Goal: Information Seeking & Learning: Learn about a topic

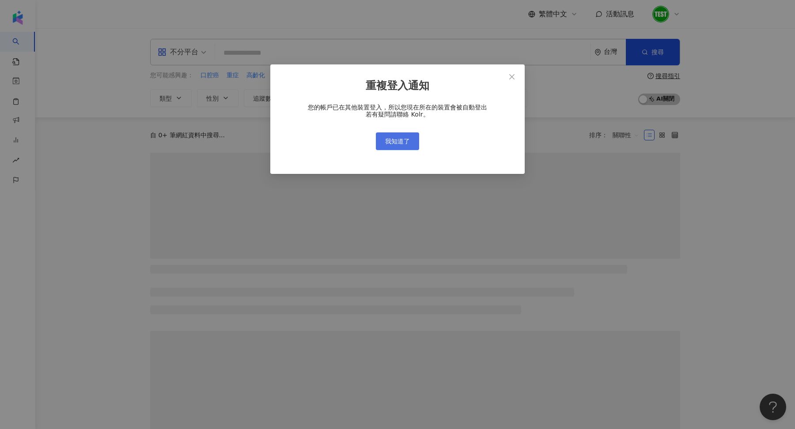
click at [396, 135] on button "我知道了" at bounding box center [397, 141] width 43 height 18
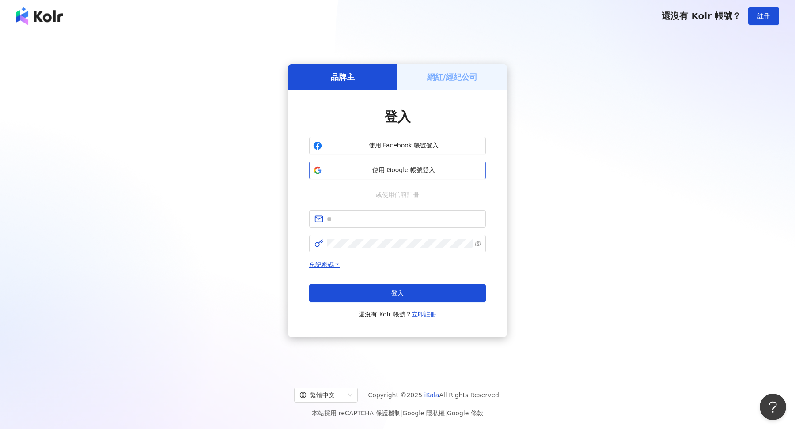
click at [420, 173] on span "使用 Google 帳號登入" at bounding box center [403, 170] width 156 height 9
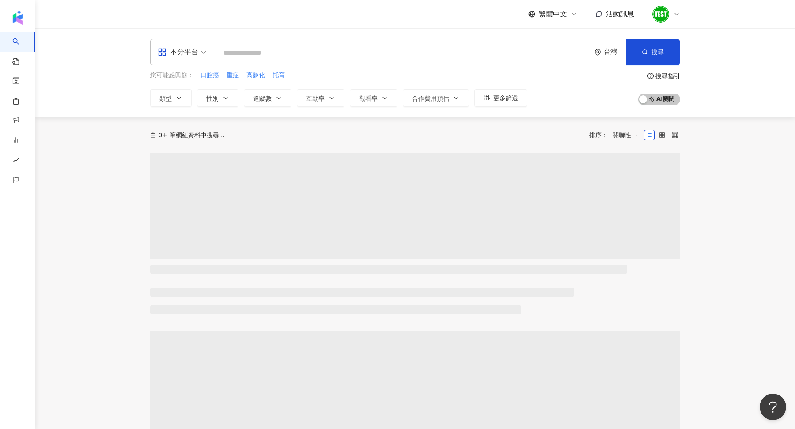
click at [270, 51] on input "search" at bounding box center [403, 53] width 368 height 17
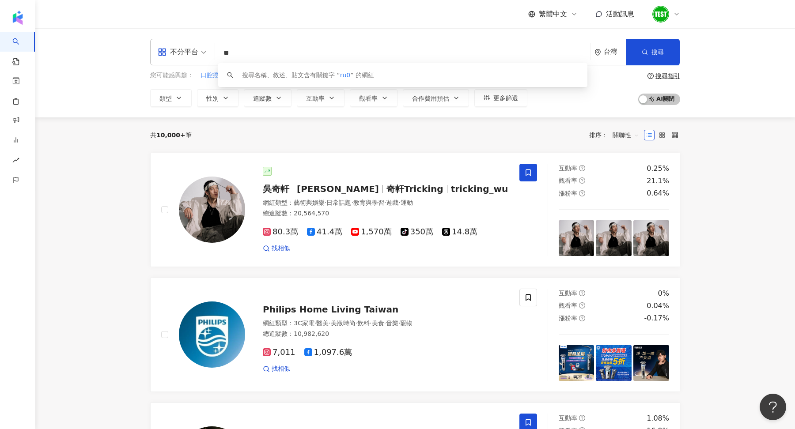
type input "*"
type input "*****"
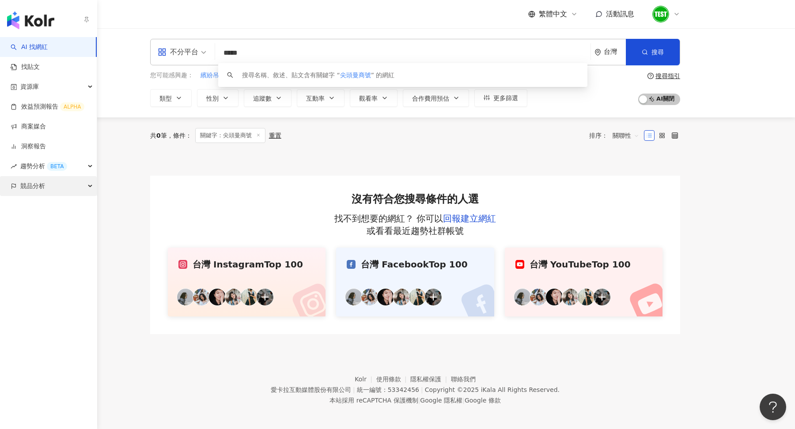
click at [30, 189] on span "競品分析" at bounding box center [32, 186] width 25 height 20
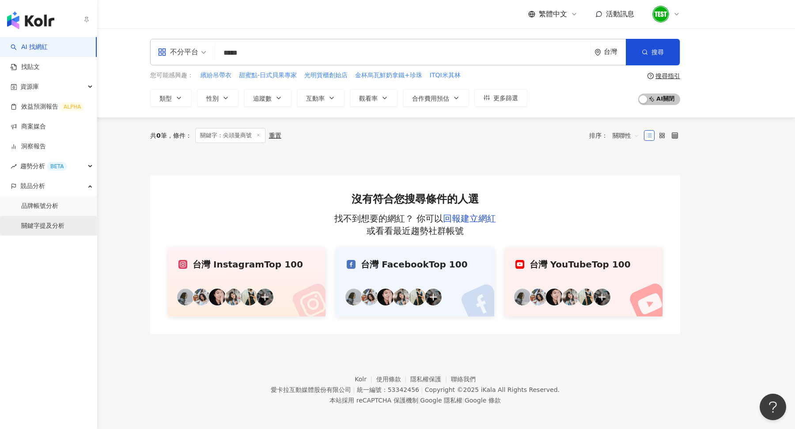
click at [38, 228] on link "關鍵字提及分析" at bounding box center [42, 226] width 43 height 9
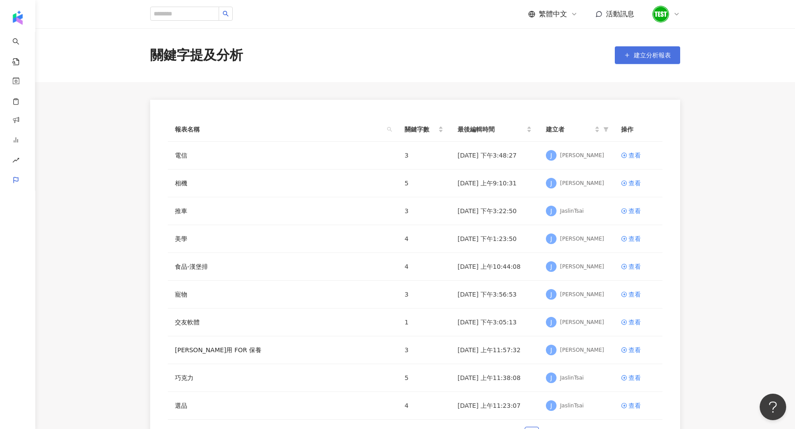
click at [638, 58] on span "建立分析報表" at bounding box center [652, 55] width 37 height 7
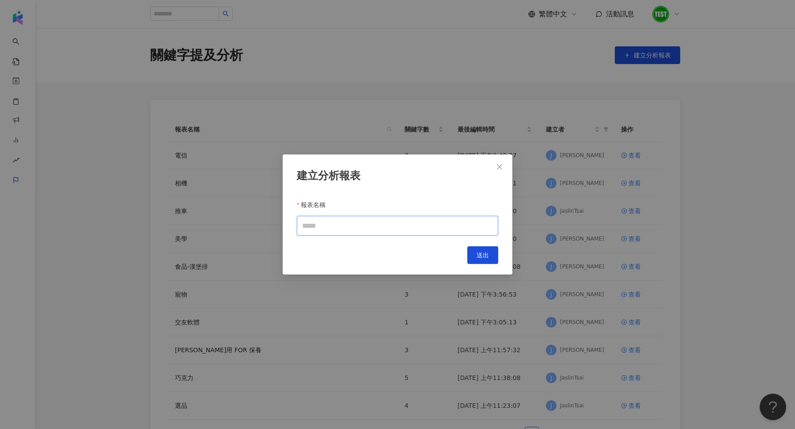
click at [430, 226] on input "報表名稱" at bounding box center [397, 226] width 201 height 20
type input "*"
type input "**"
click at [481, 248] on button "送出" at bounding box center [482, 255] width 31 height 18
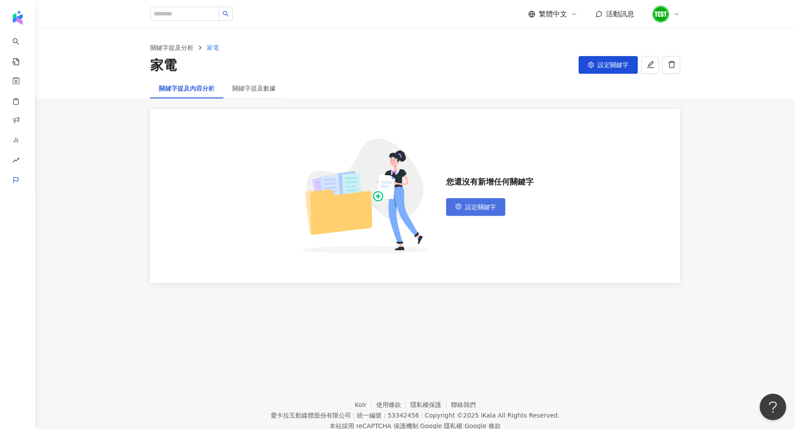
click at [474, 208] on span "設定關鍵字" at bounding box center [480, 207] width 31 height 7
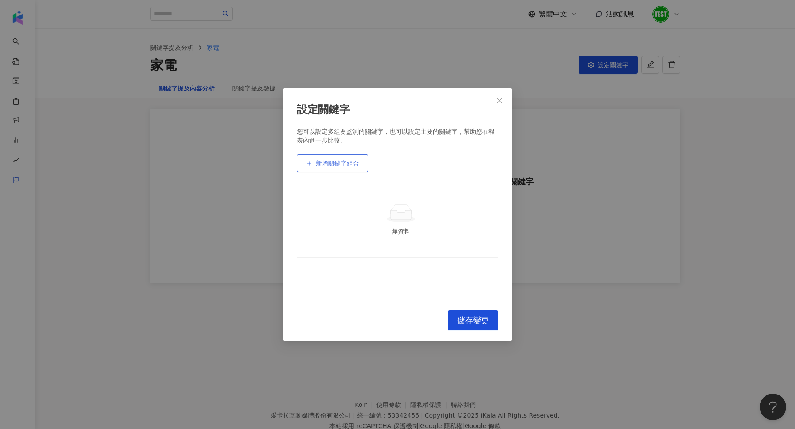
click at [361, 167] on button "新增關鍵字組合" at bounding box center [333, 164] width 72 height 18
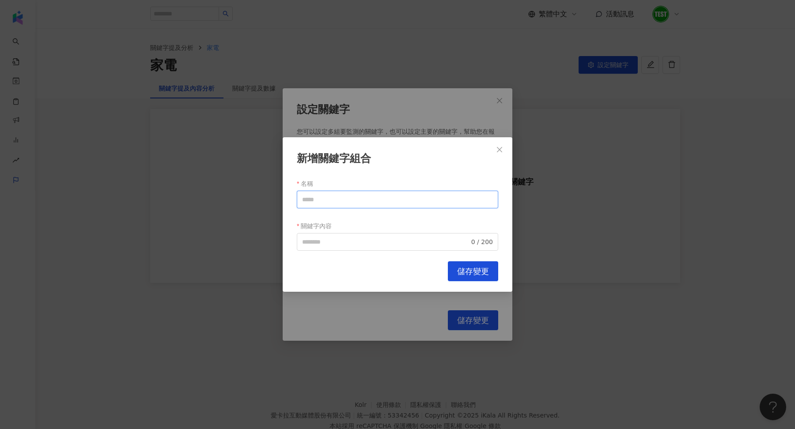
click at [360, 199] on input "名稱" at bounding box center [397, 200] width 201 height 18
paste input "*****"
type input "*****"
click at [359, 243] on input "關鍵字內容" at bounding box center [385, 242] width 167 height 10
paste input "*****"
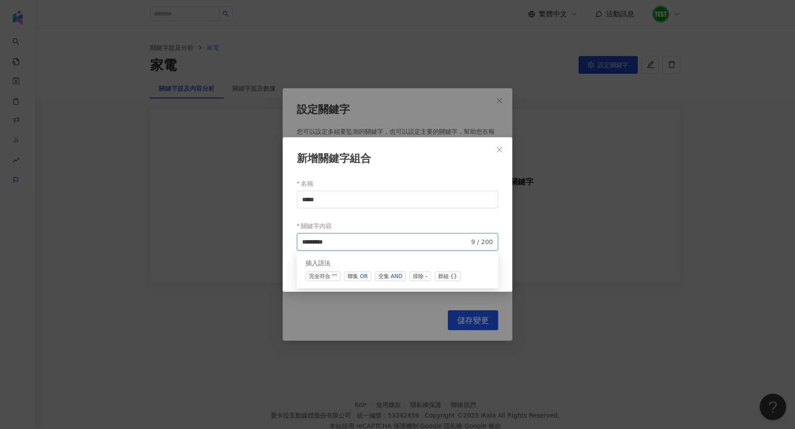
paste input "******"
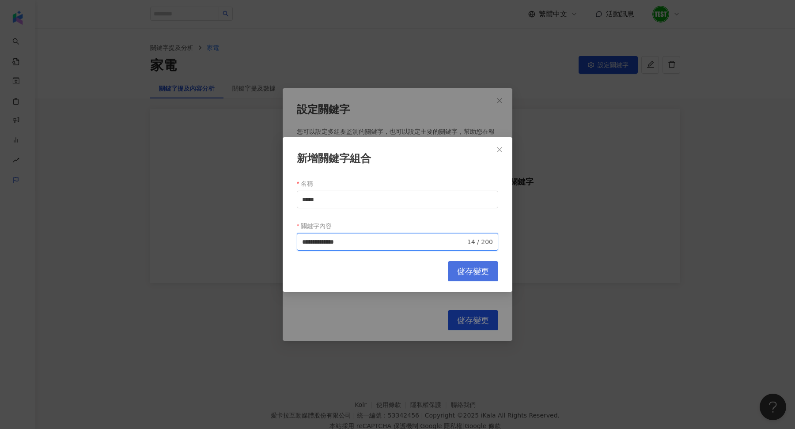
type input "**********"
click at [473, 275] on span "儲存變更" at bounding box center [473, 272] width 32 height 10
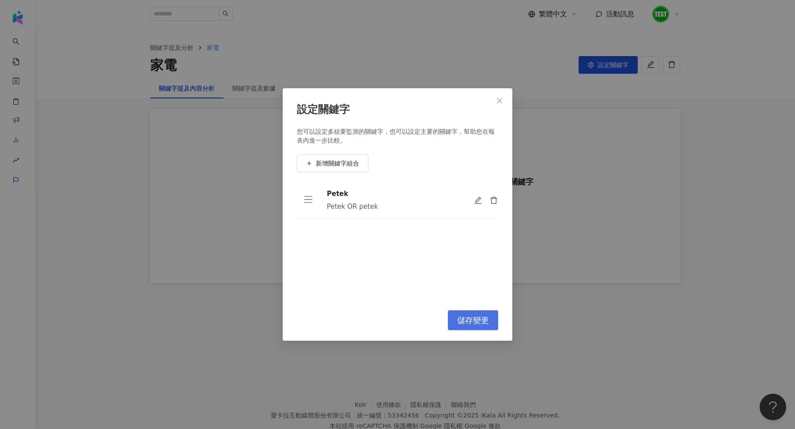
click at [483, 328] on button "儲存變更" at bounding box center [473, 320] width 50 height 20
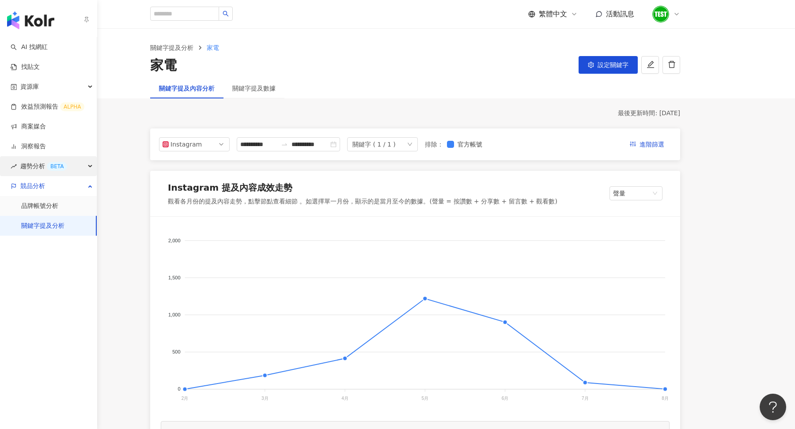
click at [17, 171] on div "趨勢分析 BETA" at bounding box center [48, 166] width 97 height 20
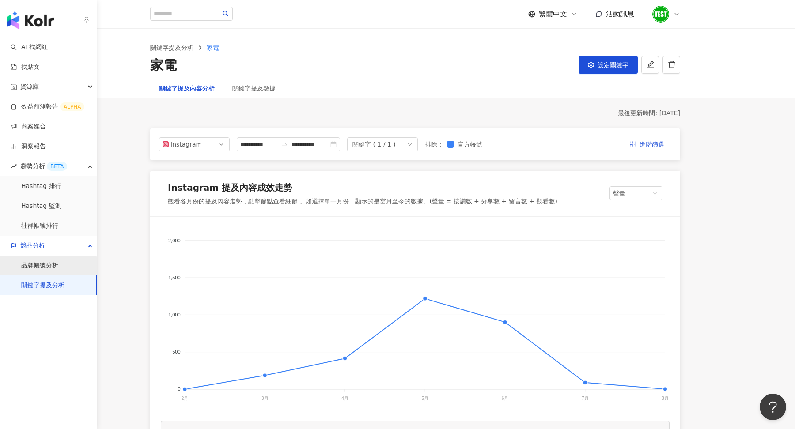
click at [51, 261] on link "品牌帳號分析" at bounding box center [39, 265] width 37 height 9
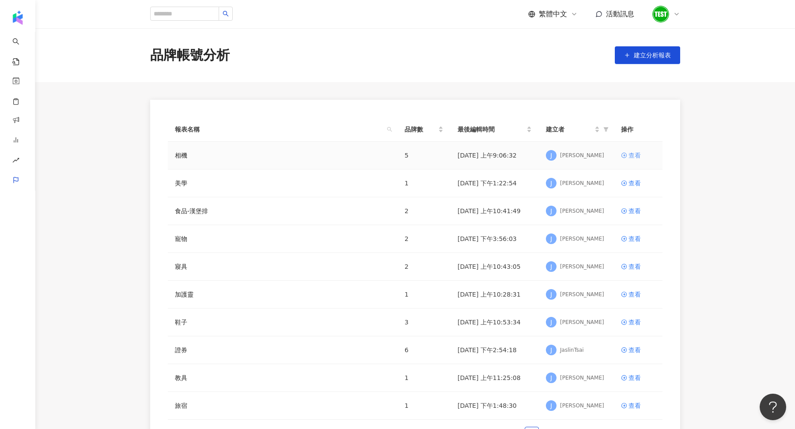
click at [633, 156] on div "查看" at bounding box center [634, 156] width 12 height 10
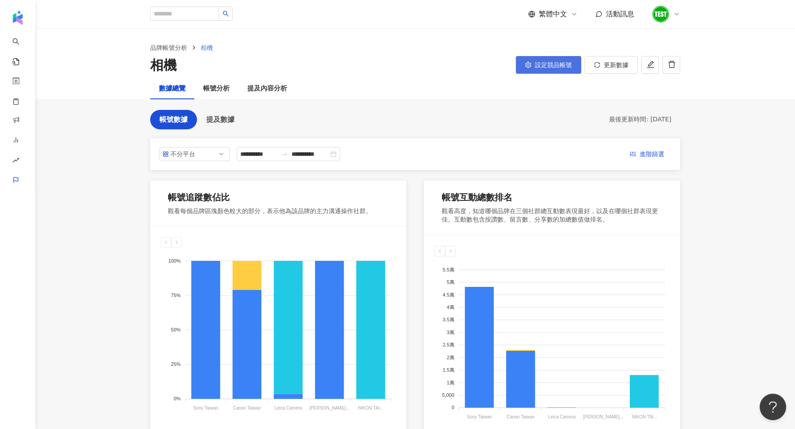
click at [548, 62] on span "設定競品帳號" at bounding box center [553, 64] width 37 height 7
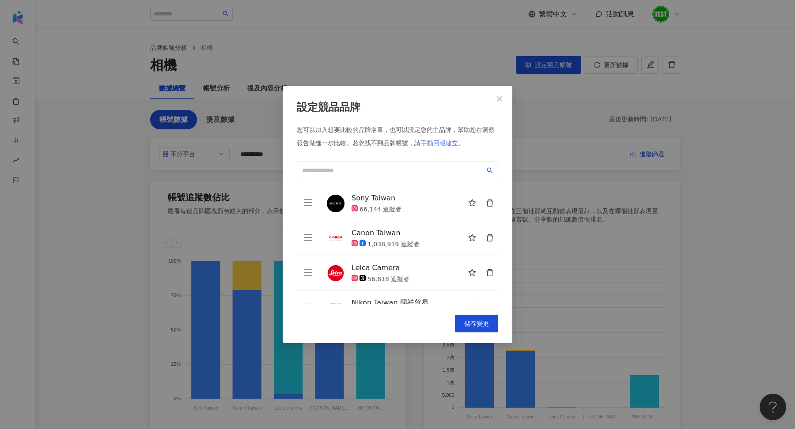
click at [450, 142] on span "手動回報建立" at bounding box center [439, 143] width 37 height 7
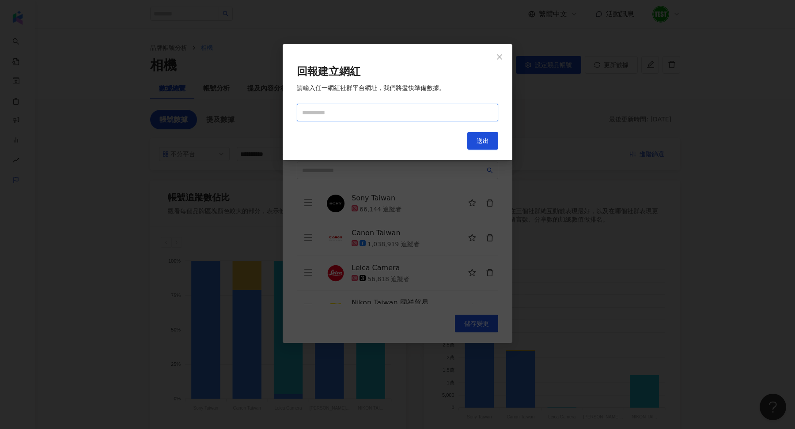
click at [370, 113] on input "text" at bounding box center [397, 113] width 201 height 18
paste input "**********"
type input "**********"
click at [478, 142] on span "送出" at bounding box center [482, 140] width 12 height 7
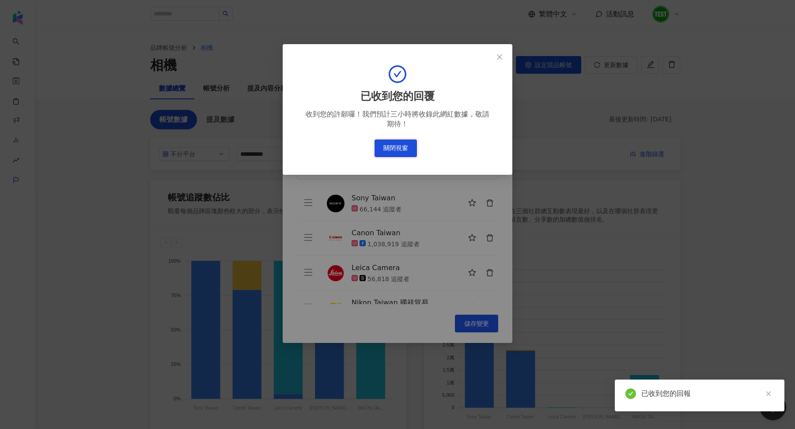
click at [409, 145] on button "關閉視窗" at bounding box center [395, 149] width 42 height 18
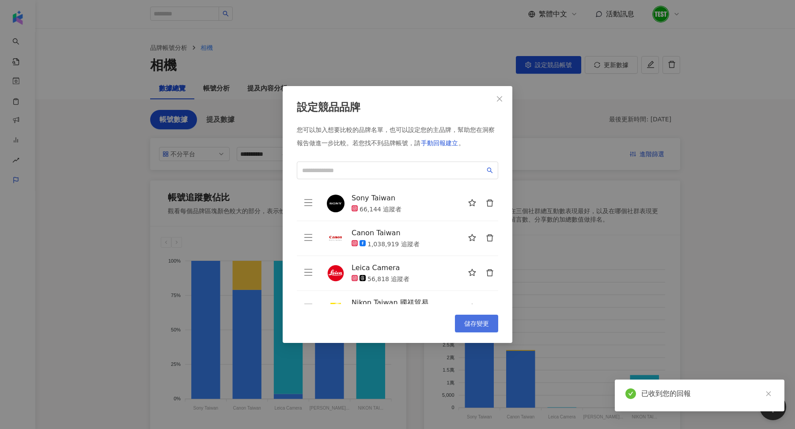
click at [476, 331] on button "儲存變更" at bounding box center [476, 324] width 43 height 18
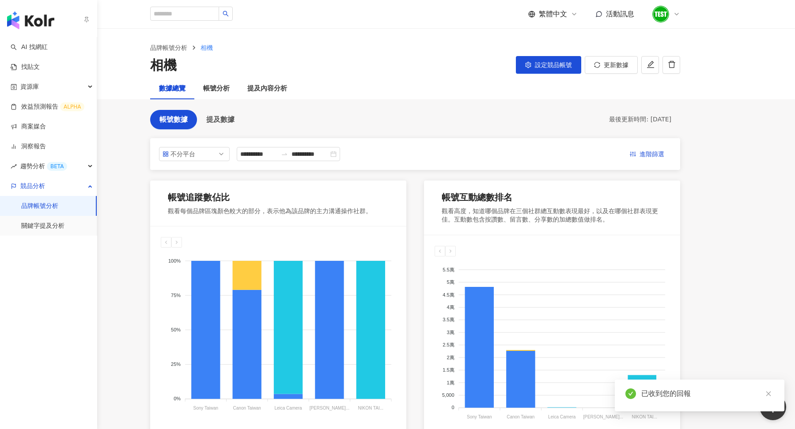
click at [23, 7] on div "button" at bounding box center [48, 18] width 97 height 37
click at [31, 15] on img "button" at bounding box center [30, 20] width 47 height 18
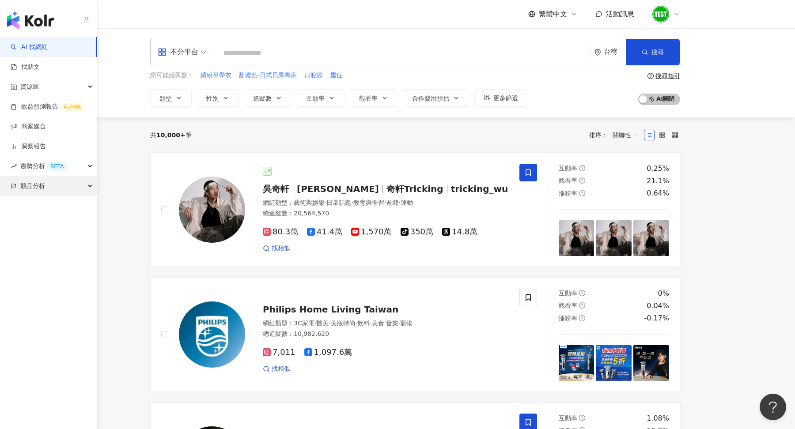
click at [69, 187] on div "競品分析" at bounding box center [48, 186] width 97 height 20
click at [64, 222] on link "關鍵字提及分析" at bounding box center [42, 226] width 43 height 9
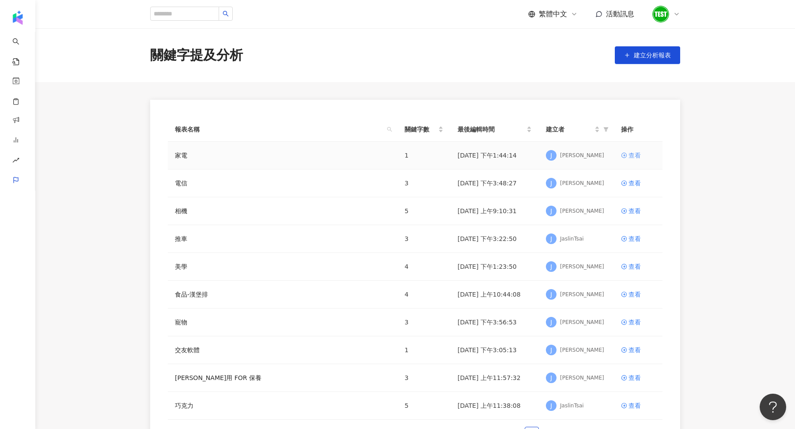
click at [628, 152] on div "查看" at bounding box center [634, 156] width 12 height 10
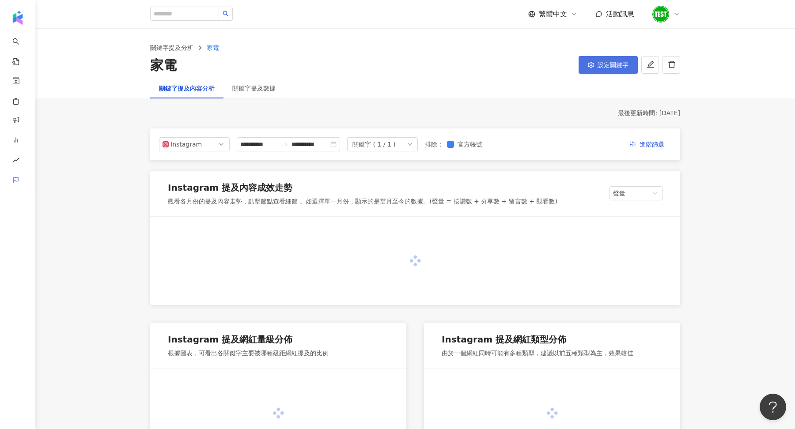
click at [605, 63] on span "設定關鍵字" at bounding box center [612, 64] width 31 height 7
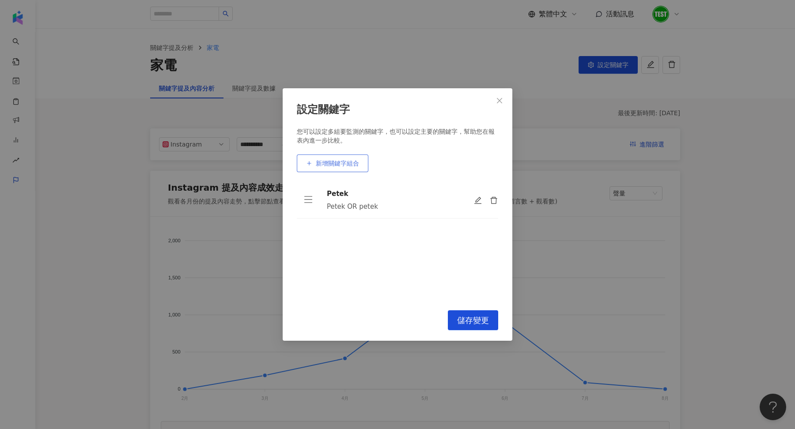
click at [339, 157] on button "新增關鍵字組合" at bounding box center [333, 164] width 72 height 18
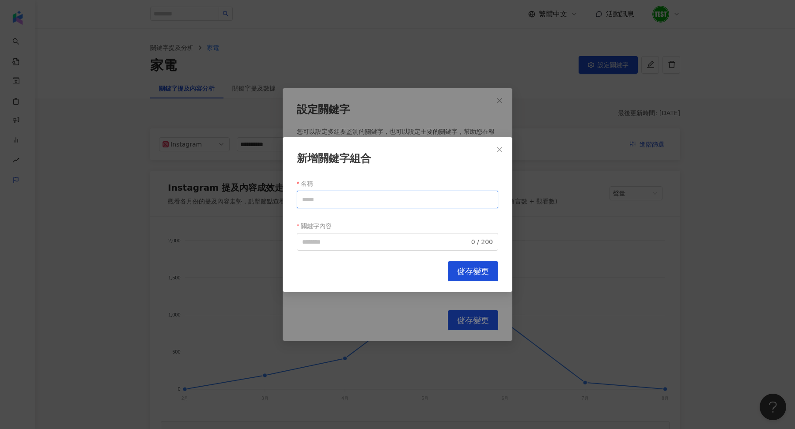
click at [336, 200] on input "名稱" at bounding box center [397, 200] width 201 height 18
type input "*"
drag, startPoint x: 337, startPoint y: 199, endPoint x: 267, endPoint y: 197, distance: 70.2
click at [267, 197] on div "新增關鍵字組合 名稱 ***** 關鍵字內容 0 / 200 Cancel 儲存變更" at bounding box center [397, 214] width 795 height 429
type input "*****"
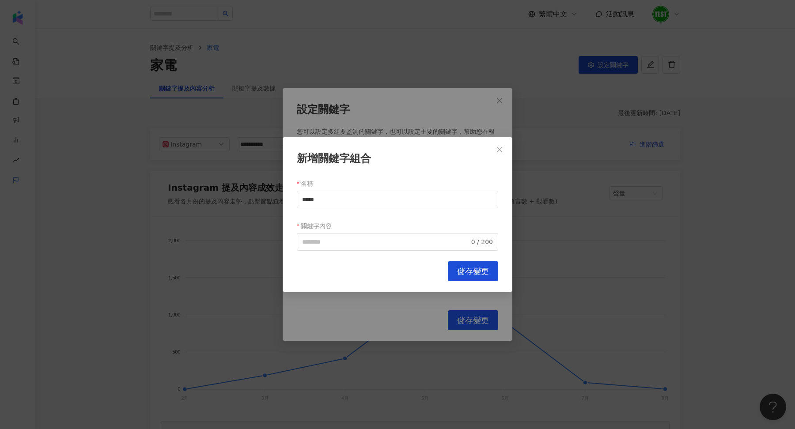
click at [267, 197] on div "新增關鍵字組合 名稱 ***** 關鍵字內容 0 / 200 Cancel 儲存變更" at bounding box center [397, 214] width 795 height 429
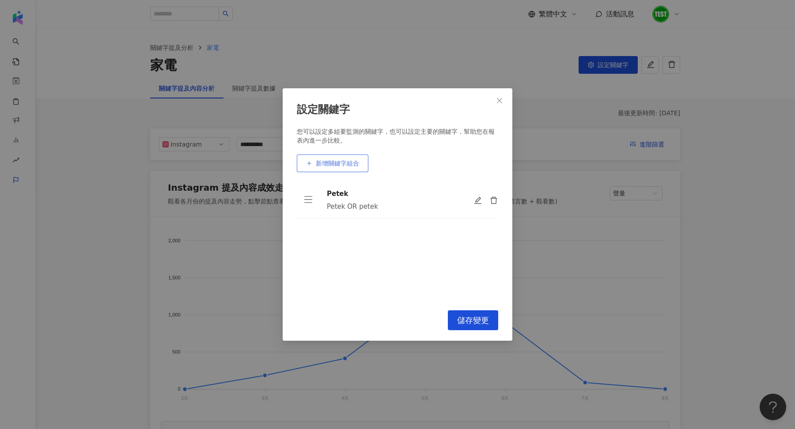
click at [332, 169] on button "新增關鍵字組合" at bounding box center [333, 164] width 72 height 18
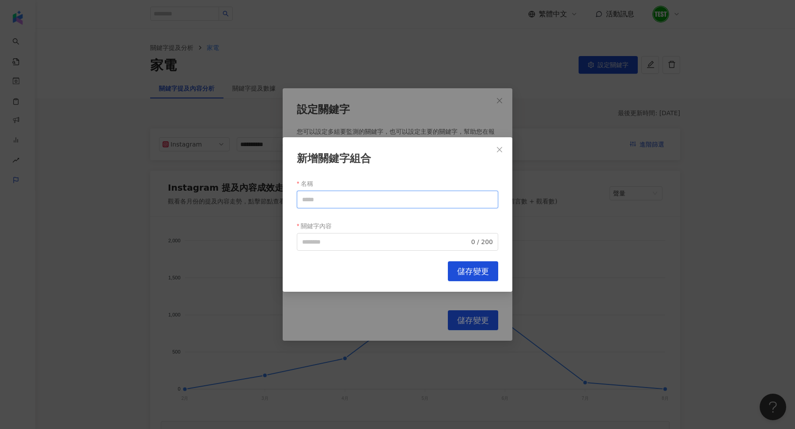
click at [335, 198] on input "名稱" at bounding box center [397, 200] width 201 height 18
paste input "*****"
type input "*****"
click at [336, 242] on input "關鍵字內容" at bounding box center [385, 242] width 167 height 10
paste input "*****"
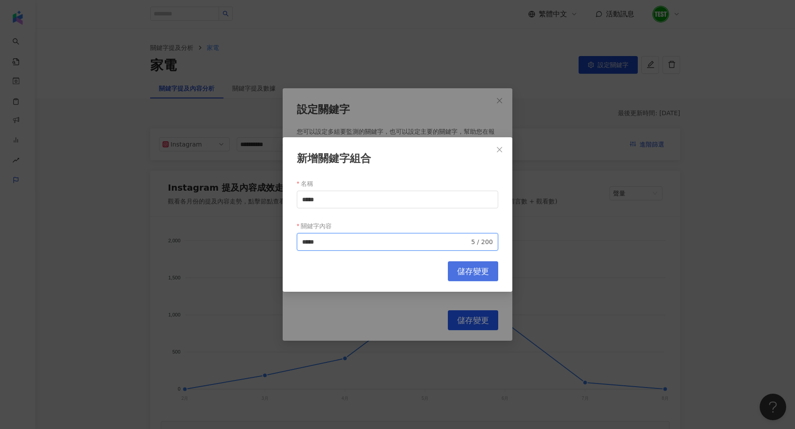
type input "*****"
click at [464, 269] on span "儲存變更" at bounding box center [473, 272] width 32 height 10
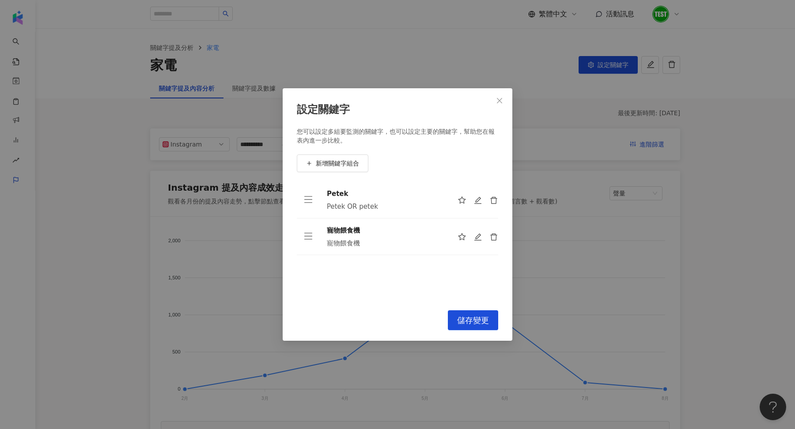
click at [476, 308] on div "設定關鍵字 您可以設定多組要監測的關鍵字，也可以設定主要的關鍵字，幫助您在報表內進一步比較。 新增關鍵字組合 [PERSON_NAME] OR petek 寵…" at bounding box center [398, 214] width 230 height 253
click at [480, 325] on span "儲存變更" at bounding box center [473, 321] width 32 height 10
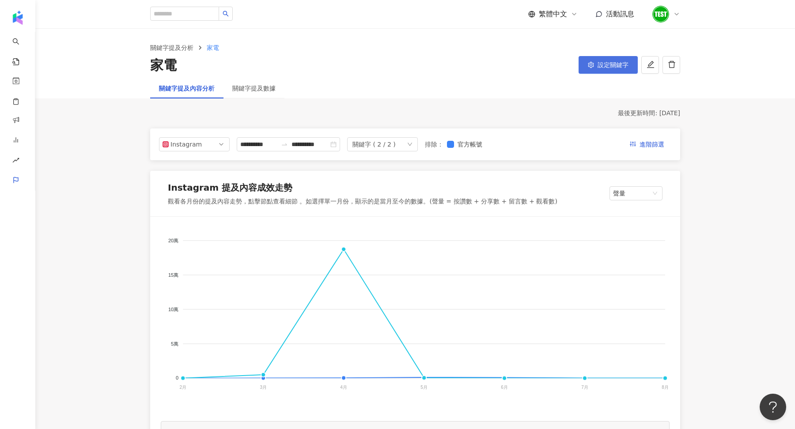
click at [610, 57] on button "設定關鍵字" at bounding box center [607, 65] width 59 height 18
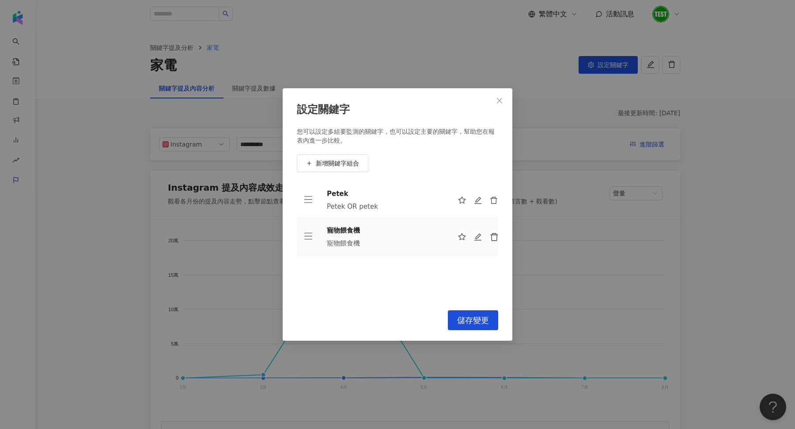
click at [494, 234] on icon "delete" at bounding box center [494, 237] width 8 height 8
click at [173, 197] on div "設定關鍵字 您可以設定多組要監測的關鍵字，也可以設定主要的關鍵字，幫助您在報表內進一步比較。 新增關鍵字組合 [PERSON_NAME] OR petek T…" at bounding box center [397, 214] width 795 height 429
click at [500, 98] on icon "close" at bounding box center [499, 100] width 7 height 7
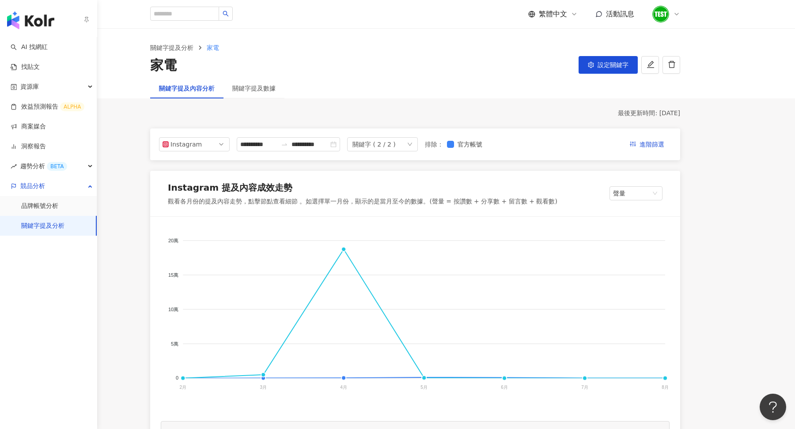
click at [23, 23] on img "button" at bounding box center [30, 20] width 47 height 18
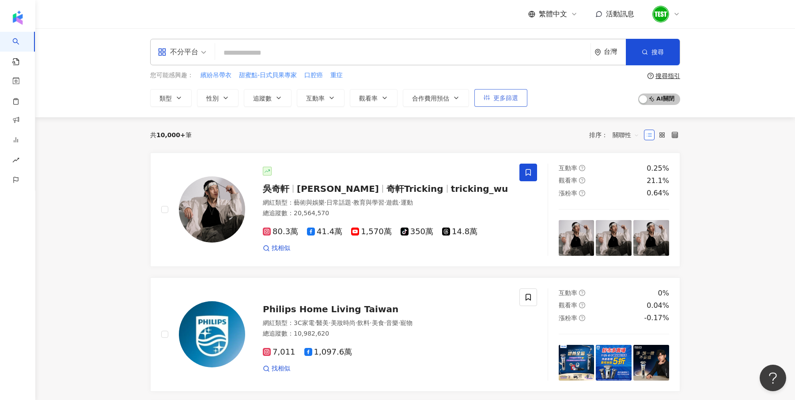
click at [493, 95] on span "更多篩選" at bounding box center [505, 97] width 25 height 7
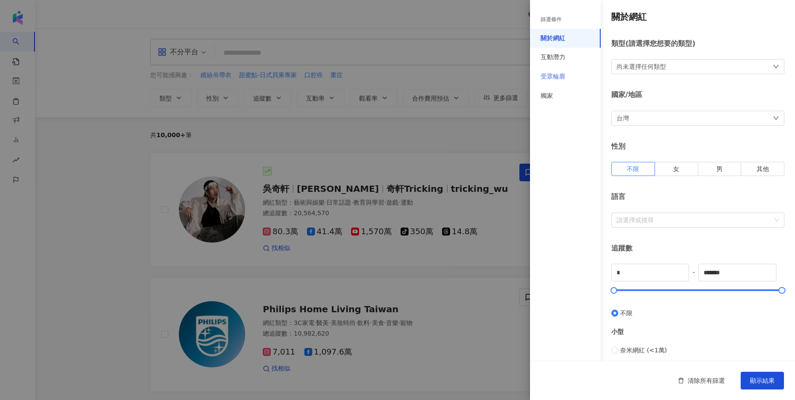
click at [571, 72] on div "受眾輪廓" at bounding box center [565, 76] width 71 height 19
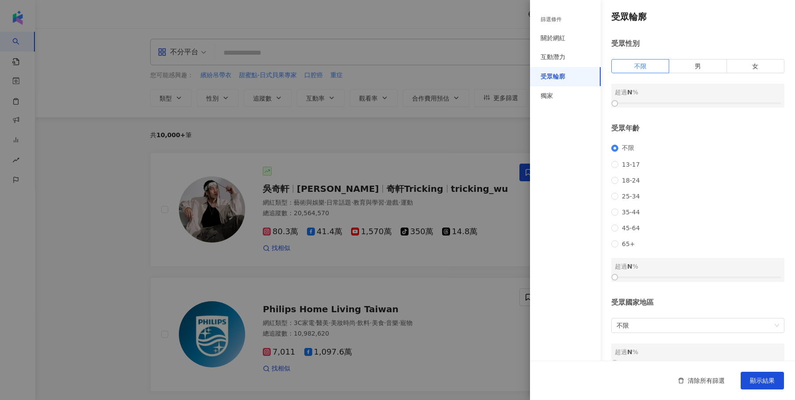
scroll to position [32, 0]
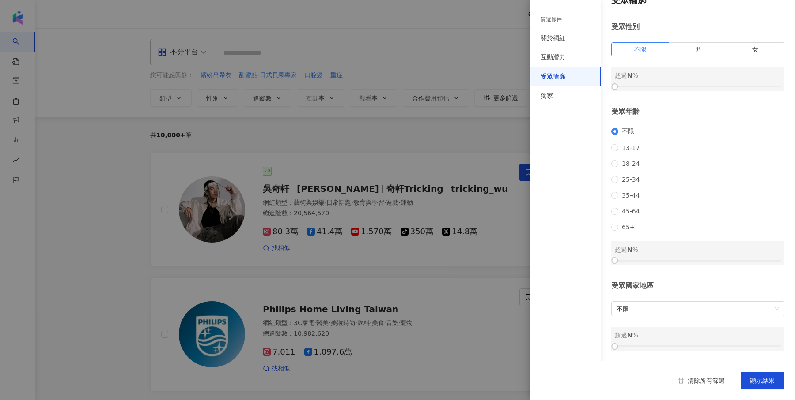
click at [171, 120] on div at bounding box center [397, 200] width 795 height 400
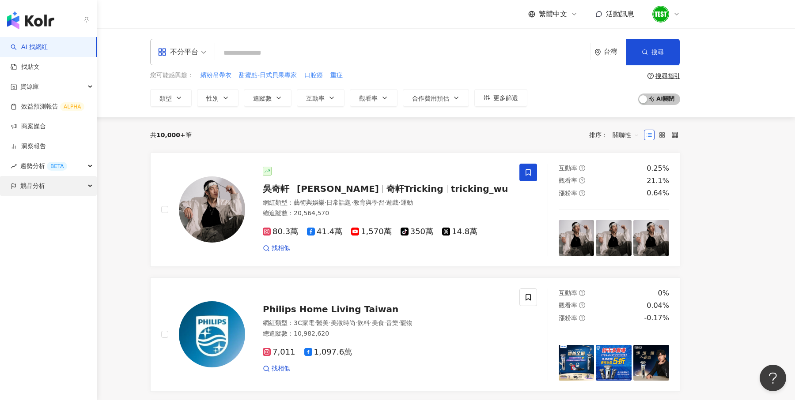
click at [46, 193] on div "競品分析" at bounding box center [48, 186] width 97 height 20
click at [52, 226] on link "關鍵字提及分析" at bounding box center [42, 226] width 43 height 9
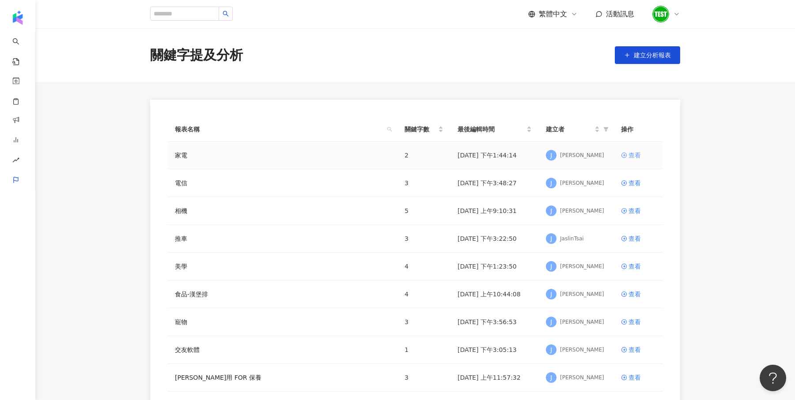
click at [629, 156] on div "查看" at bounding box center [634, 156] width 12 height 10
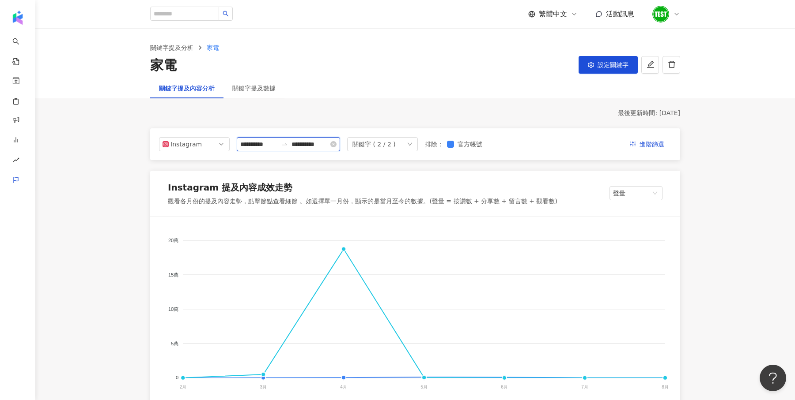
click at [257, 147] on input "**********" at bounding box center [258, 145] width 37 height 10
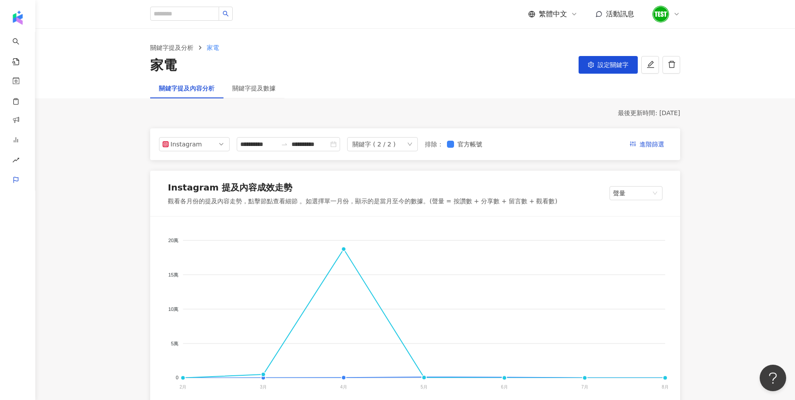
click at [610, 50] on ol "關鍵字提及分析 家電" at bounding box center [415, 48] width 530 height 10
click at [612, 66] on span "設定關鍵字" at bounding box center [612, 64] width 31 height 7
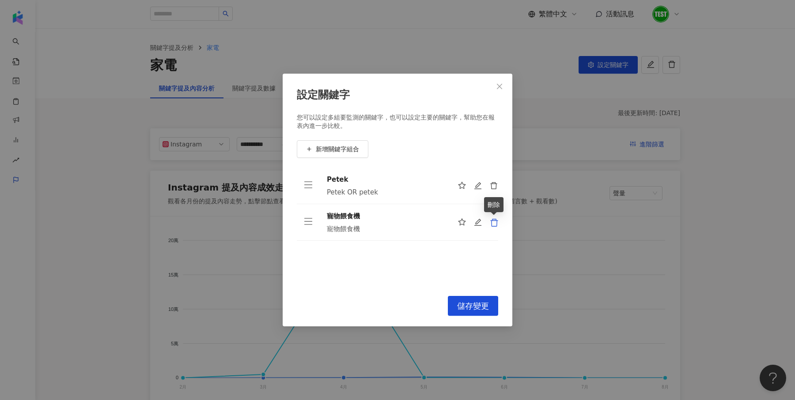
click at [496, 224] on icon "delete" at bounding box center [494, 223] width 8 height 8
click at [485, 312] on button "儲存變更" at bounding box center [473, 306] width 50 height 20
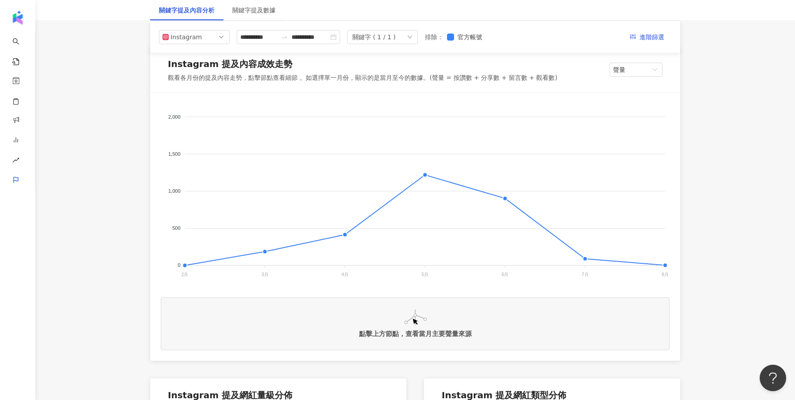
scroll to position [123, 0]
click at [240, 35] on input "**********" at bounding box center [258, 37] width 37 height 10
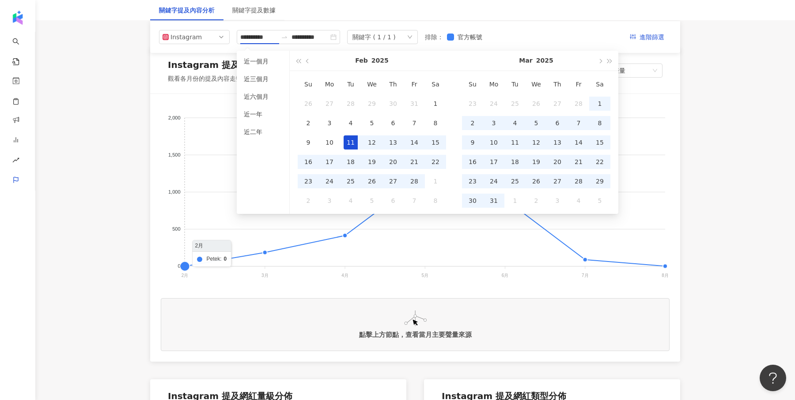
click at [203, 140] on foreignobject at bounding box center [415, 193] width 509 height 177
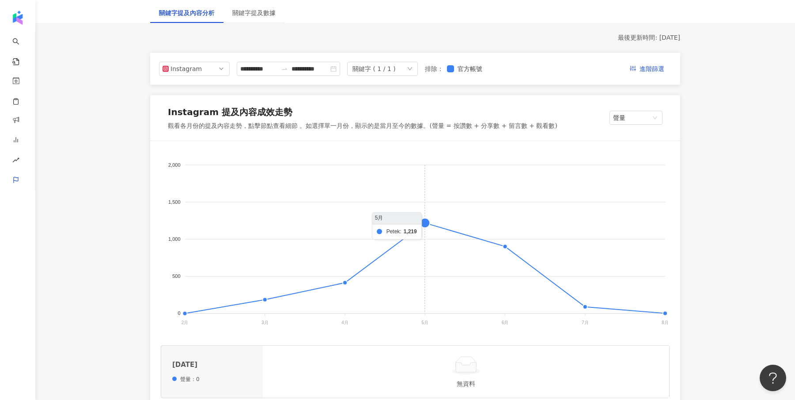
scroll to position [49, 0]
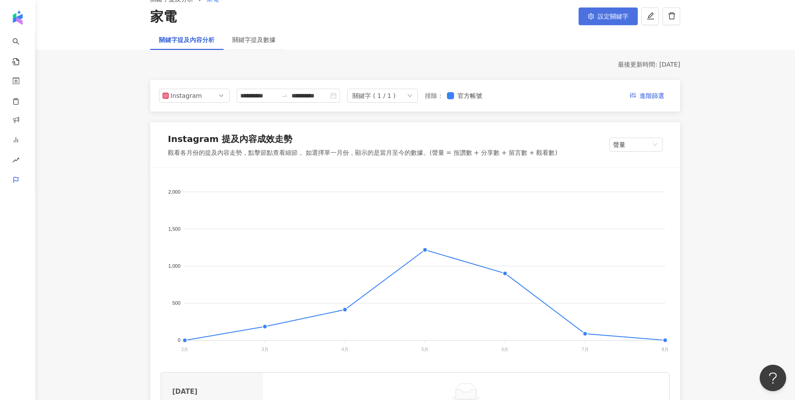
click at [612, 23] on button "設定關鍵字" at bounding box center [607, 17] width 59 height 18
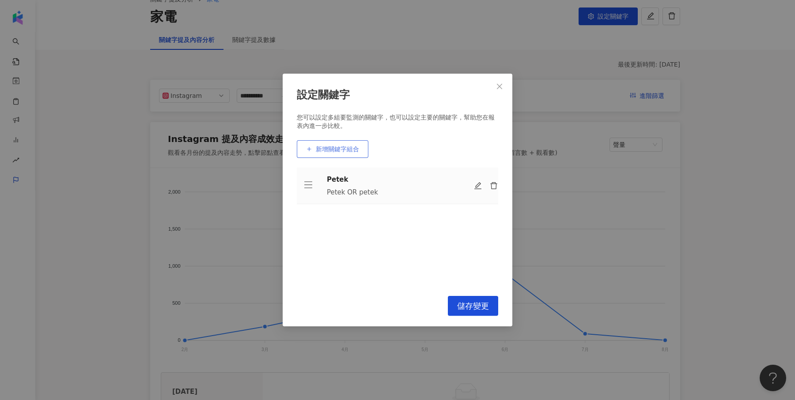
click at [343, 151] on span "新增關鍵字組合" at bounding box center [337, 149] width 43 height 7
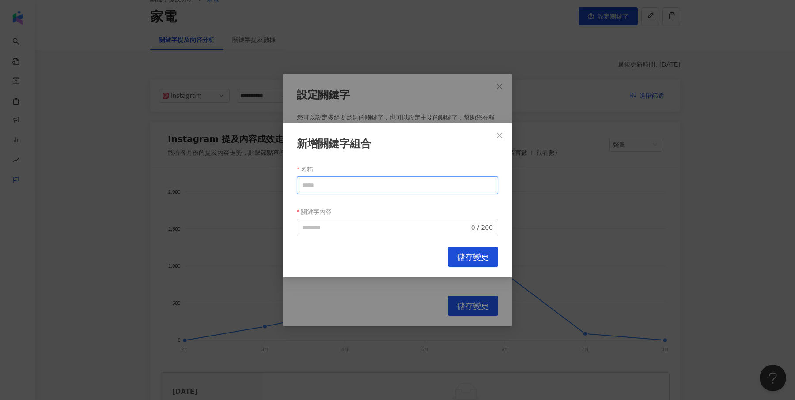
click at [339, 185] on input "名稱" at bounding box center [397, 186] width 201 height 18
click at [351, 87] on div "新增關鍵字組合 名稱 關鍵字內容 0 / 200 Cancel 儲存變更" at bounding box center [397, 200] width 795 height 400
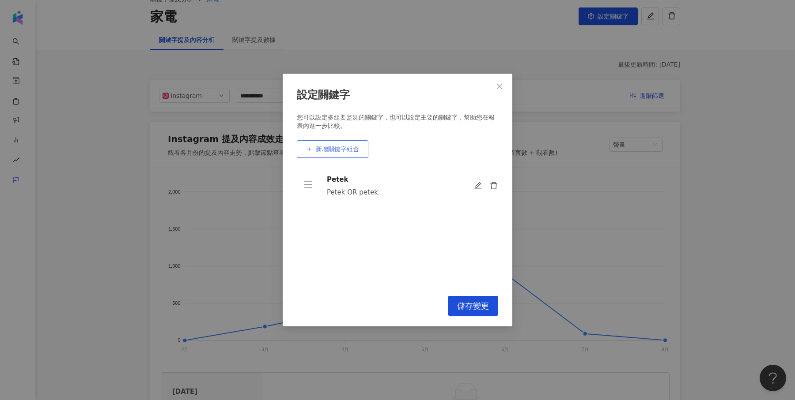
click at [341, 148] on span "新增關鍵字組合" at bounding box center [337, 149] width 43 height 7
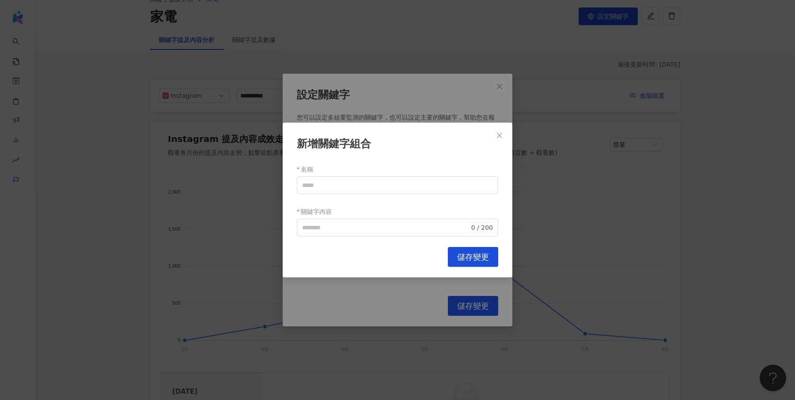
click at [364, 117] on div "新增關鍵字組合 名稱 關鍵字內容 0 / 200 Cancel 儲存變更" at bounding box center [397, 200] width 795 height 400
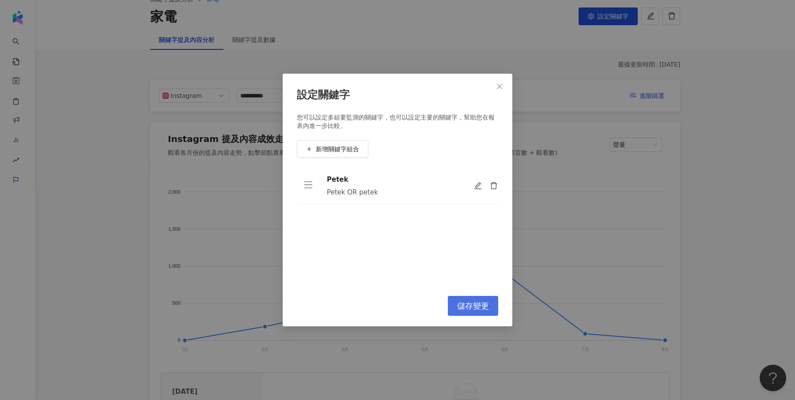
click at [484, 306] on span "儲存變更" at bounding box center [473, 307] width 32 height 10
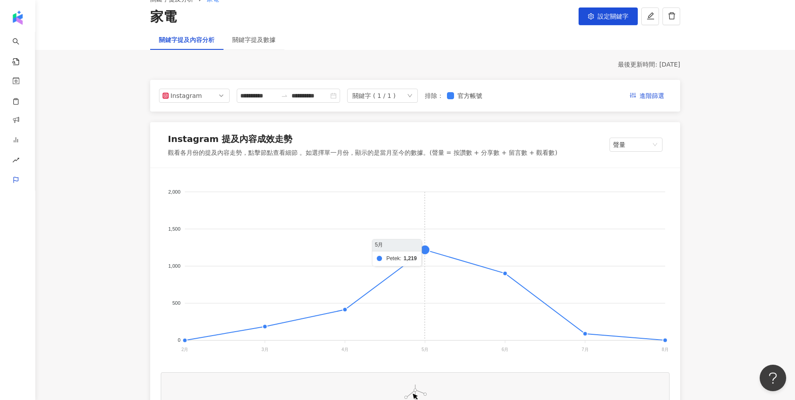
click at [422, 249] on foreignobject at bounding box center [415, 267] width 509 height 177
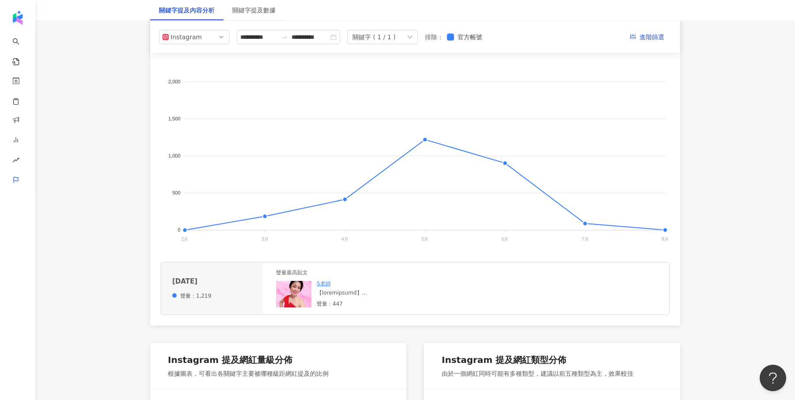
scroll to position [0, 0]
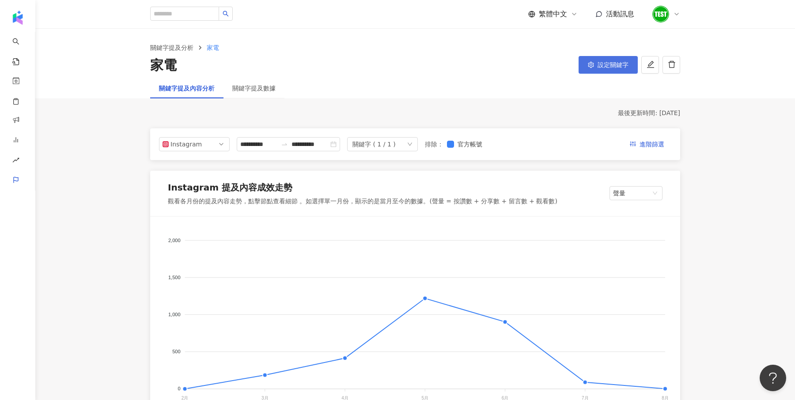
click at [627, 73] on button "設定關鍵字" at bounding box center [607, 65] width 59 height 18
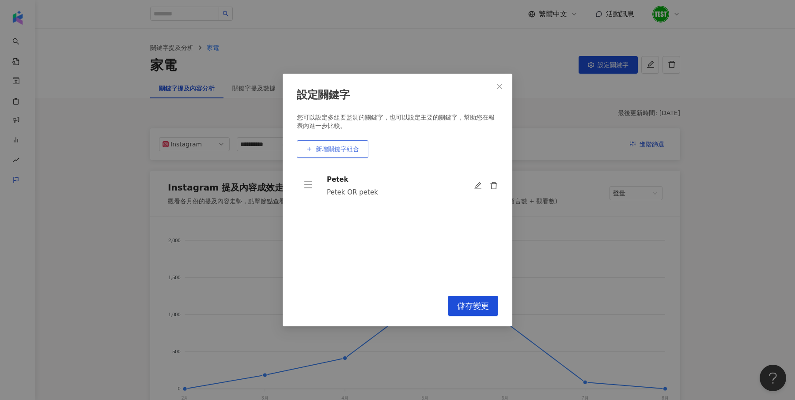
click at [340, 145] on button "新增關鍵字組合" at bounding box center [333, 149] width 72 height 18
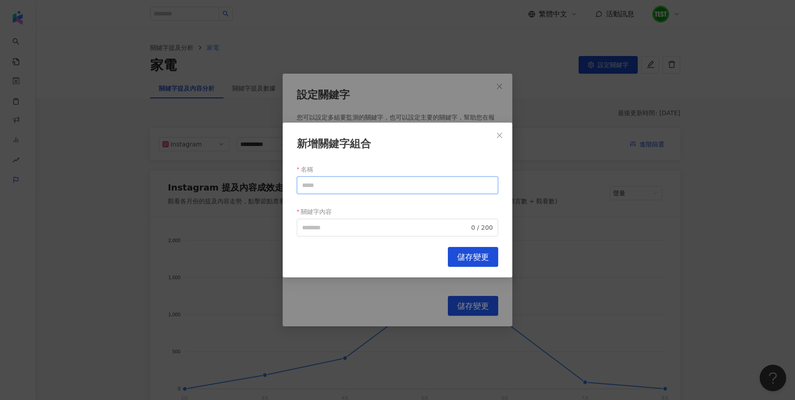
click at [342, 181] on input "名稱" at bounding box center [397, 186] width 201 height 18
paste input "**********"
drag, startPoint x: 332, startPoint y: 185, endPoint x: 362, endPoint y: 186, distance: 29.6
click at [362, 186] on input "**********" at bounding box center [397, 186] width 201 height 18
type input "**********"
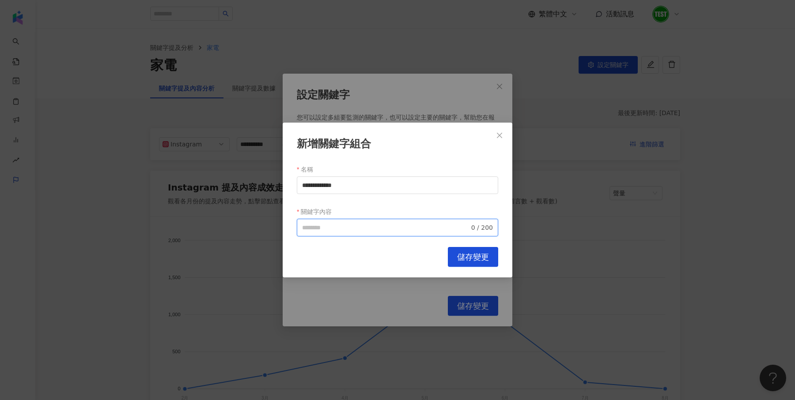
click at [340, 226] on input "關鍵字內容" at bounding box center [385, 228] width 167 height 10
paste input "*******"
drag, startPoint x: 332, startPoint y: 227, endPoint x: 322, endPoint y: 226, distance: 10.6
click at [322, 226] on input "*******" at bounding box center [385, 228] width 167 height 10
type input "*****"
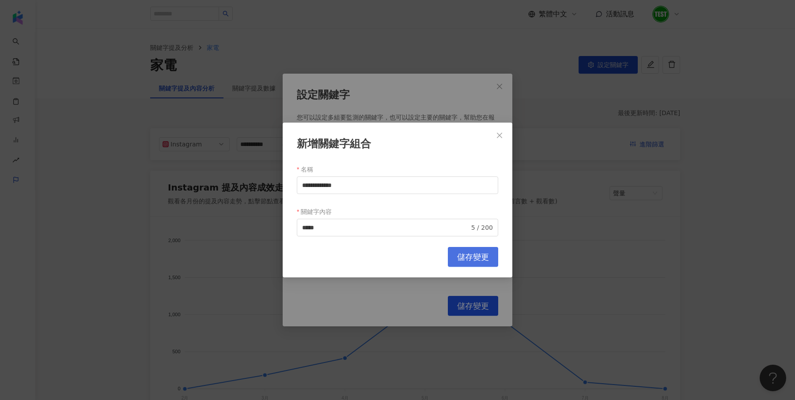
click at [464, 256] on span "儲存變更" at bounding box center [473, 258] width 32 height 10
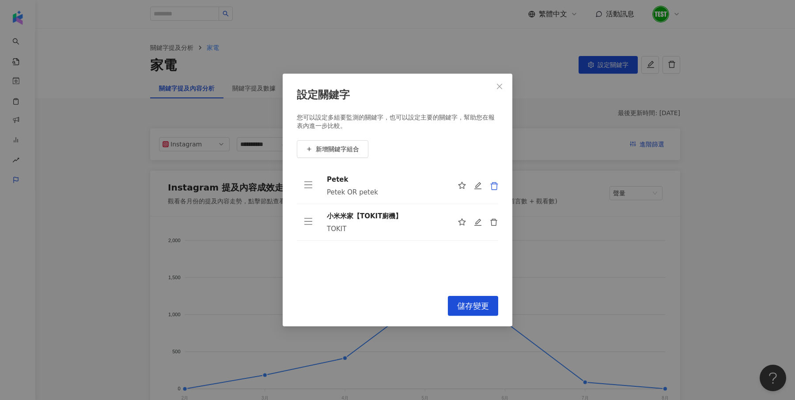
click at [491, 185] on icon "delete" at bounding box center [494, 186] width 9 height 9
click at [485, 313] on button "儲存變更" at bounding box center [473, 306] width 50 height 20
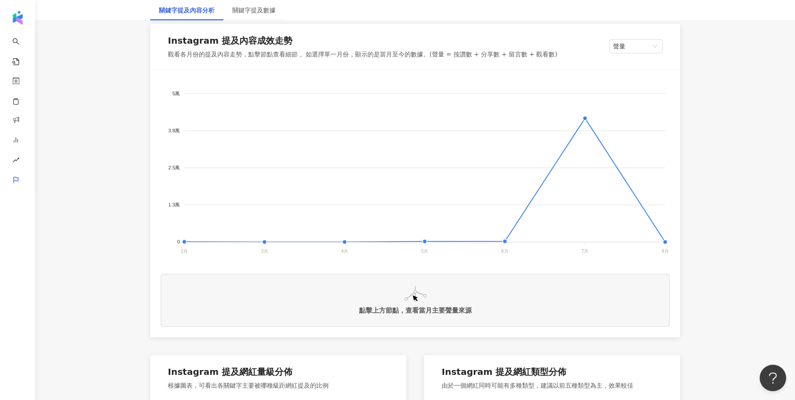
scroll to position [162, 0]
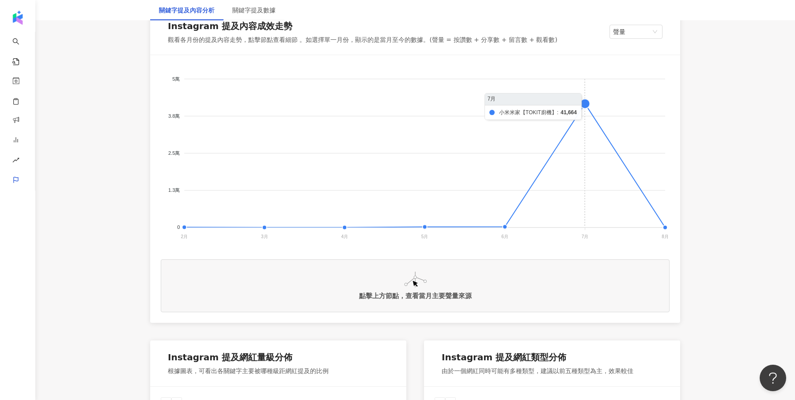
click at [589, 105] on foreignobject at bounding box center [415, 154] width 509 height 177
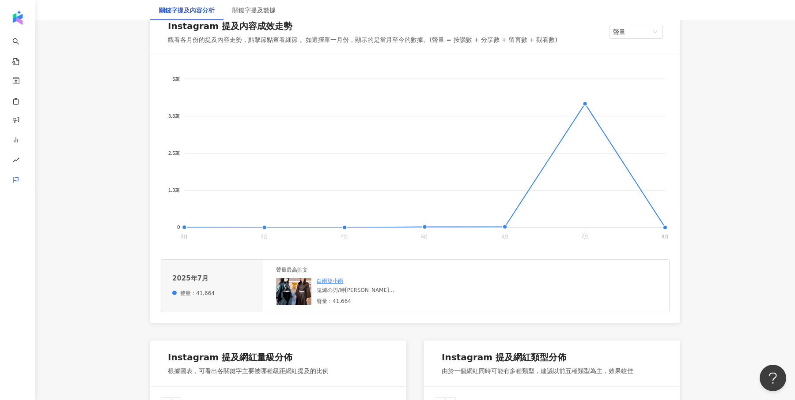
click at [297, 285] on img at bounding box center [293, 292] width 35 height 26
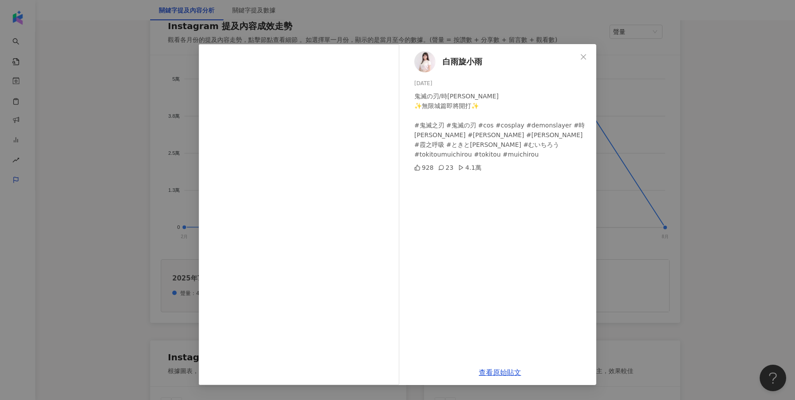
click at [681, 195] on div "白雨旋小雨 [DATE] 鬼滅の刃/時[PERSON_NAME] ✨無限城篇即將開打✨ #鬼滅之刃 #鬼滅の刃 #cos #cosplay #demonsla…" at bounding box center [397, 200] width 795 height 400
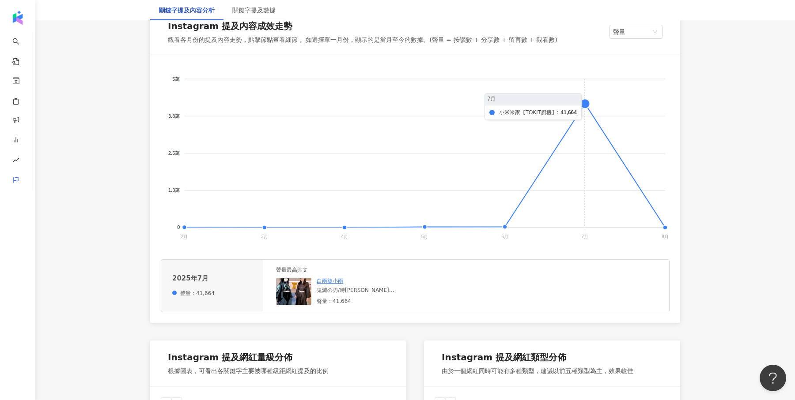
click at [588, 100] on foreignobject at bounding box center [415, 154] width 509 height 177
click at [582, 103] on foreignobject at bounding box center [415, 154] width 509 height 177
click at [583, 103] on foreignobject at bounding box center [415, 154] width 509 height 177
click at [282, 295] on img at bounding box center [293, 292] width 35 height 26
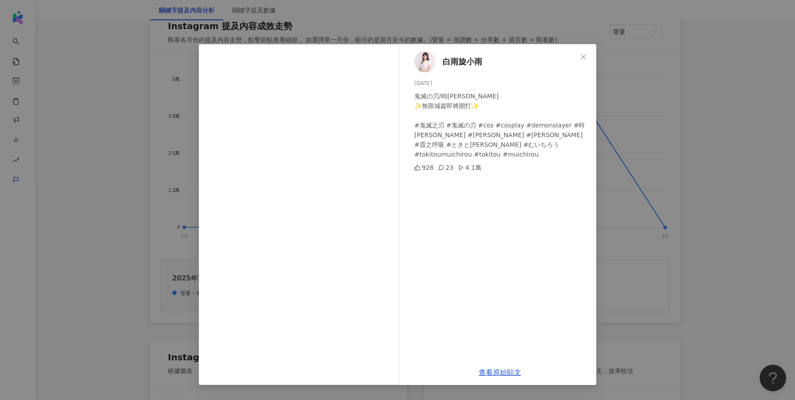
click at [641, 196] on div "白雨旋小雨 [DATE] 鬼滅の刃/時[PERSON_NAME] ✨無限城篇即將開打✨ #鬼滅之刃 #鬼滅の刃 #cos #cosplay #demonsla…" at bounding box center [397, 200] width 795 height 400
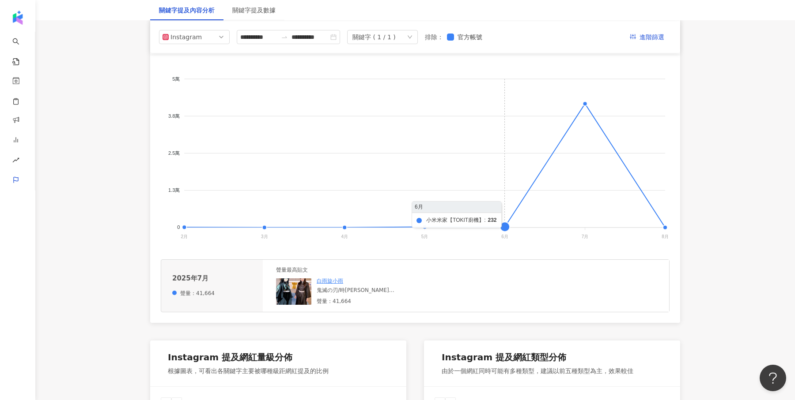
scroll to position [0, 0]
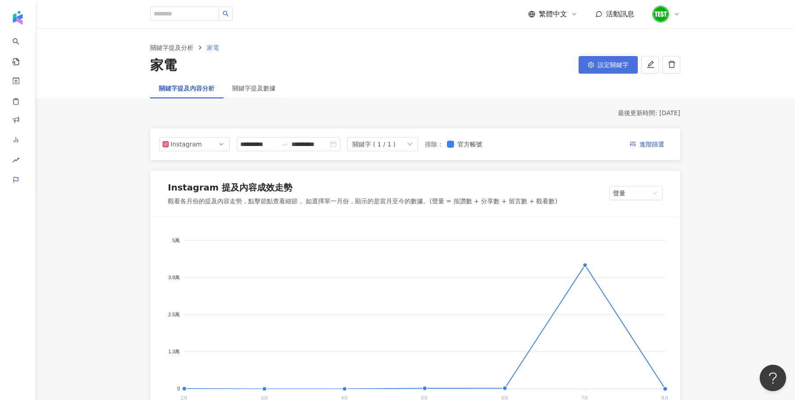
click at [613, 67] on span "設定關鍵字" at bounding box center [612, 64] width 31 height 7
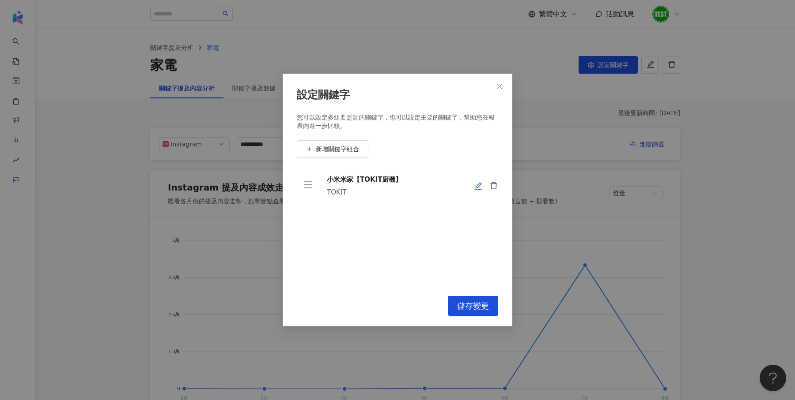
click at [479, 189] on icon "edit" at bounding box center [478, 186] width 9 height 9
type input "**********"
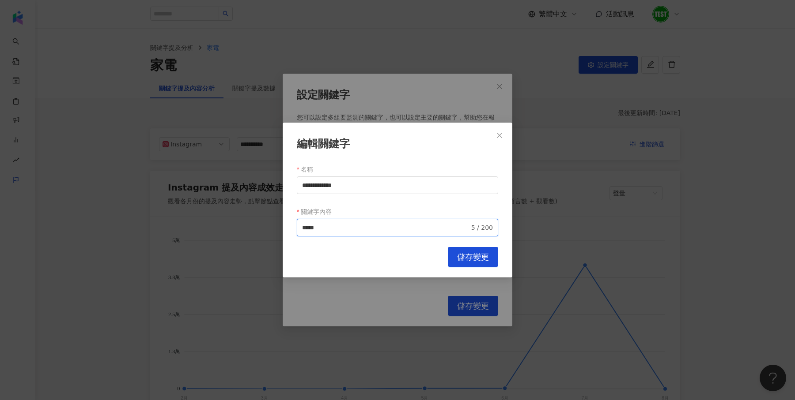
click at [353, 230] on input "*****" at bounding box center [385, 228] width 167 height 10
type input "**********"
click at [481, 249] on button "儲存變更" at bounding box center [473, 257] width 50 height 20
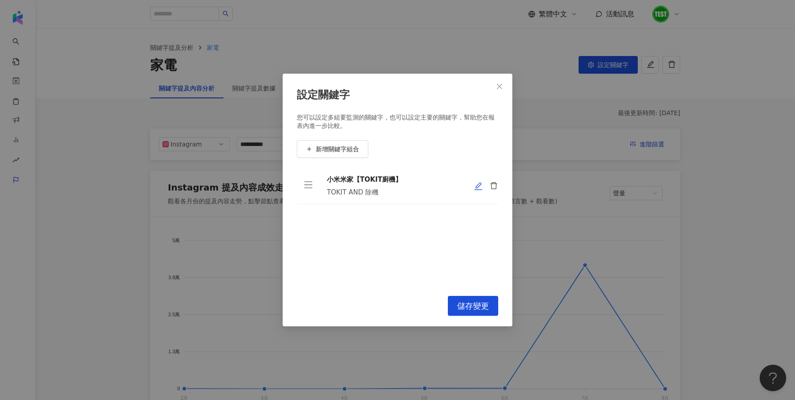
click at [480, 187] on icon "edit" at bounding box center [478, 186] width 9 height 9
type input "**********"
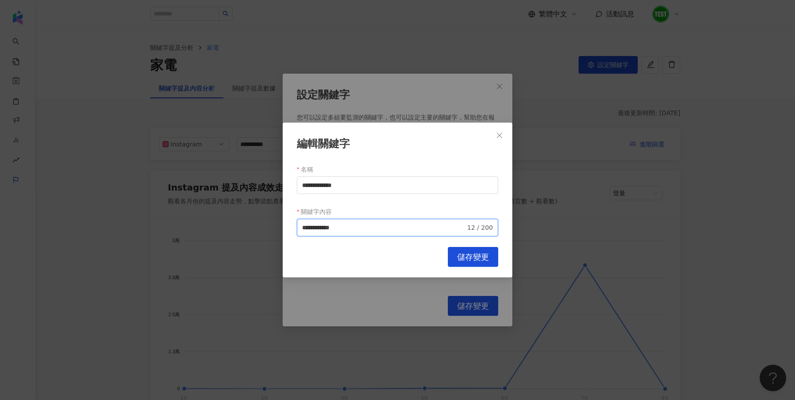
click at [342, 224] on input "**********" at bounding box center [383, 228] width 163 height 10
type input "**********"
click at [472, 260] on span "儲存變更" at bounding box center [473, 258] width 32 height 10
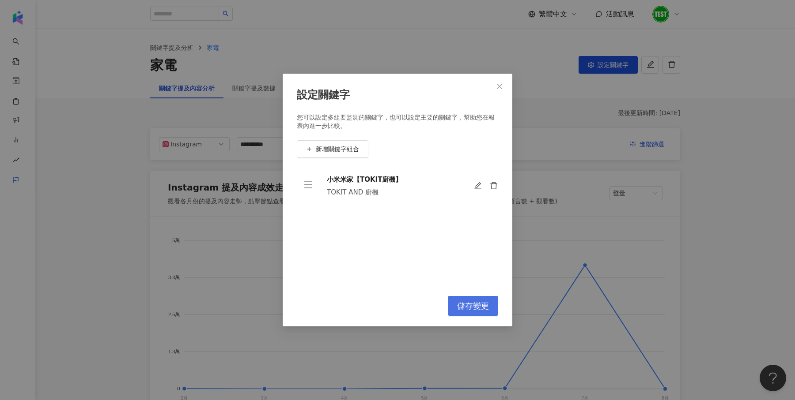
click at [487, 307] on span "儲存變更" at bounding box center [473, 307] width 32 height 10
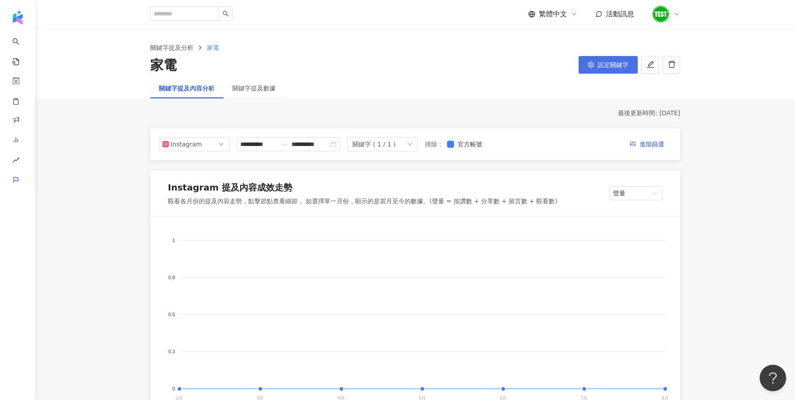
click at [610, 70] on button "設定關鍵字" at bounding box center [607, 65] width 59 height 18
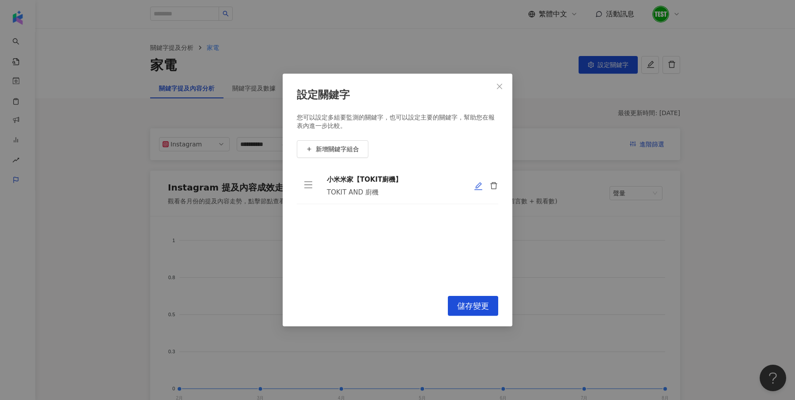
click at [479, 187] on icon "edit" at bounding box center [478, 186] width 9 height 9
type input "**********"
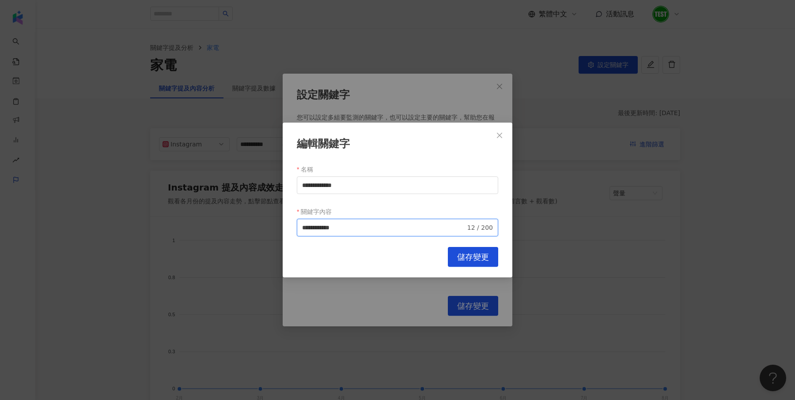
drag, startPoint x: 366, startPoint y: 225, endPoint x: 321, endPoint y: 230, distance: 45.8
click at [321, 230] on input "**********" at bounding box center [383, 228] width 163 height 10
type input "**********"
click at [479, 251] on button "儲存變更" at bounding box center [473, 257] width 50 height 20
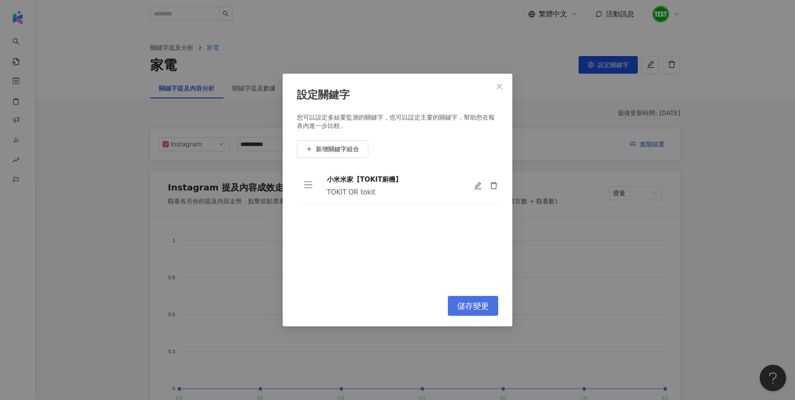
click at [470, 311] on span "儲存變更" at bounding box center [473, 307] width 32 height 10
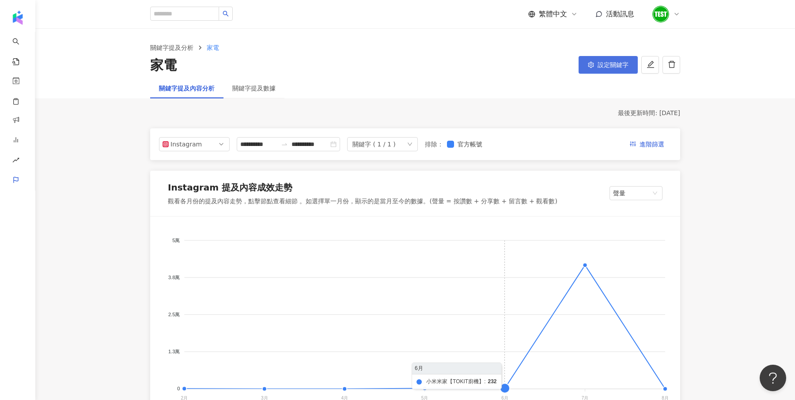
click at [610, 63] on span "設定關鍵字" at bounding box center [612, 64] width 31 height 7
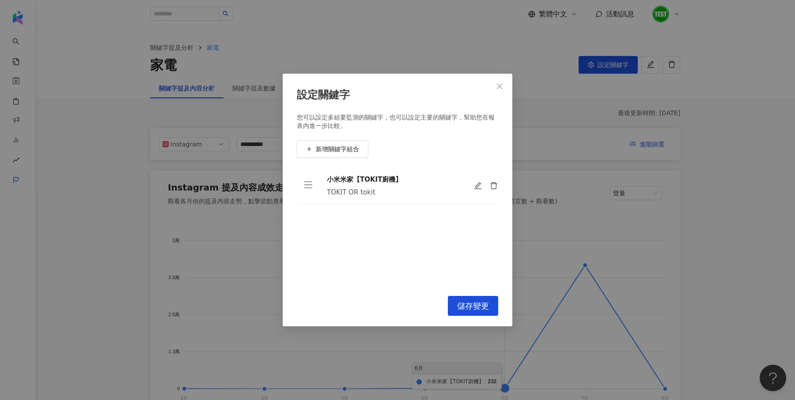
click at [622, 109] on div "設定關鍵字 您可以設定多組要監測的關鍵字，也可以設定主要的關鍵字，幫助您在報表內進一步比較。 新增關鍵字組合 小米米家【TOKIT廚機】 TOKIT OR t…" at bounding box center [397, 200] width 795 height 400
click at [500, 86] on icon "close" at bounding box center [499, 86] width 7 height 7
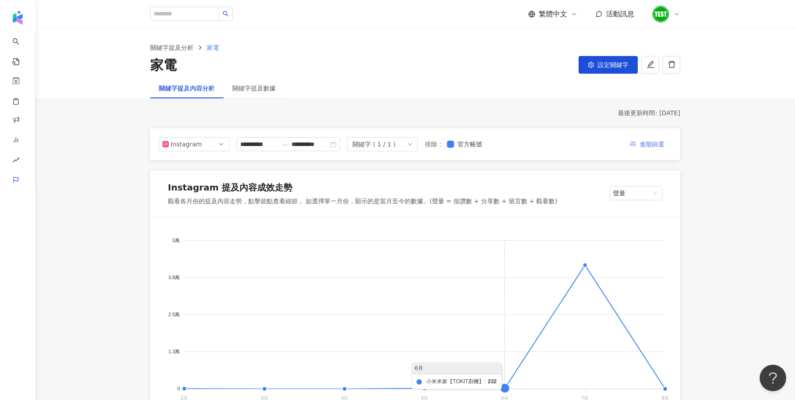
click at [664, 141] on span "進階篩選" at bounding box center [651, 145] width 25 height 14
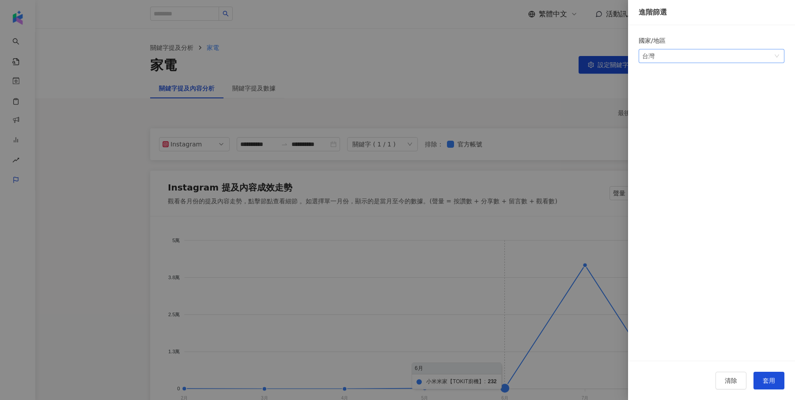
click at [703, 53] on span "台灣" at bounding box center [711, 55] width 139 height 13
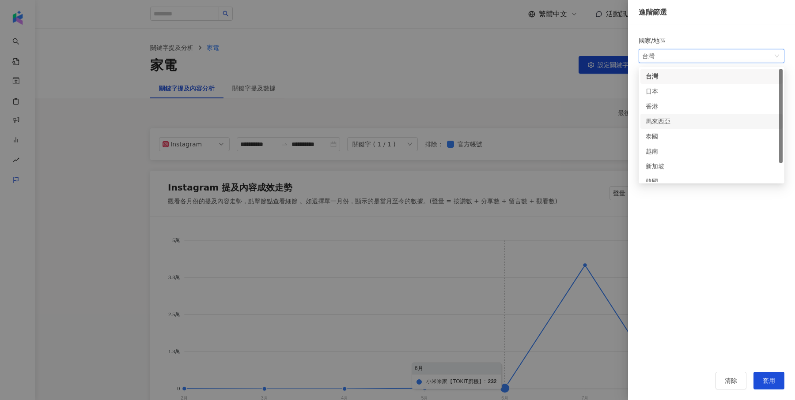
click at [678, 123] on div "馬來西亞" at bounding box center [712, 122] width 132 height 10
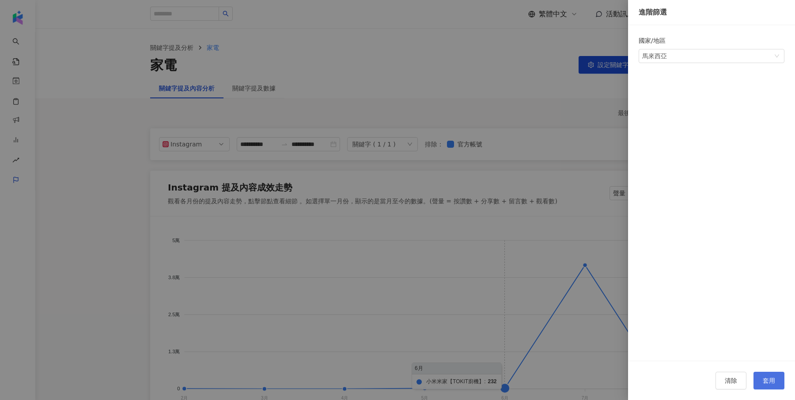
click at [764, 373] on button "套用" at bounding box center [768, 381] width 31 height 18
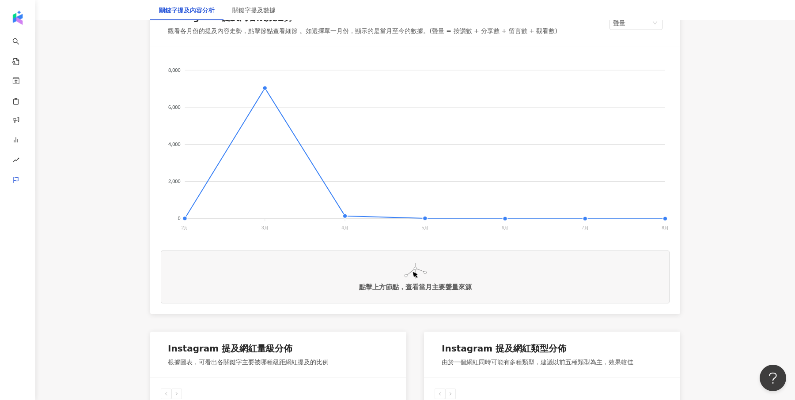
scroll to position [171, 0]
click at [263, 82] on foreignobject at bounding box center [415, 144] width 509 height 177
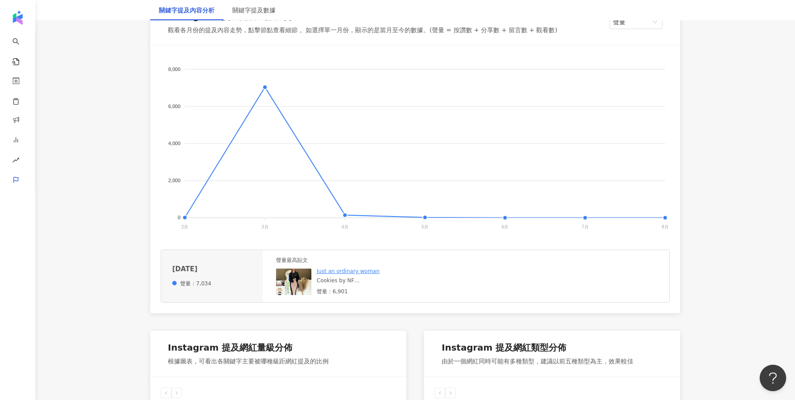
click at [294, 292] on img at bounding box center [293, 282] width 35 height 26
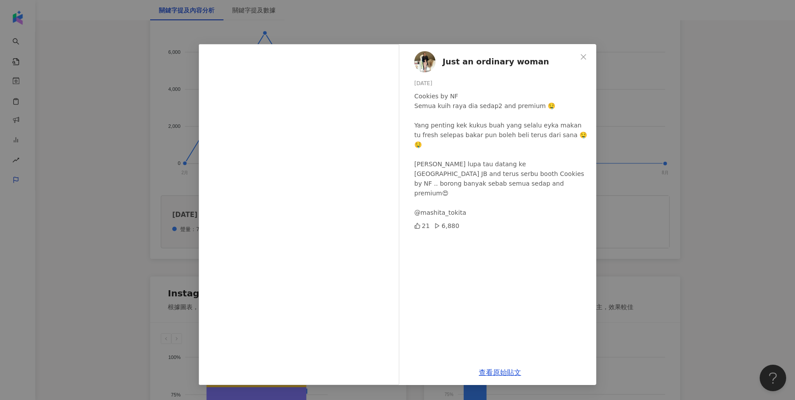
scroll to position [227, 0]
click at [616, 196] on div "Just an ordinary woman [DATE] Cookies by NF Semua kuih raya dia sedap2 and prem…" at bounding box center [397, 200] width 795 height 400
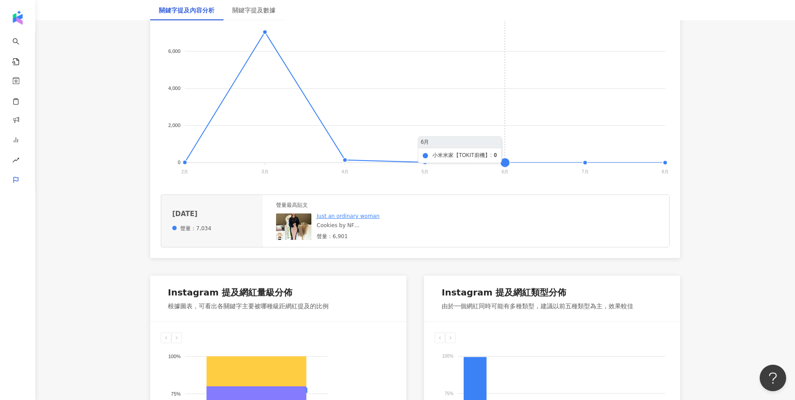
scroll to position [0, 0]
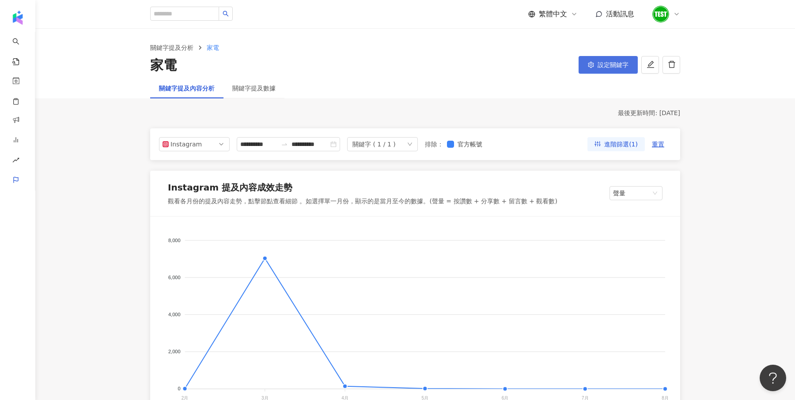
click at [619, 59] on button "設定關鍵字" at bounding box center [607, 65] width 59 height 18
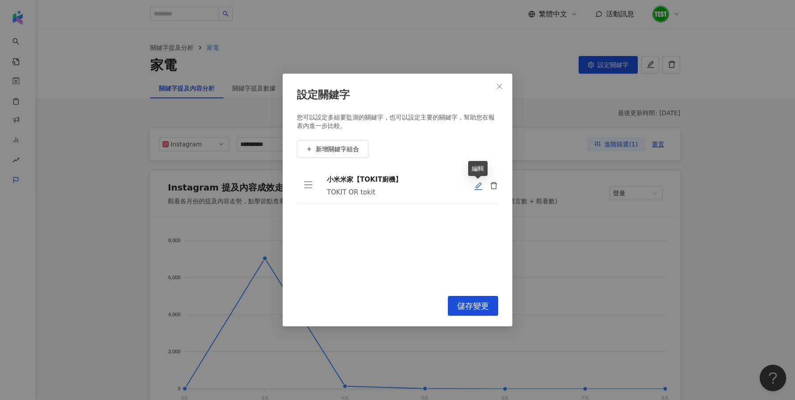
click at [481, 187] on icon "edit" at bounding box center [478, 186] width 9 height 9
type input "**********"
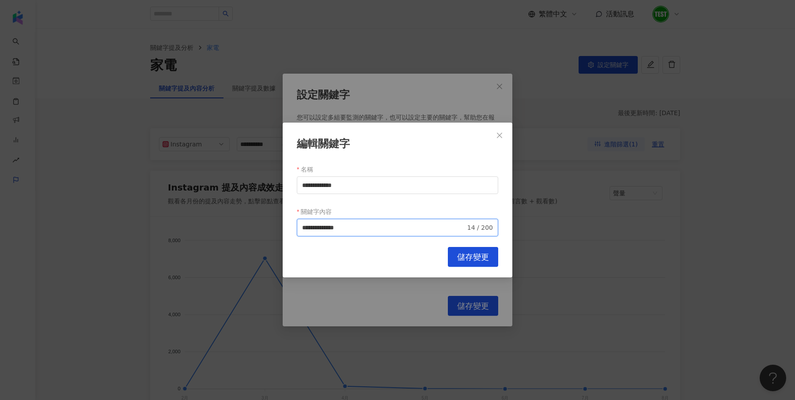
click at [350, 227] on input "**********" at bounding box center [383, 228] width 163 height 10
drag, startPoint x: 350, startPoint y: 227, endPoint x: 288, endPoint y: 225, distance: 61.4
click at [288, 225] on div "**********" at bounding box center [398, 200] width 230 height 155
click at [351, 315] on div "**********" at bounding box center [397, 200] width 795 height 400
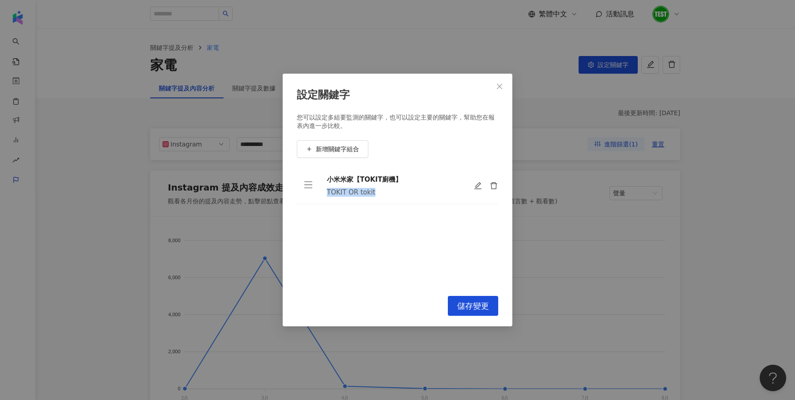
drag, startPoint x: 328, startPoint y: 193, endPoint x: 397, endPoint y: 193, distance: 68.4
click at [397, 193] on div "TOKIT OR tokit" at bounding box center [393, 192] width 132 height 9
click at [344, 263] on div "小米米家【TOKIT廚機】 TOKIT OR tokit To pick up a draggable item, press the space bar. …" at bounding box center [397, 227] width 201 height 118
click at [497, 84] on icon "close" at bounding box center [499, 86] width 7 height 7
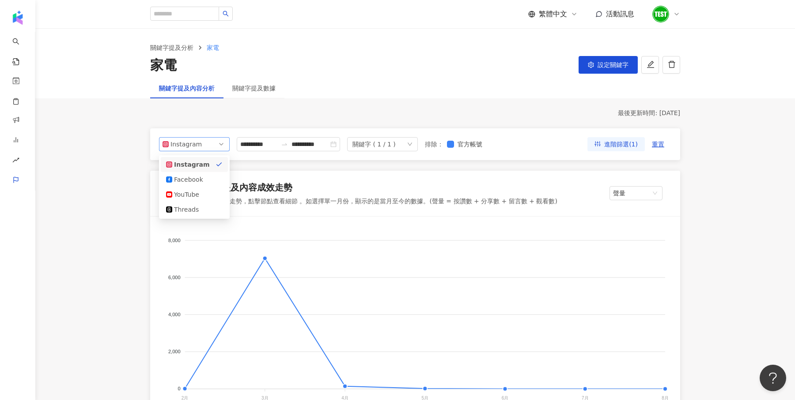
click at [178, 147] on div "Instagram" at bounding box center [184, 144] width 29 height 13
click at [384, 76] on div "關鍵字提及分析 家電 家電 設定關鍵字" at bounding box center [414, 53] width 759 height 49
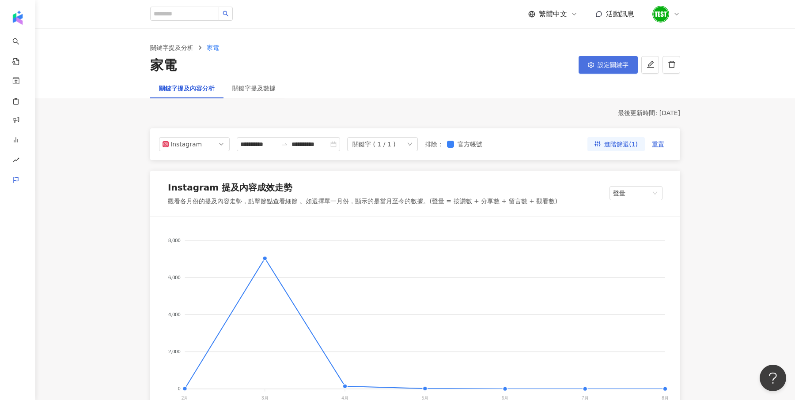
click at [631, 58] on button "設定關鍵字" at bounding box center [607, 65] width 59 height 18
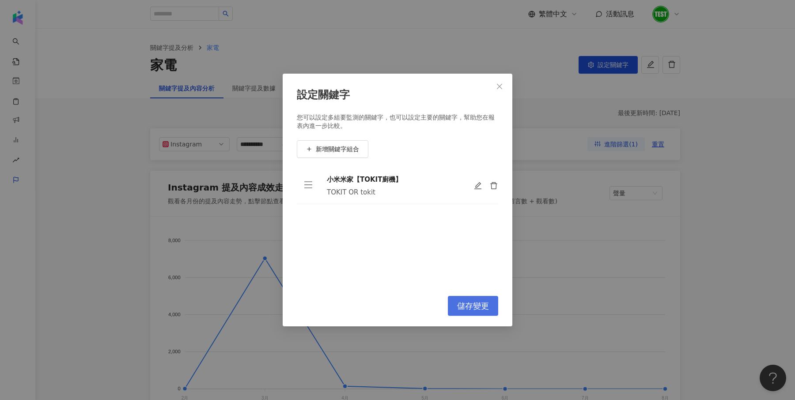
click at [485, 307] on span "儲存變更" at bounding box center [473, 307] width 32 height 10
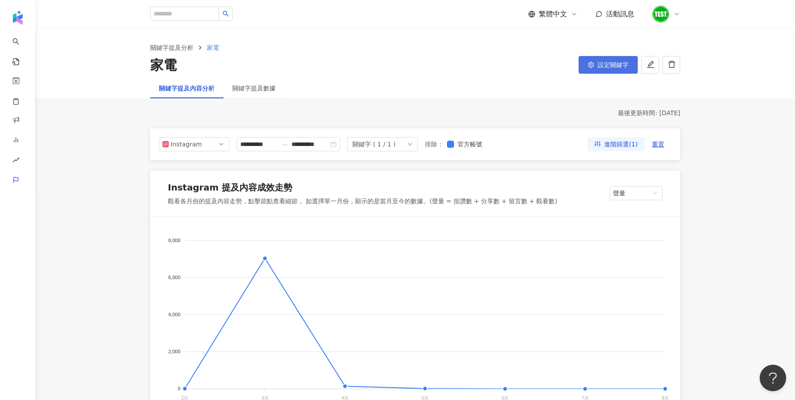
click at [592, 67] on icon "setting" at bounding box center [591, 65] width 6 height 6
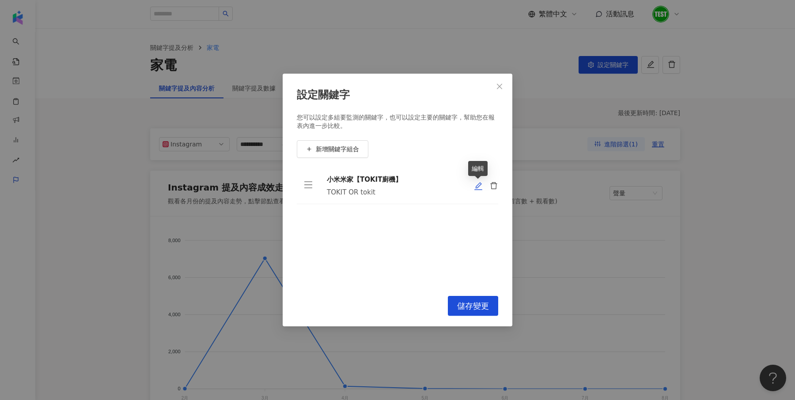
click at [475, 188] on icon "edit" at bounding box center [478, 186] width 8 height 8
type input "**********"
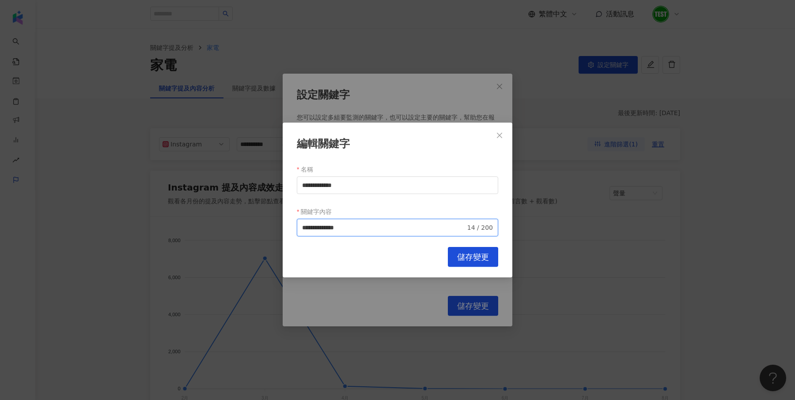
drag, startPoint x: 353, startPoint y: 229, endPoint x: 347, endPoint y: 229, distance: 6.6
click at [347, 229] on input "**********" at bounding box center [383, 228] width 163 height 10
type input "**********"
click at [459, 260] on span "儲存變更" at bounding box center [473, 258] width 32 height 10
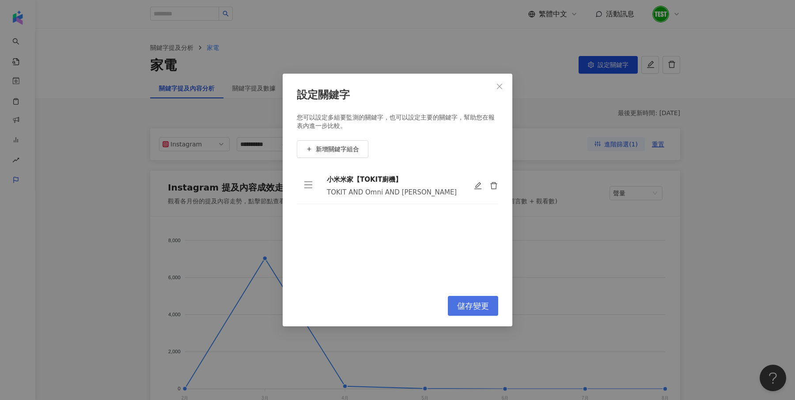
click at [481, 306] on span "儲存變更" at bounding box center [473, 307] width 32 height 10
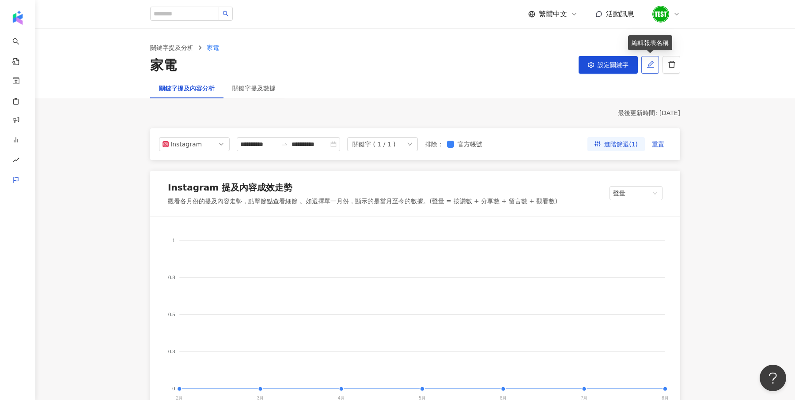
click at [647, 65] on icon "edit" at bounding box center [650, 64] width 8 height 8
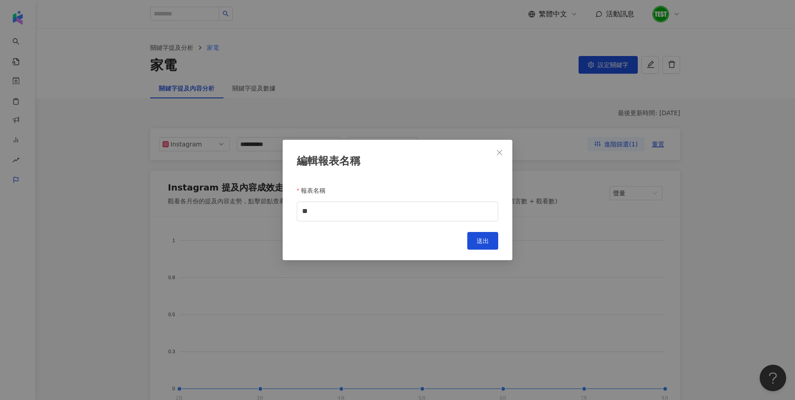
click at [529, 83] on div "編輯報表名稱 報表名稱 ** Cancel 送出" at bounding box center [397, 200] width 795 height 400
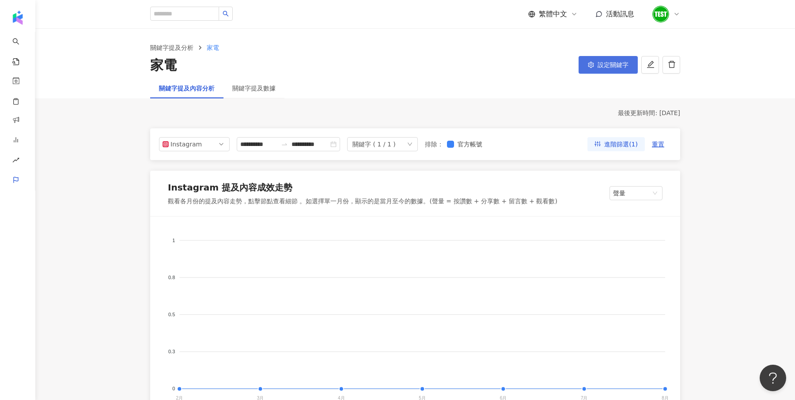
click at [602, 65] on span "設定關鍵字" at bounding box center [612, 64] width 31 height 7
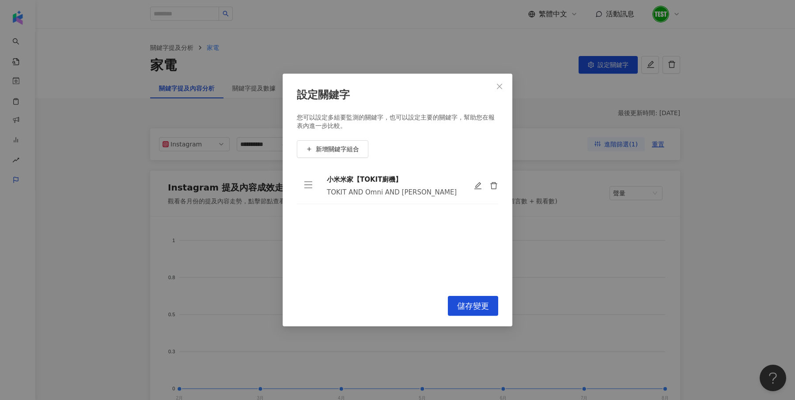
click at [533, 134] on div "設定關鍵字 您可以設定多組要監測的關鍵字，也可以設定主要的關鍵字，幫助您在報表內進一步比較。 新增關鍵字組合 小米米家【TOKIT廚機】 TOKIT AND …" at bounding box center [397, 200] width 795 height 400
click at [502, 85] on icon "close" at bounding box center [499, 86] width 7 height 7
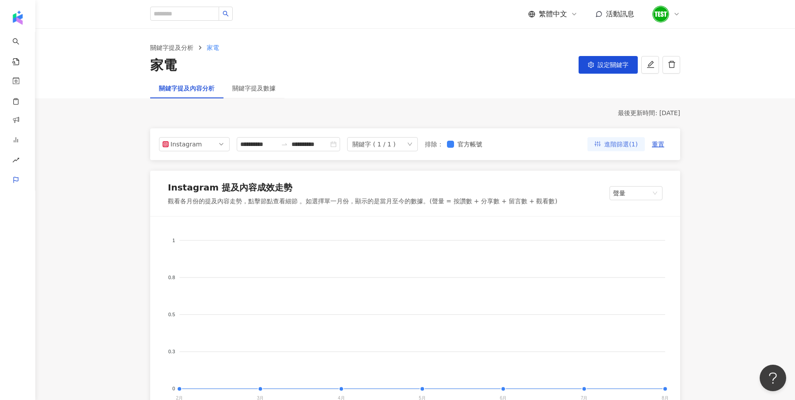
click at [632, 145] on span "進階篩選(1)" at bounding box center [621, 145] width 34 height 14
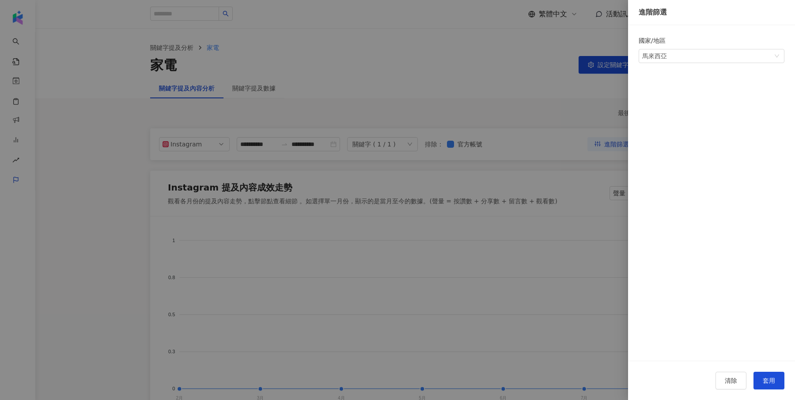
click at [648, 64] on form "國家/地區 馬來西亞" at bounding box center [711, 204] width 146 height 336
click at [683, 53] on span "馬來西亞" at bounding box center [711, 55] width 139 height 13
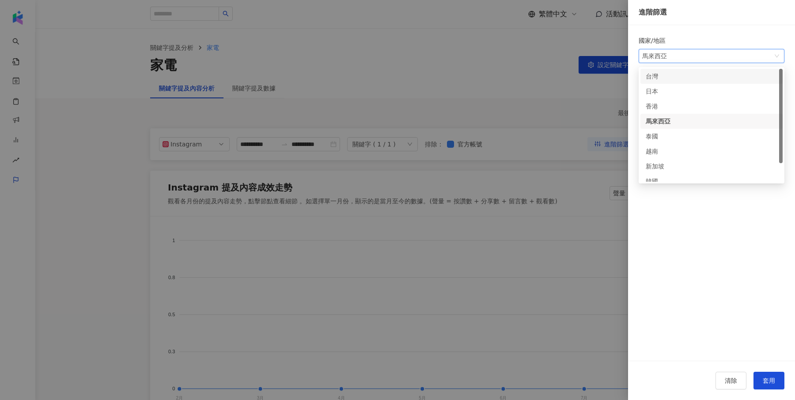
click at [654, 75] on div "台灣" at bounding box center [660, 77] width 29 height 10
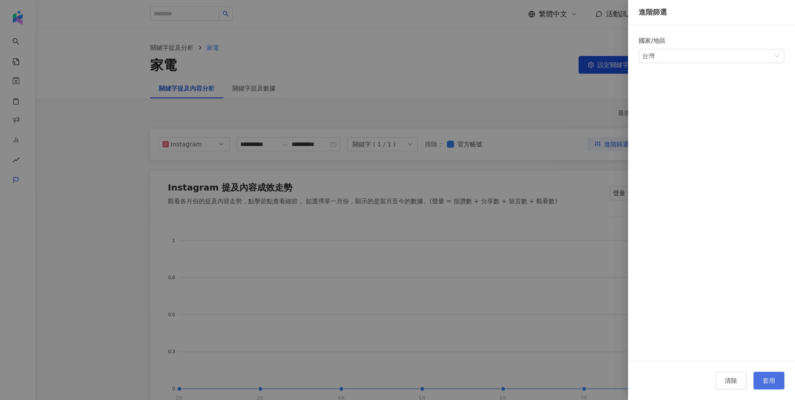
click at [781, 386] on button "套用" at bounding box center [768, 381] width 31 height 18
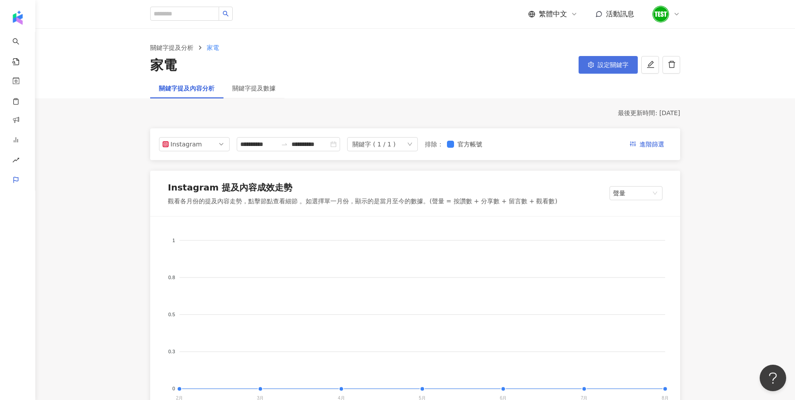
click at [585, 72] on button "設定關鍵字" at bounding box center [607, 65] width 59 height 18
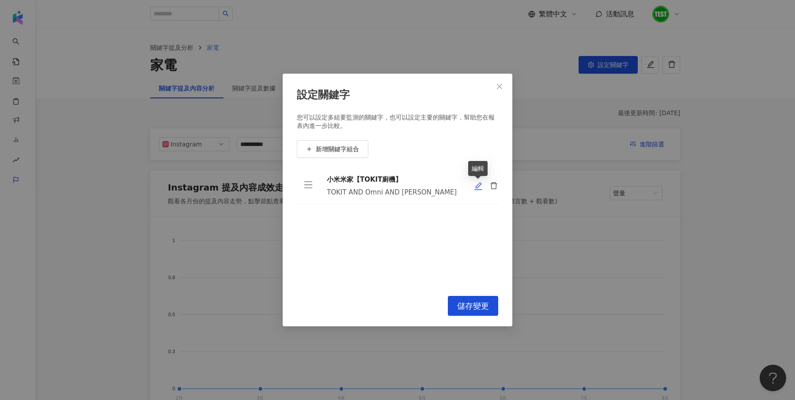
click at [476, 184] on icon "edit" at bounding box center [478, 186] width 9 height 9
type input "**********"
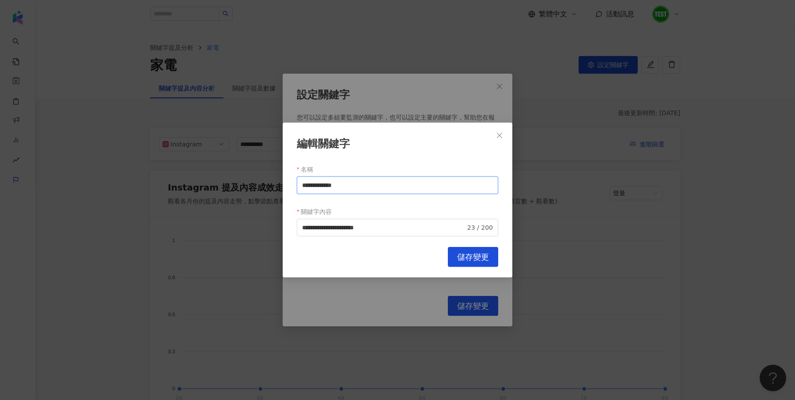
drag, startPoint x: 370, startPoint y: 185, endPoint x: 221, endPoint y: 184, distance: 148.8
click at [221, 184] on div "**********" at bounding box center [397, 200] width 795 height 400
click at [324, 184] on input "**********" at bounding box center [397, 186] width 201 height 18
drag, startPoint x: 326, startPoint y: 185, endPoint x: 269, endPoint y: 183, distance: 57.0
click at [269, 183] on div "**********" at bounding box center [397, 200] width 795 height 400
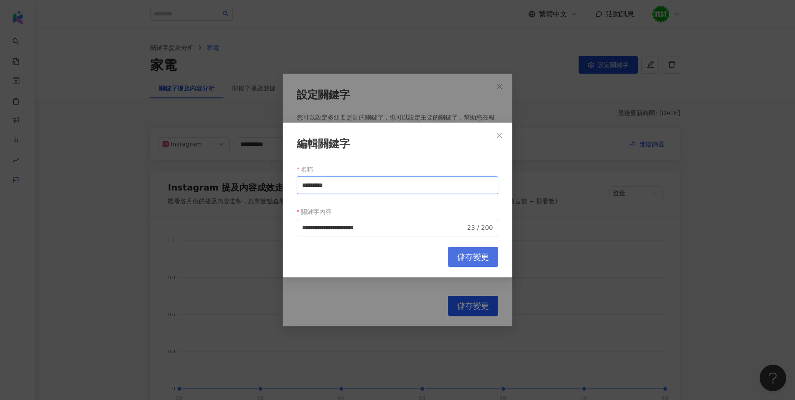
type input "*********"
click at [455, 249] on button "儲存變更" at bounding box center [473, 257] width 50 height 20
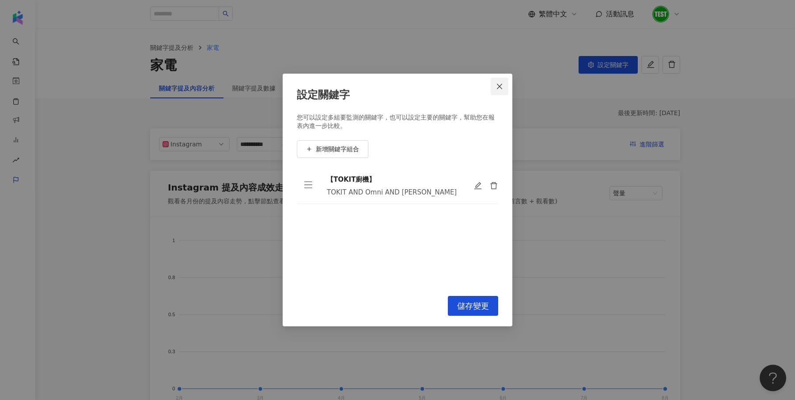
click at [499, 93] on button "Close" at bounding box center [500, 87] width 18 height 18
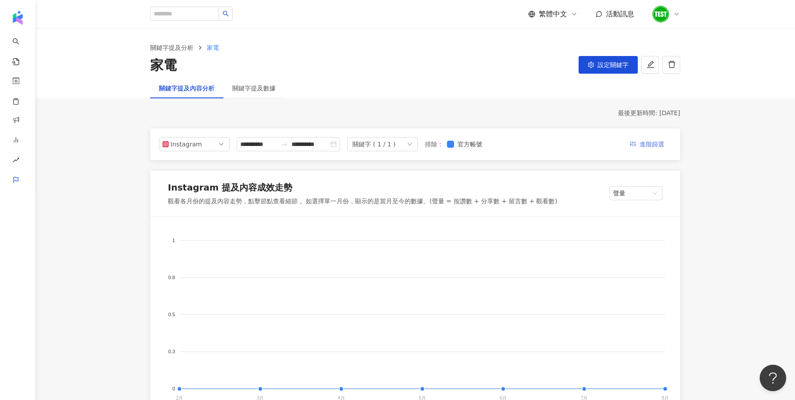
click at [645, 141] on span "進階篩選" at bounding box center [651, 145] width 25 height 14
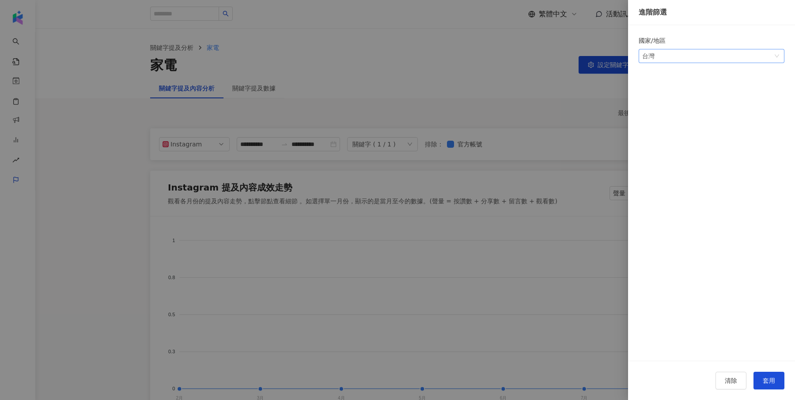
click at [687, 58] on span "台灣" at bounding box center [711, 55] width 139 height 13
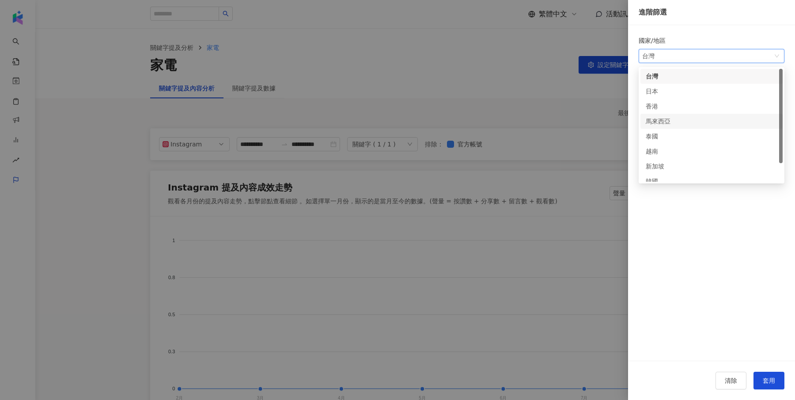
click at [674, 118] on div "馬來西亞" at bounding box center [712, 122] width 132 height 10
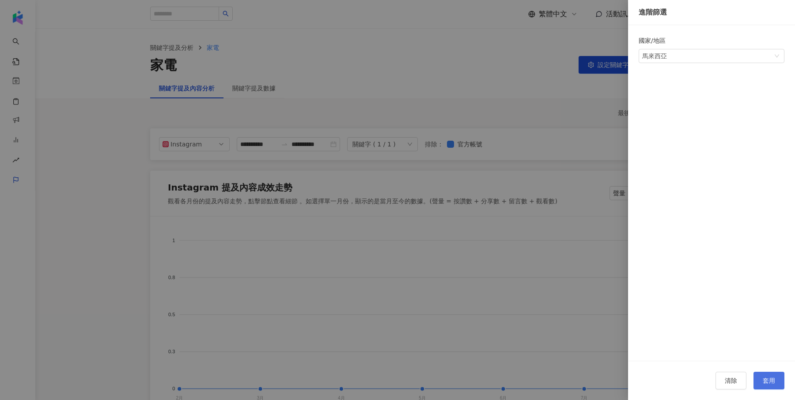
click at [772, 381] on span "套用" at bounding box center [769, 381] width 12 height 7
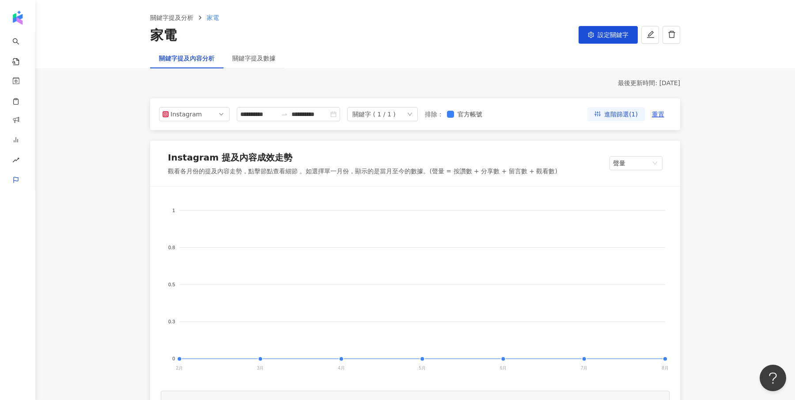
scroll to position [16, 0]
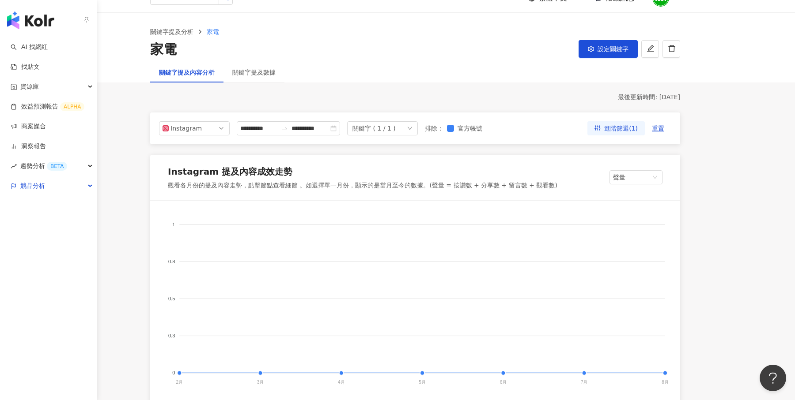
click at [26, 18] on img "button" at bounding box center [30, 20] width 47 height 18
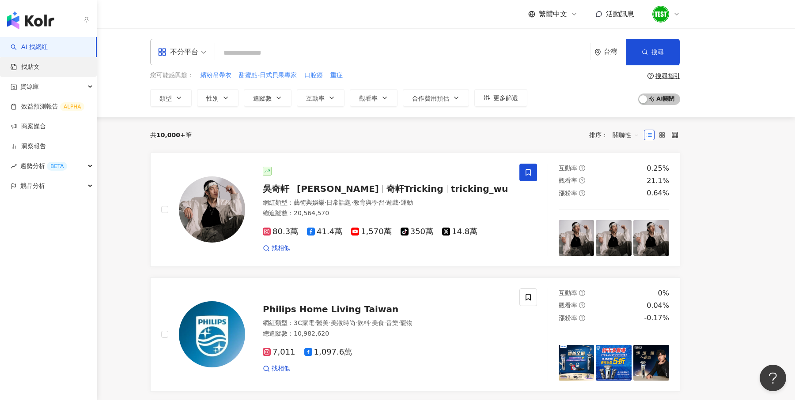
click at [40, 70] on link "找貼文" at bounding box center [25, 67] width 29 height 9
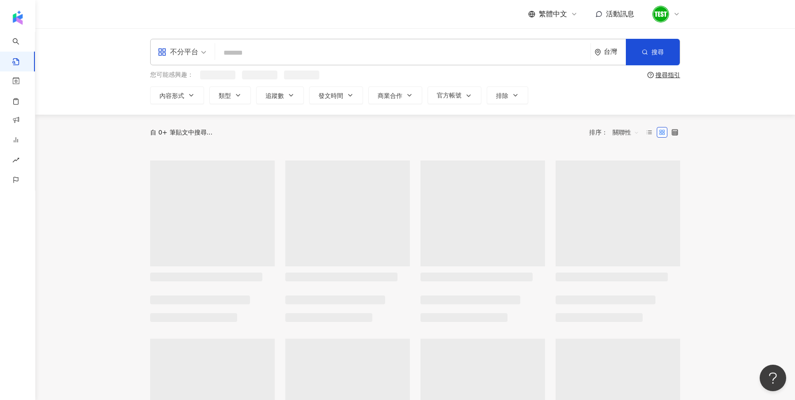
click at [209, 56] on div "不分平台" at bounding box center [182, 52] width 58 height 26
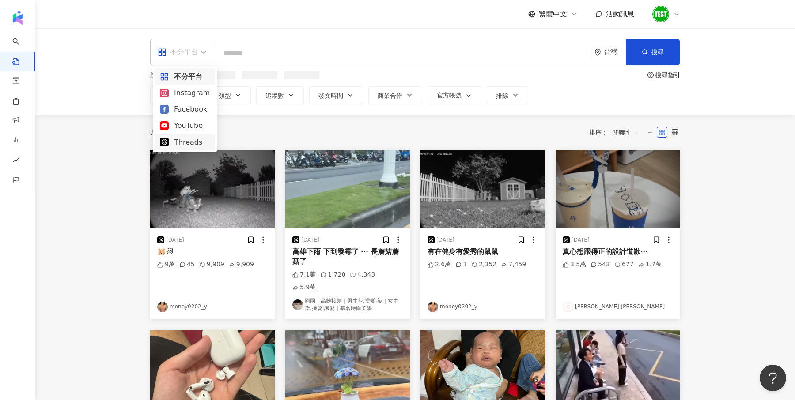
click at [195, 144] on div "Threads" at bounding box center [185, 142] width 50 height 11
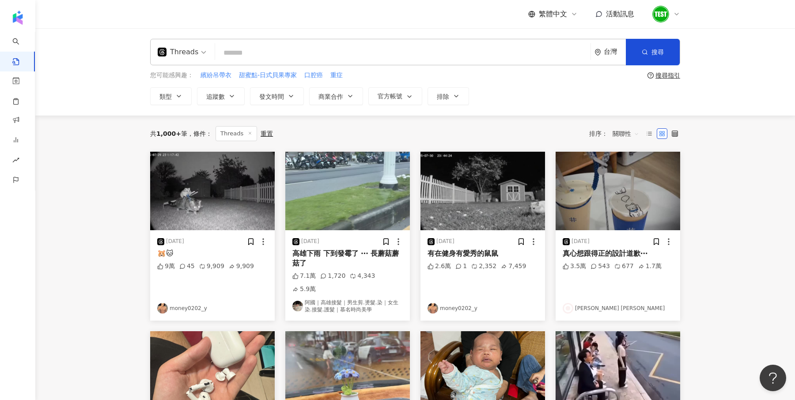
click at [231, 59] on input "search" at bounding box center [403, 52] width 368 height 19
click at [249, 49] on input "search" at bounding box center [403, 52] width 368 height 19
type input "*"
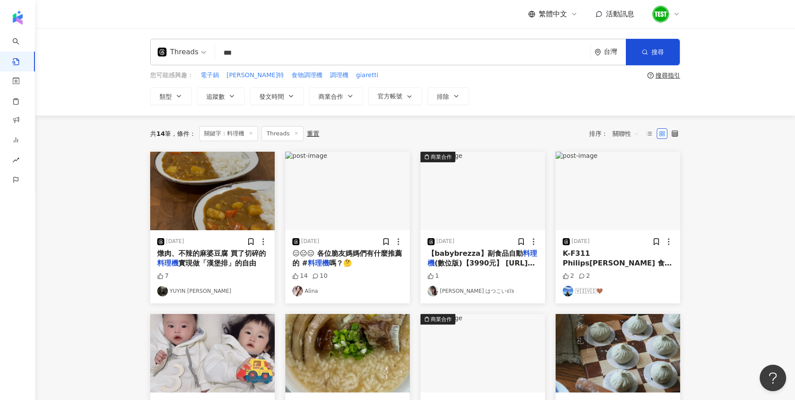
click at [221, 54] on input "***" at bounding box center [403, 52] width 368 height 19
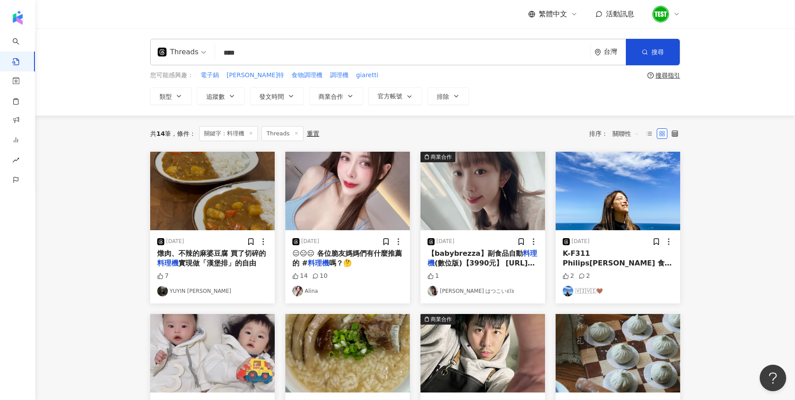
type input "***"
click at [650, 52] on button "搜尋" at bounding box center [653, 52] width 54 height 26
click at [631, 132] on span "關聯性" at bounding box center [625, 134] width 26 height 14
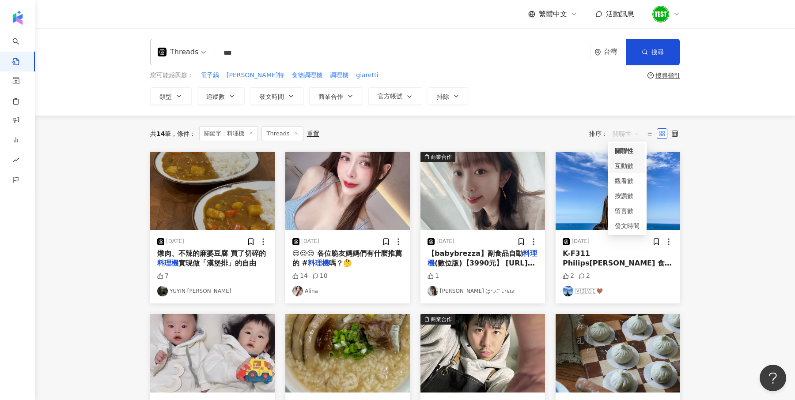
click at [623, 170] on div "互動數" at bounding box center [627, 166] width 25 height 10
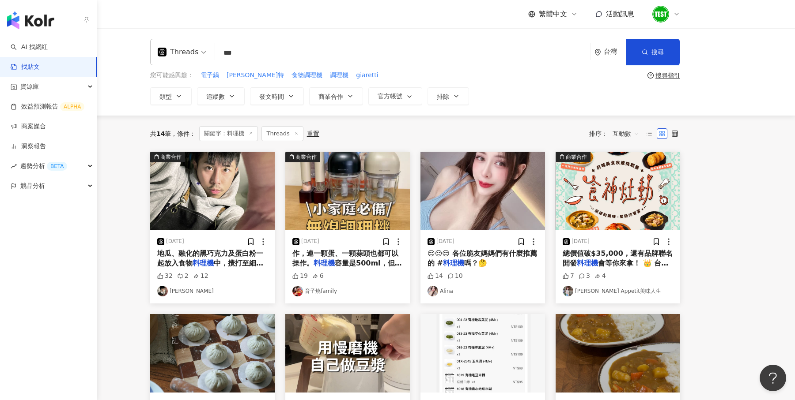
click at [29, 28] on img "button" at bounding box center [30, 20] width 47 height 18
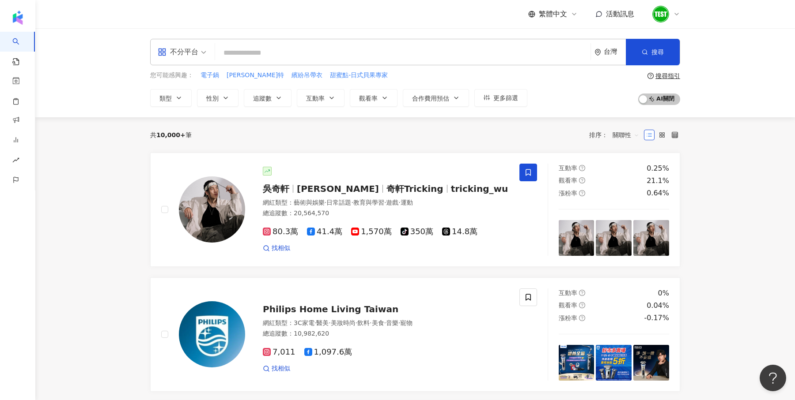
click at [237, 49] on input "search" at bounding box center [403, 53] width 368 height 17
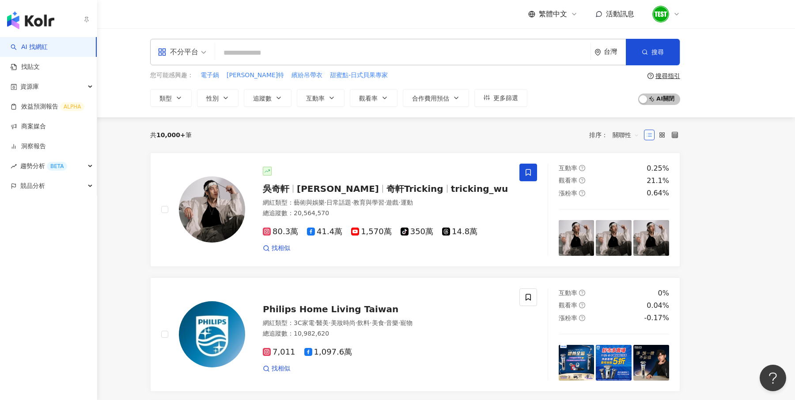
click at [27, 25] on img "button" at bounding box center [30, 20] width 47 height 18
click at [27, 19] on img "button" at bounding box center [30, 20] width 47 height 18
click at [46, 128] on link "商案媒合" at bounding box center [28, 126] width 35 height 9
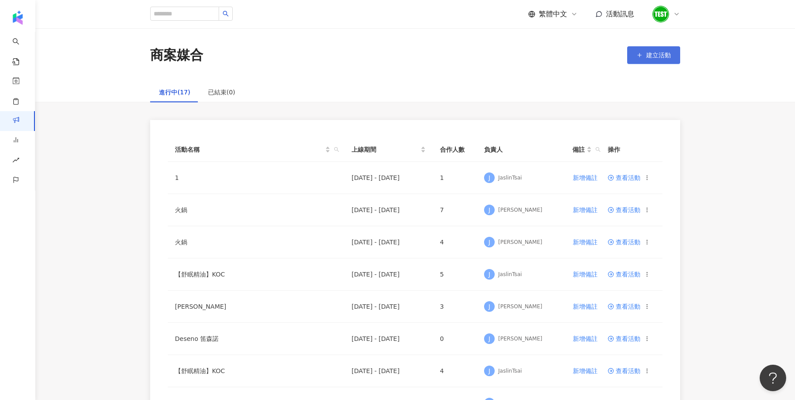
click at [668, 57] on span "建立活動" at bounding box center [658, 55] width 25 height 7
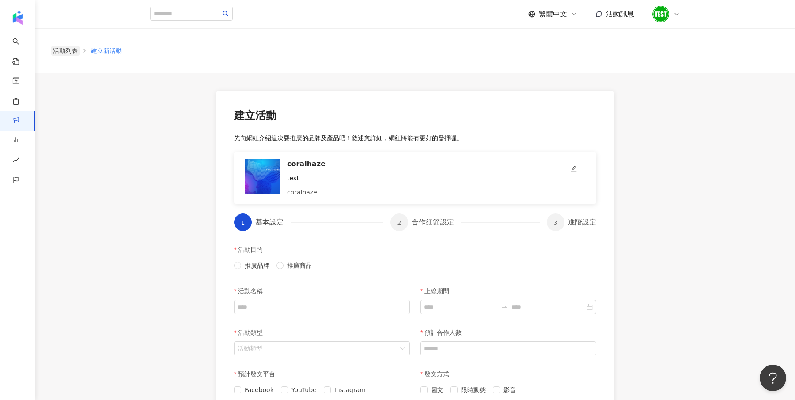
click at [69, 50] on link "活動列表" at bounding box center [65, 51] width 28 height 10
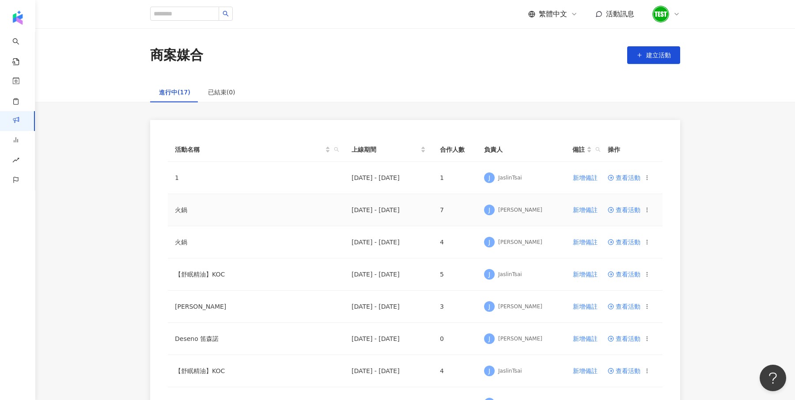
click at [622, 208] on span "查看活動" at bounding box center [624, 210] width 33 height 6
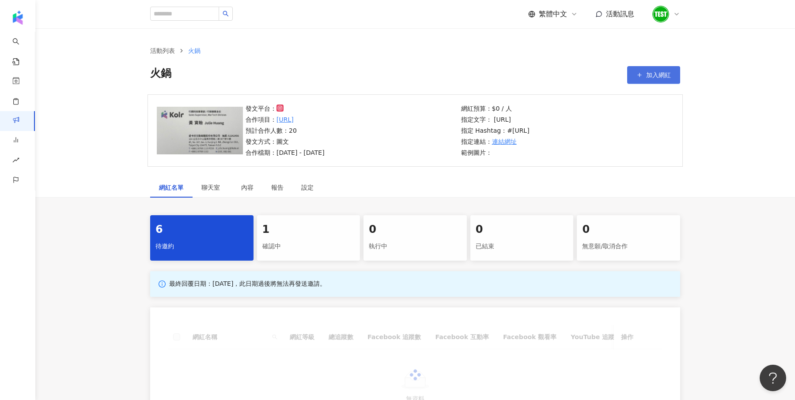
click at [663, 77] on span "加入網紅" at bounding box center [658, 75] width 25 height 7
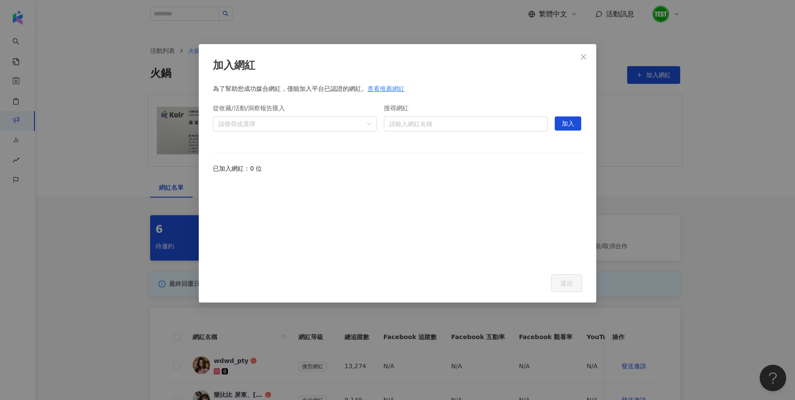
click at [706, 168] on div "加入網紅 為了幫助您成功媒合網紅，僅能加入平台已認證的網紅。 查看推薦網紅 從收藏/活動/洞察報告匯入 請搜尋或選擇 搜尋網紅 請輸入網紅名稱 hidden …" at bounding box center [397, 200] width 795 height 400
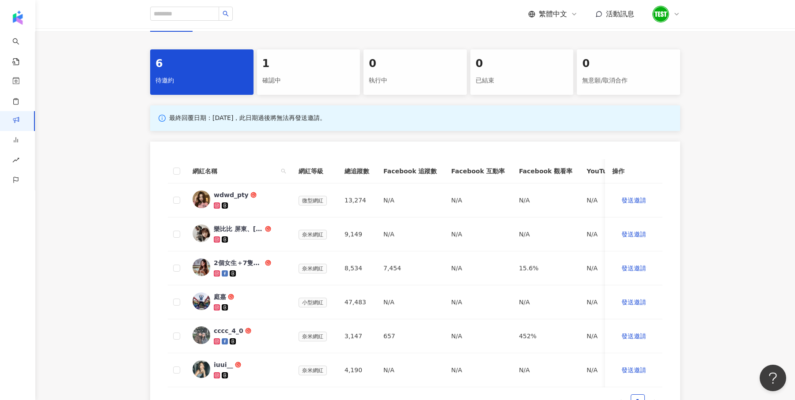
click at [311, 87] on div "確認中" at bounding box center [308, 80] width 93 height 15
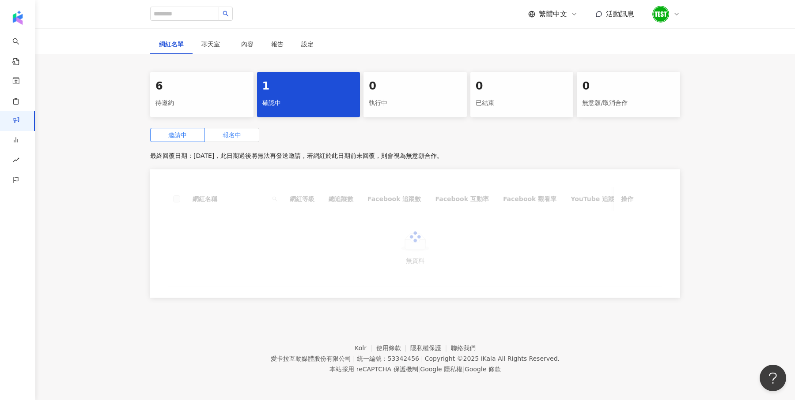
scroll to position [130, 0]
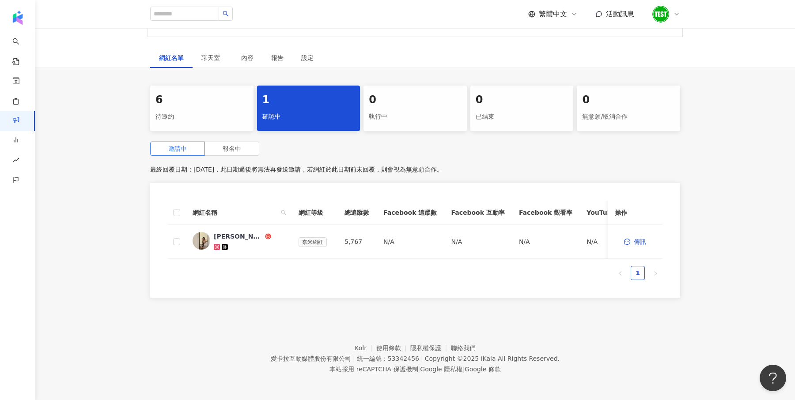
click at [221, 137] on div "6 待邀約 1 確認中 0 執行中 0 已結束 0 無意願/取消合作 邀請中 報名中 最終回覆日期：[DATE]，此日期過後將無法再發送邀請，若網紅於此日期前…" at bounding box center [414, 195] width 565 height 218
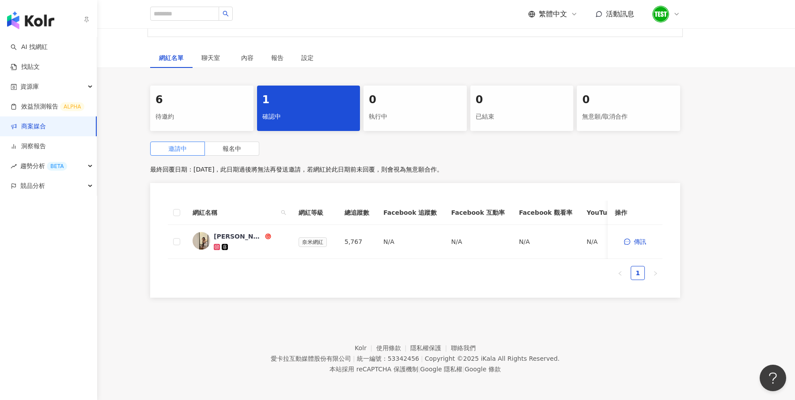
click at [26, 21] on img "button" at bounding box center [30, 20] width 47 height 18
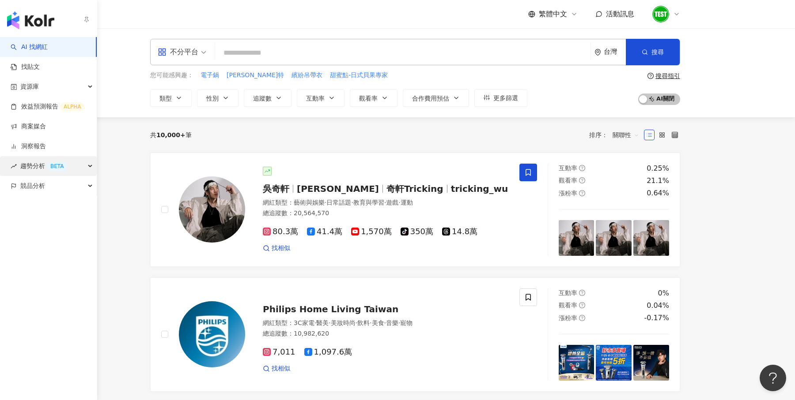
click at [41, 167] on span "趨勢分析 BETA" at bounding box center [43, 166] width 47 height 20
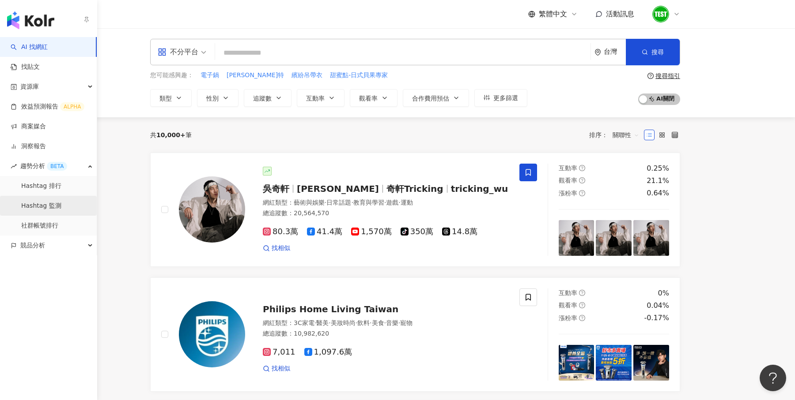
click at [55, 209] on link "Hashtag 監測" at bounding box center [41, 206] width 40 height 9
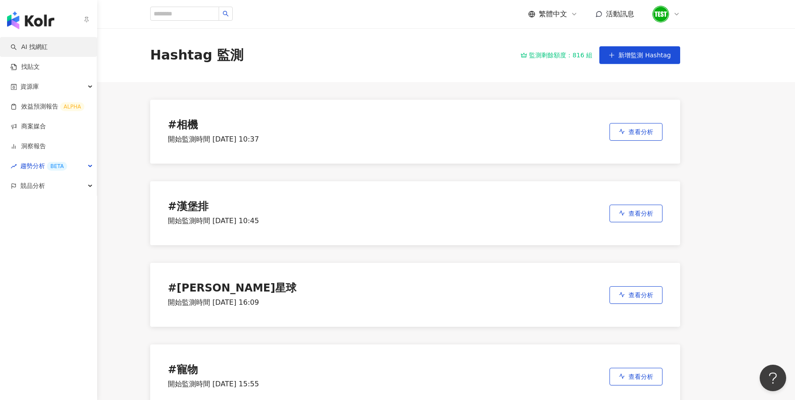
click at [31, 47] on link "AI 找網紅" at bounding box center [29, 47] width 37 height 9
click at [25, 29] on div "button" at bounding box center [48, 18] width 97 height 37
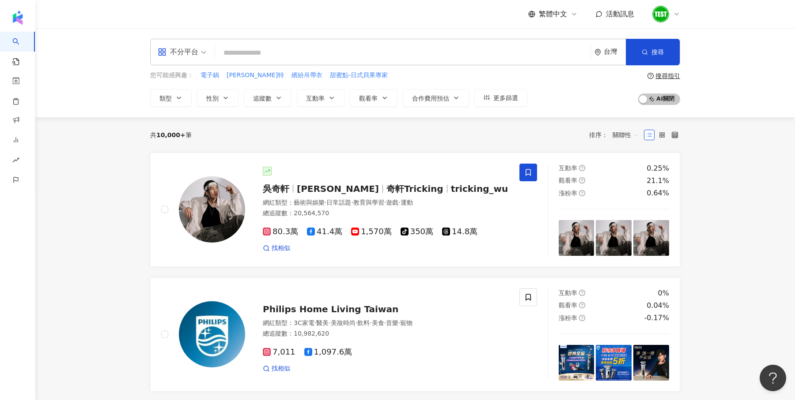
click at [238, 57] on input "search" at bounding box center [403, 53] width 368 height 17
click at [512, 101] on button "更多篩選" at bounding box center [500, 98] width 53 height 18
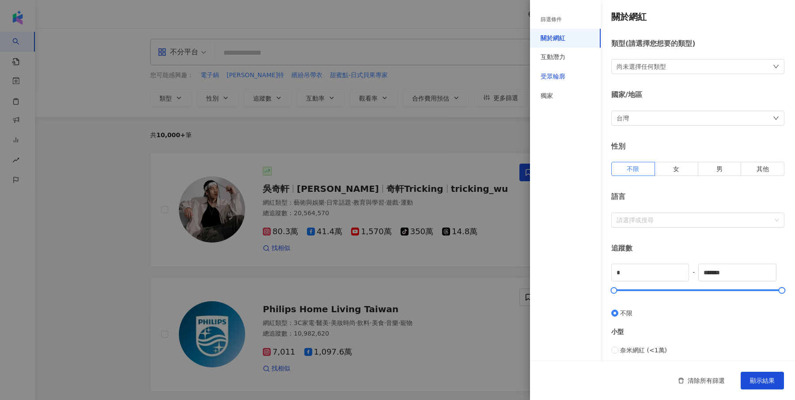
click at [546, 78] on div "受眾輪廓" at bounding box center [552, 76] width 25 height 9
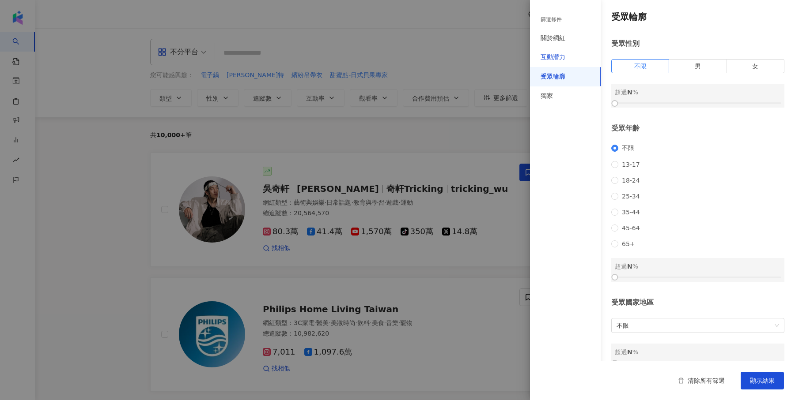
click at [545, 58] on div "互動潛力" at bounding box center [552, 57] width 25 height 9
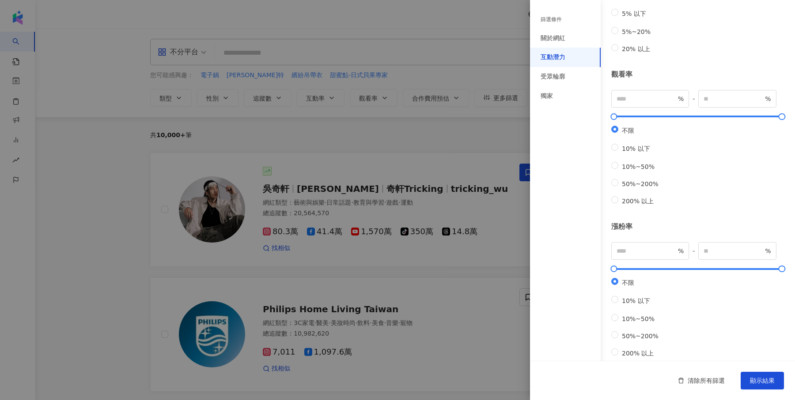
scroll to position [207, 0]
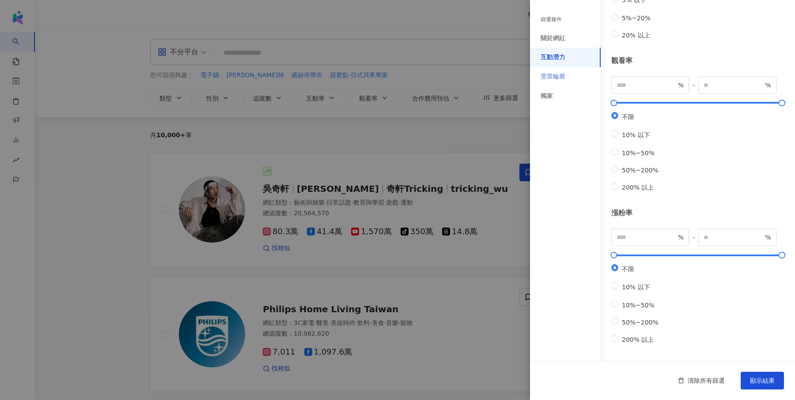
click at [572, 80] on div "受眾輪廓" at bounding box center [565, 76] width 71 height 19
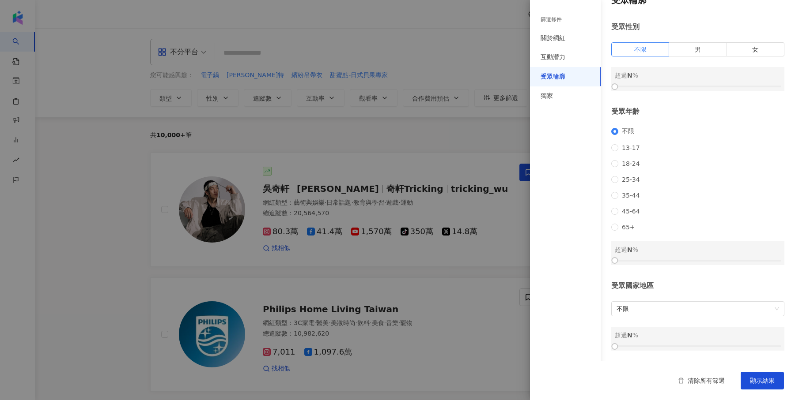
scroll to position [0, 0]
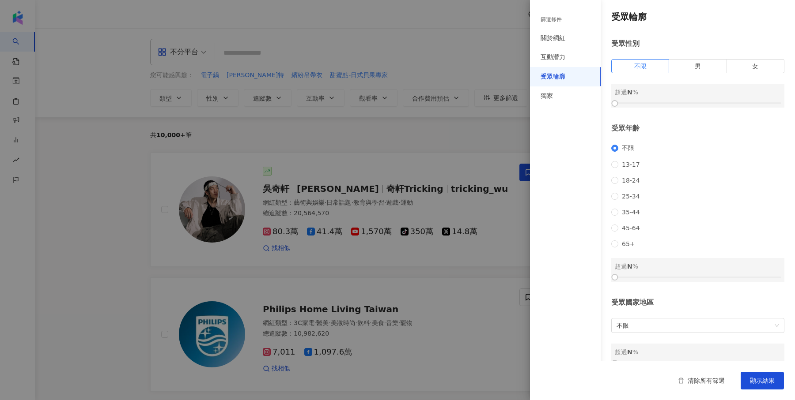
click at [336, 143] on div at bounding box center [397, 200] width 795 height 400
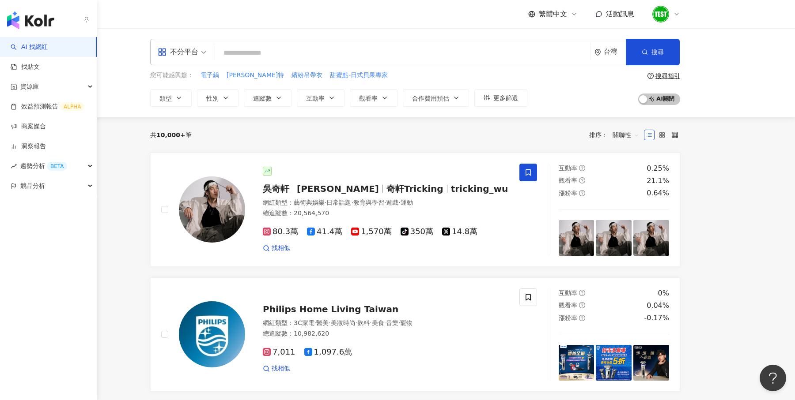
click at [25, 196] on div "AI 找網紅 找貼文 資源庫 效益預測報告 ALPHA 商案媒合 洞察報告 趨勢分析 BETA 競品分析" at bounding box center [48, 218] width 97 height 363
click at [29, 186] on span "競品分析" at bounding box center [32, 186] width 25 height 20
click at [40, 63] on link "找貼文" at bounding box center [25, 67] width 29 height 9
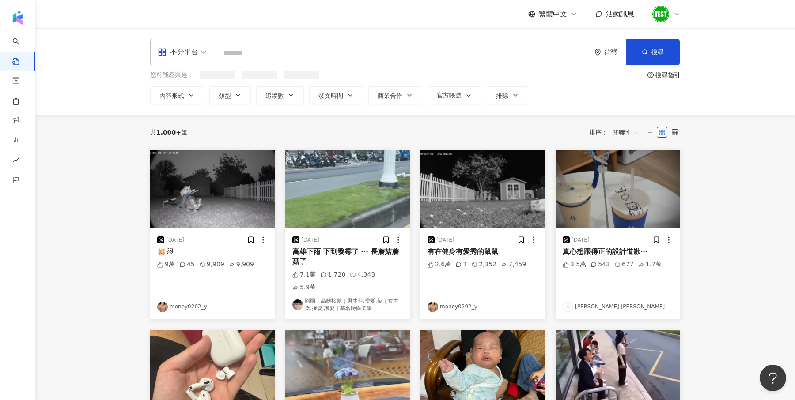
click at [170, 50] on div "不分平台" at bounding box center [178, 52] width 41 height 14
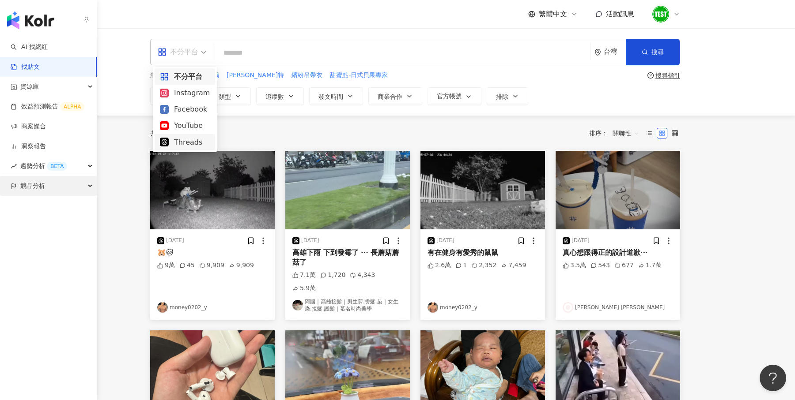
click at [25, 185] on span "競品分析" at bounding box center [32, 186] width 25 height 20
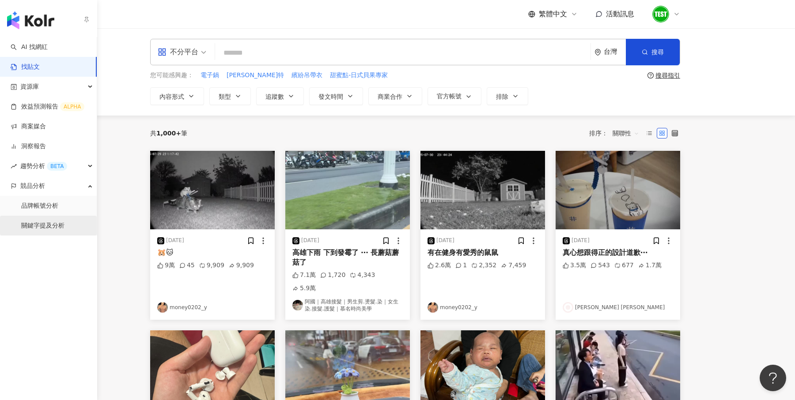
click at [46, 224] on link "關鍵字提及分析" at bounding box center [42, 226] width 43 height 9
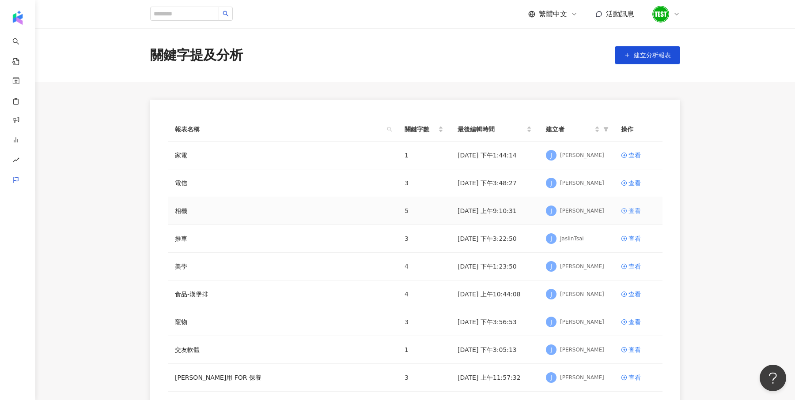
click at [635, 211] on div "查看" at bounding box center [634, 211] width 12 height 10
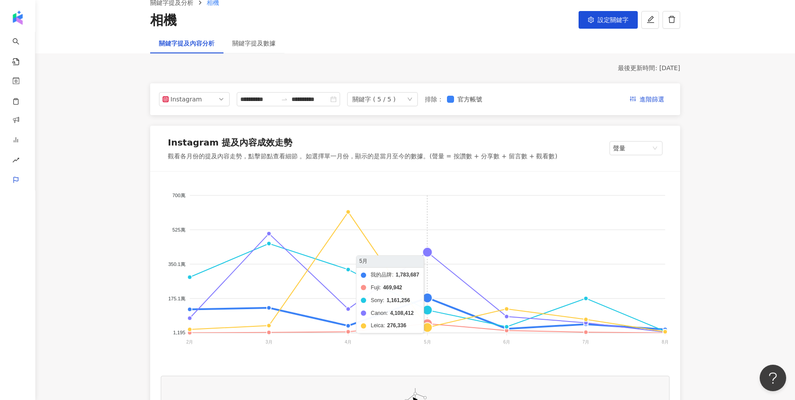
scroll to position [43, 0]
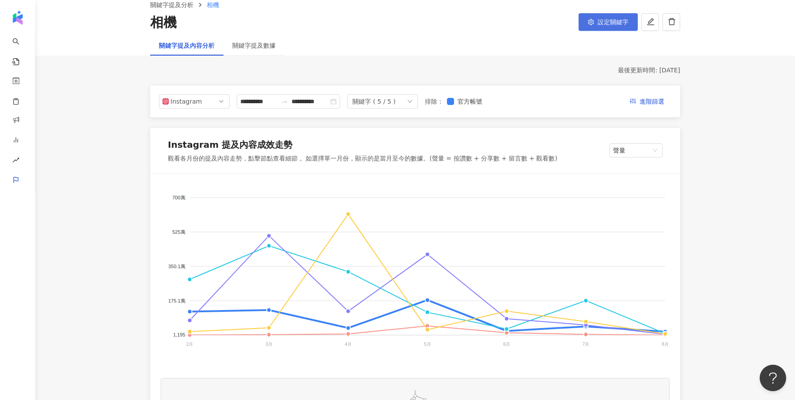
click at [585, 28] on button "設定關鍵字" at bounding box center [607, 22] width 59 height 18
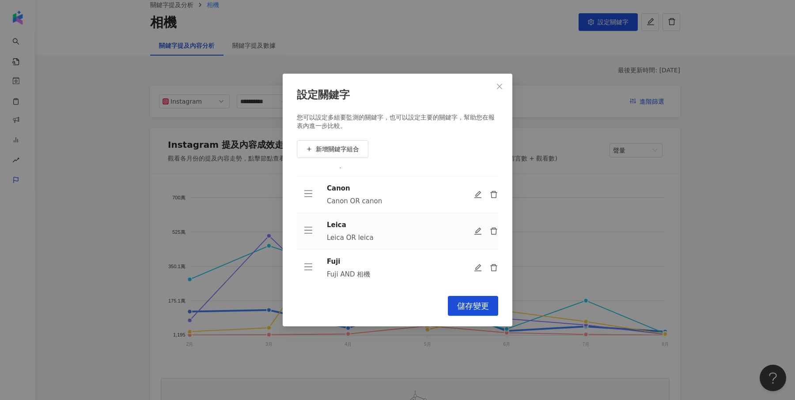
scroll to position [64, 0]
click at [615, 210] on div "設定關鍵字 您可以設定多組要監測的關鍵字，也可以設定主要的關鍵字，幫助您在報表內進一步比較。 新增關鍵字組合 Nikon Nikon OR nikon Son…" at bounding box center [397, 200] width 795 height 400
click at [493, 89] on span "Close" at bounding box center [500, 86] width 18 height 7
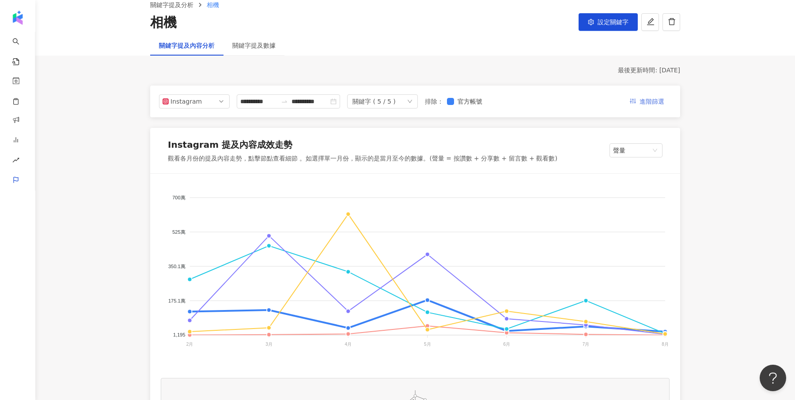
click at [631, 105] on button "進階篩選" at bounding box center [647, 101] width 49 height 14
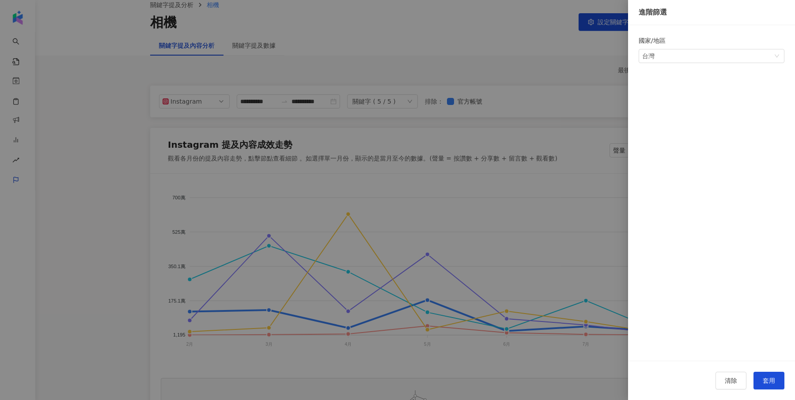
click at [398, 171] on div at bounding box center [397, 200] width 795 height 400
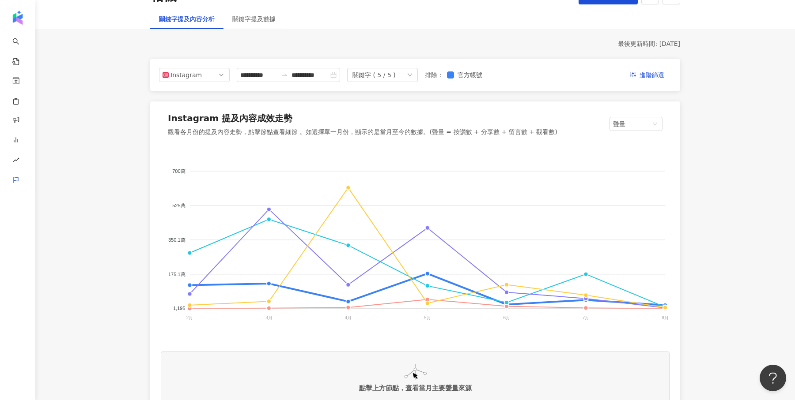
scroll to position [67, 0]
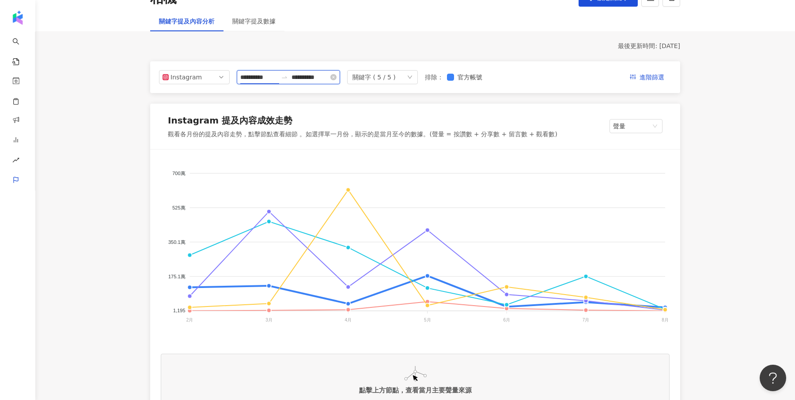
click at [251, 76] on input "**********" at bounding box center [258, 77] width 37 height 10
click at [457, 47] on div "最後更新時間: [DATE]" at bounding box center [415, 46] width 530 height 9
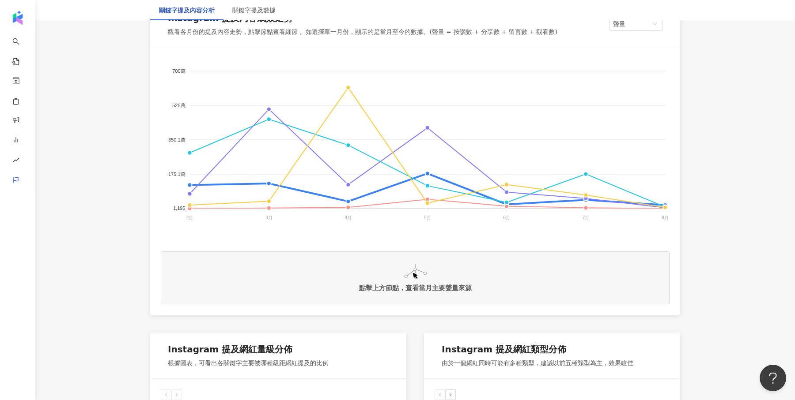
scroll to position [184, 0]
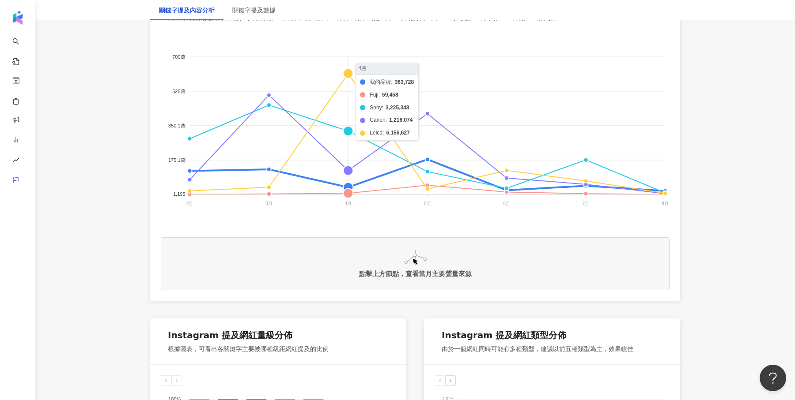
click at [351, 68] on foreignobject "我的品牌 Fuji Sony Canon Leica" at bounding box center [415, 132] width 509 height 177
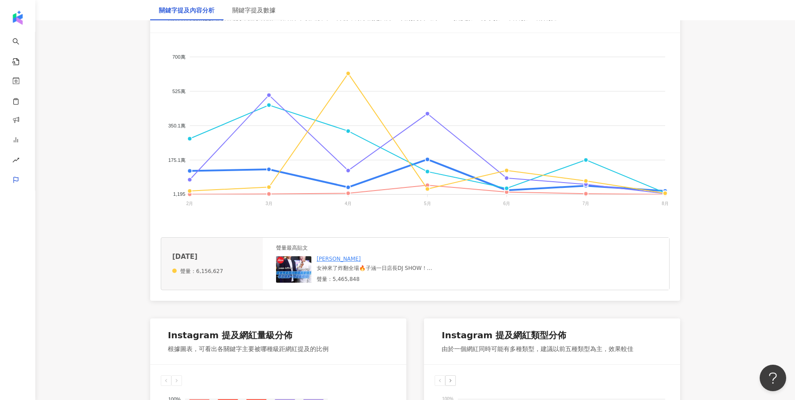
click at [295, 269] on img at bounding box center [293, 270] width 35 height 26
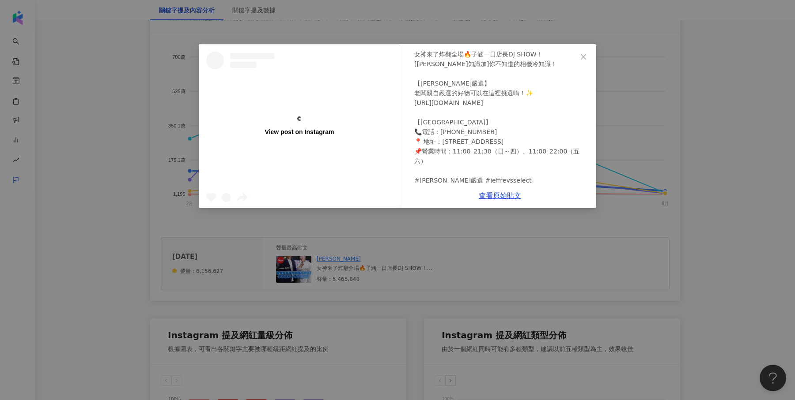
scroll to position [0, 0]
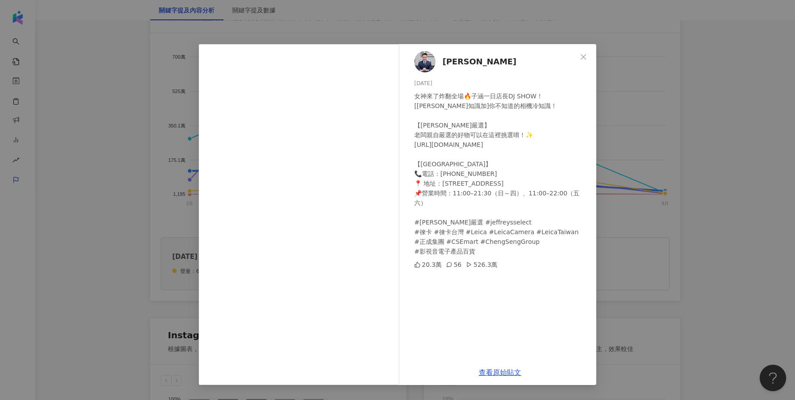
click at [645, 253] on div "[PERSON_NAME] [DATE] 女神來了炸翻全場🔥子涵一日店長DJ SHOW！ [[PERSON_NAME]知識加]你不知道的相機冷知識！ 【[PE…" at bounding box center [397, 200] width 795 height 400
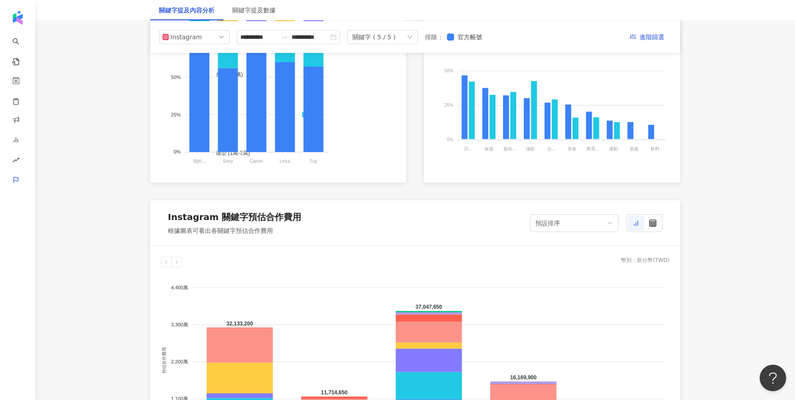
scroll to position [581, 0]
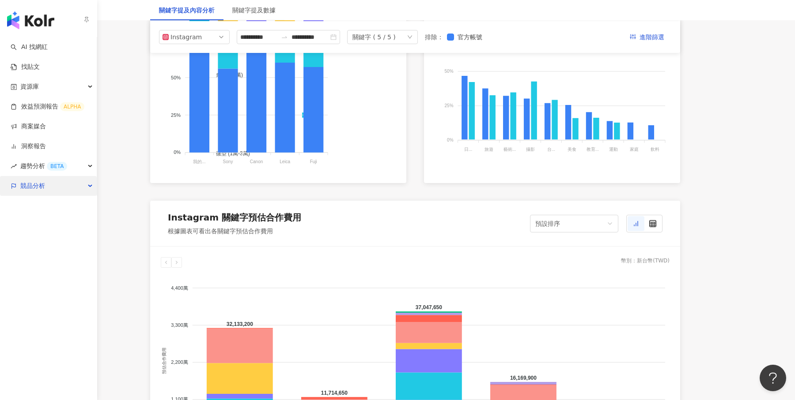
click at [55, 185] on div "競品分析" at bounding box center [48, 186] width 97 height 20
click at [57, 230] on link "關鍵字提及分析" at bounding box center [42, 226] width 43 height 9
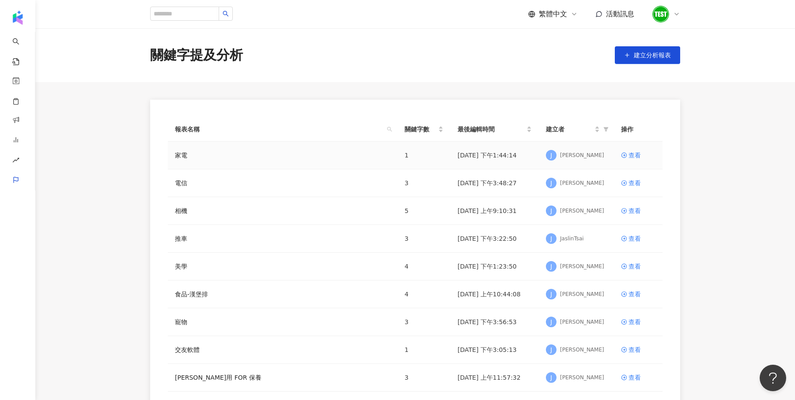
click at [619, 159] on td "查看" at bounding box center [638, 156] width 49 height 28
click at [637, 157] on div "查看" at bounding box center [634, 156] width 12 height 10
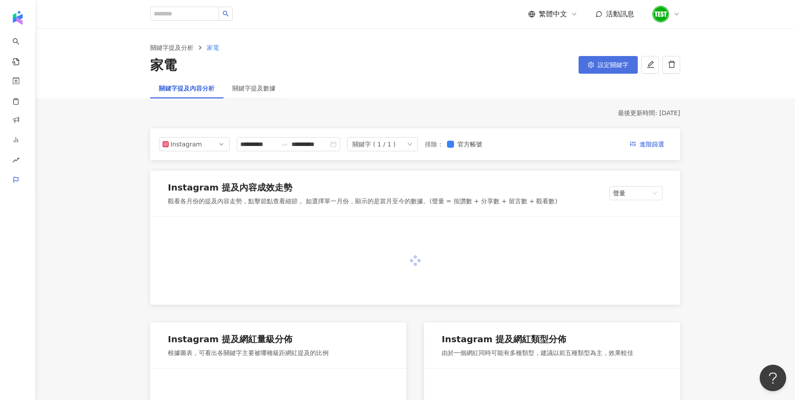
click at [611, 61] on span "設定關鍵字" at bounding box center [612, 64] width 31 height 7
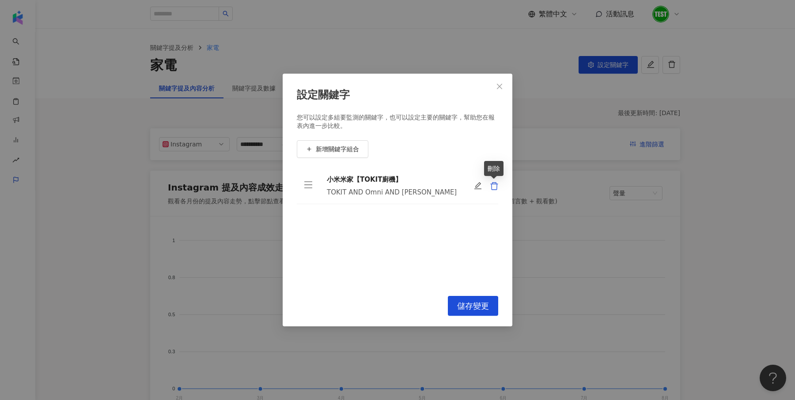
click at [493, 189] on icon "delete" at bounding box center [494, 186] width 9 height 9
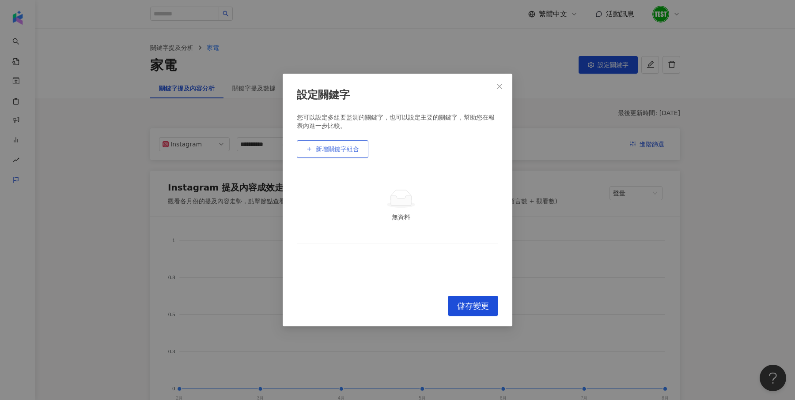
click at [338, 146] on span "新增關鍵字組合" at bounding box center [337, 149] width 43 height 7
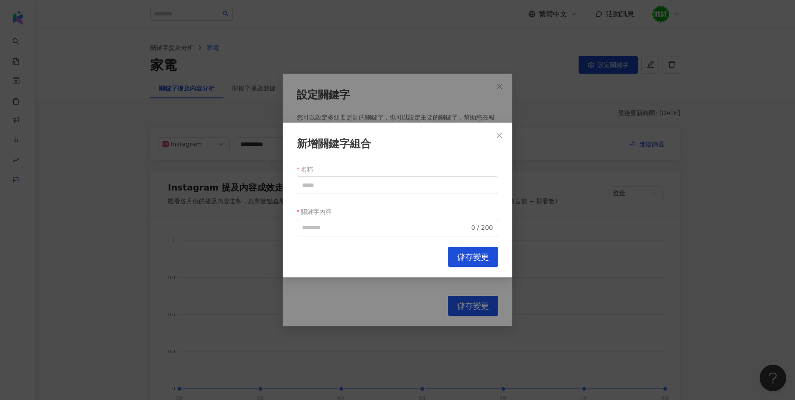
click at [348, 175] on div "名稱" at bounding box center [397, 169] width 201 height 14
click at [350, 183] on input "名稱" at bounding box center [397, 186] width 201 height 18
paste input "**********"
type input "**********"
click at [302, 229] on input "關鍵字內容" at bounding box center [385, 228] width 167 height 10
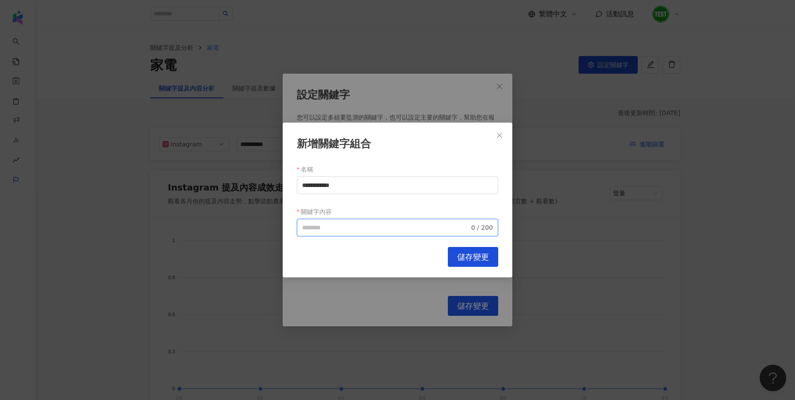
paste input "**********"
click at [321, 229] on input "**********" at bounding box center [383, 228] width 163 height 10
type input "**********"
click at [468, 257] on span "儲存變更" at bounding box center [473, 258] width 32 height 10
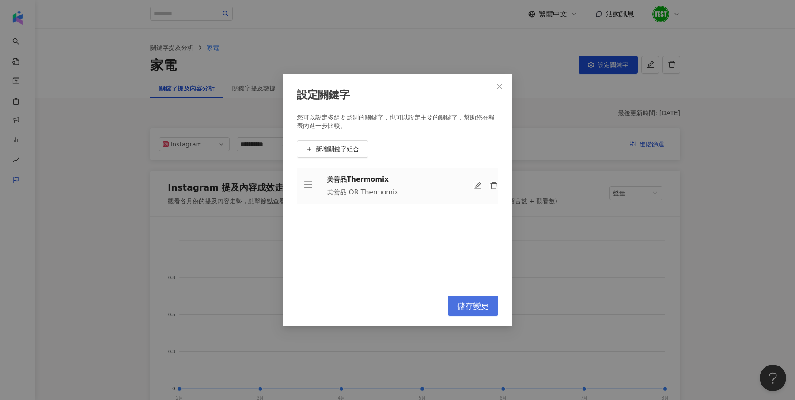
click at [469, 303] on span "儲存變更" at bounding box center [473, 307] width 32 height 10
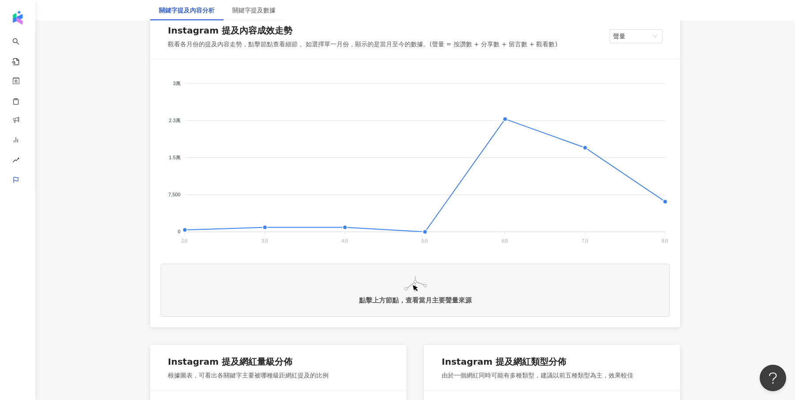
scroll to position [158, 0]
click at [507, 117] on foreignobject at bounding box center [415, 157] width 509 height 177
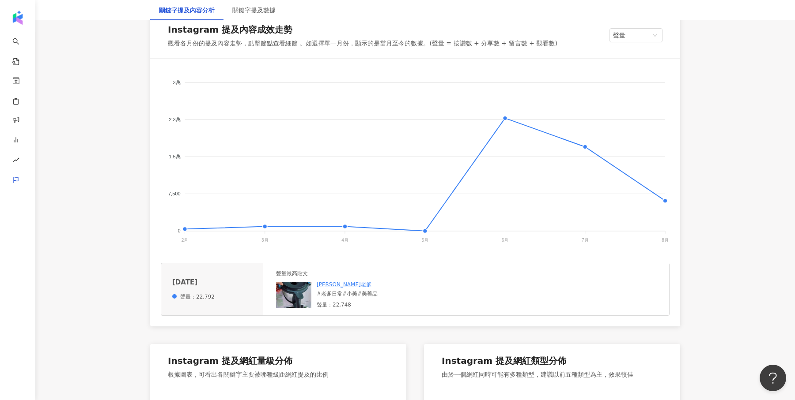
click at [296, 295] on img at bounding box center [293, 295] width 35 height 26
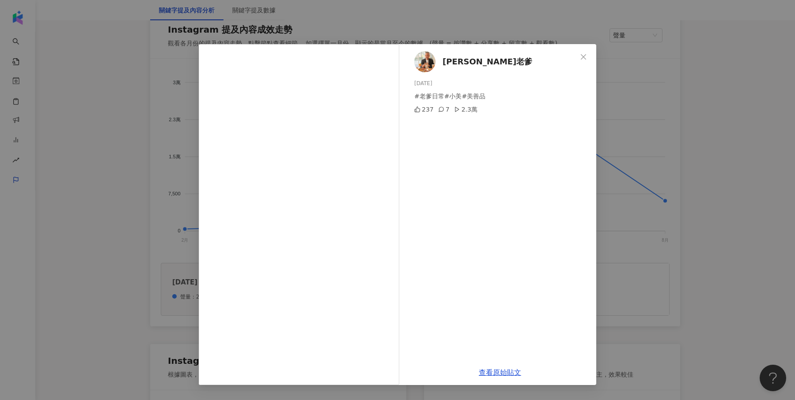
click at [614, 171] on div "[PERSON_NAME]老爹 [DATE] #老爹日常#小美#美善品 237 7 2.3萬 查看原始貼文" at bounding box center [397, 200] width 795 height 400
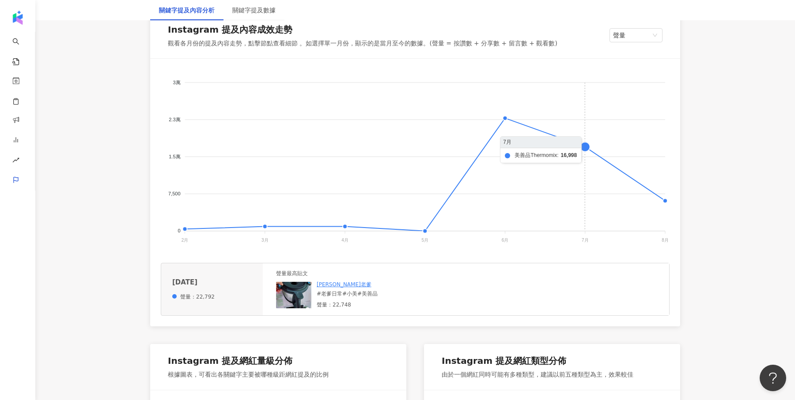
click at [576, 148] on foreignobject at bounding box center [415, 157] width 509 height 177
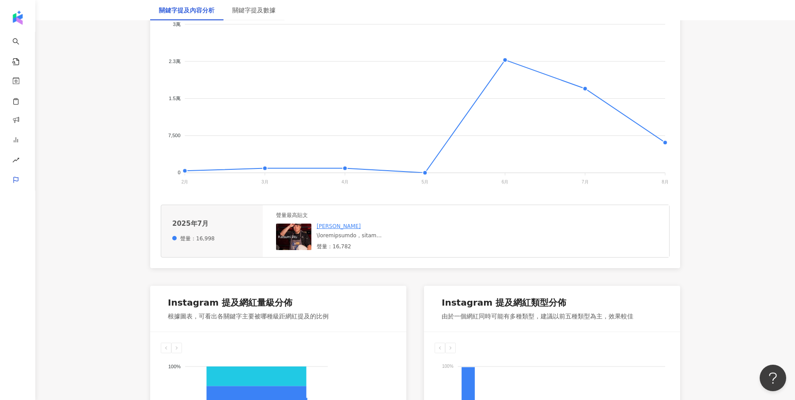
scroll to position [232, 0]
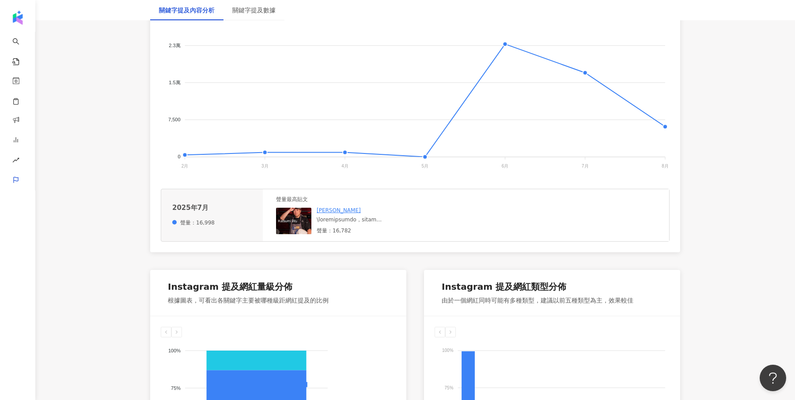
click at [291, 223] on img at bounding box center [293, 221] width 35 height 26
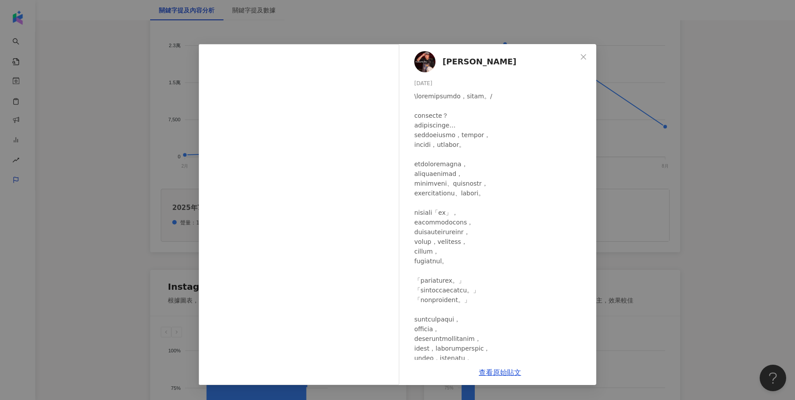
click at [665, 184] on div "[PERSON_NAME] [DATE] 282 1 1.6萬 查看原始貼文" at bounding box center [397, 200] width 795 height 400
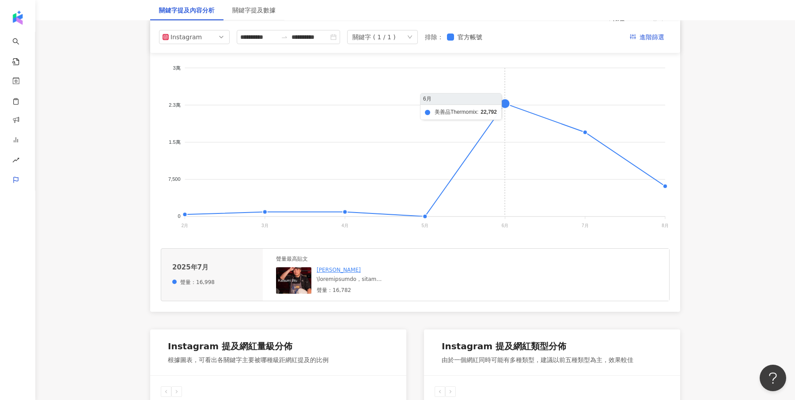
scroll to position [151, 0]
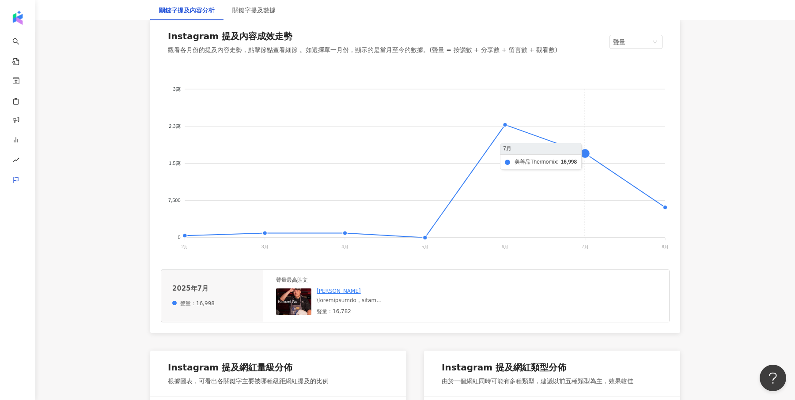
click at [588, 154] on foreignobject at bounding box center [415, 164] width 509 height 177
click at [665, 209] on foreignobject at bounding box center [415, 164] width 509 height 177
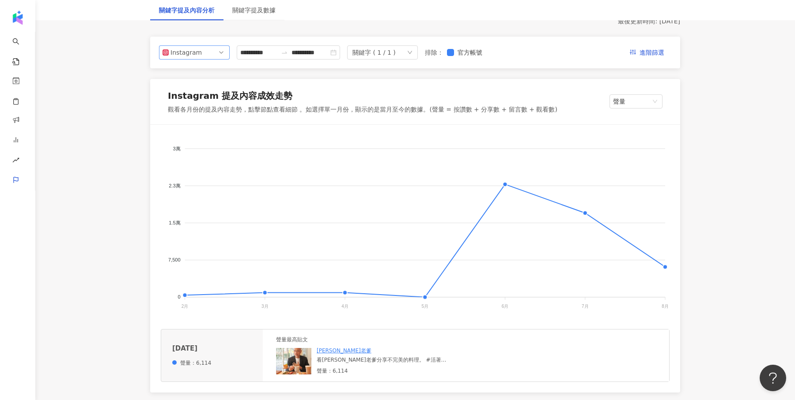
scroll to position [96, 0]
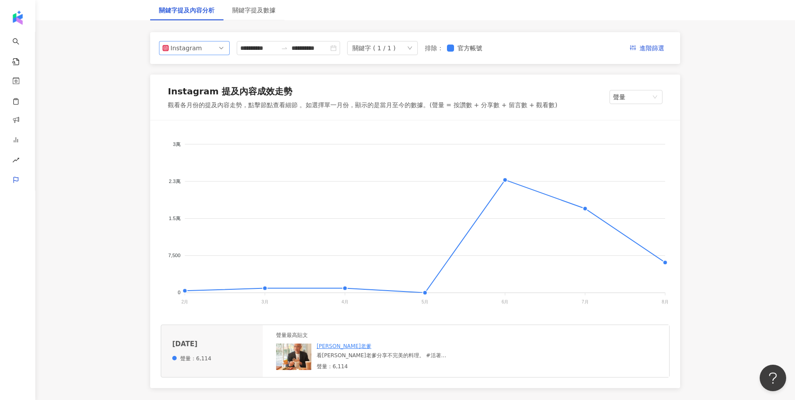
click at [181, 49] on div "Instagram" at bounding box center [184, 48] width 29 height 13
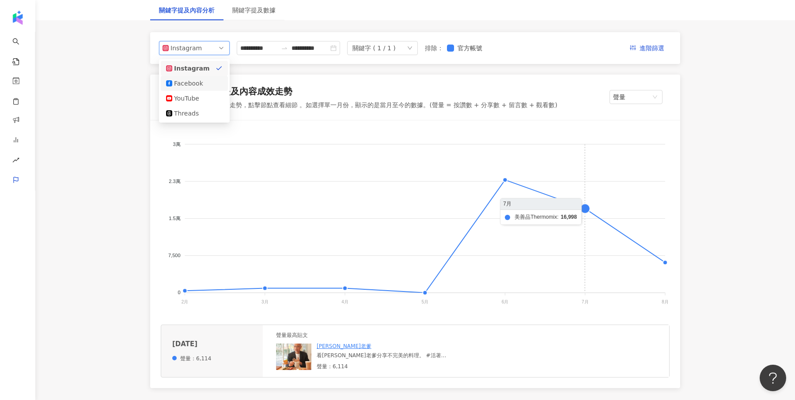
click at [601, 155] on foreignobject at bounding box center [415, 219] width 509 height 177
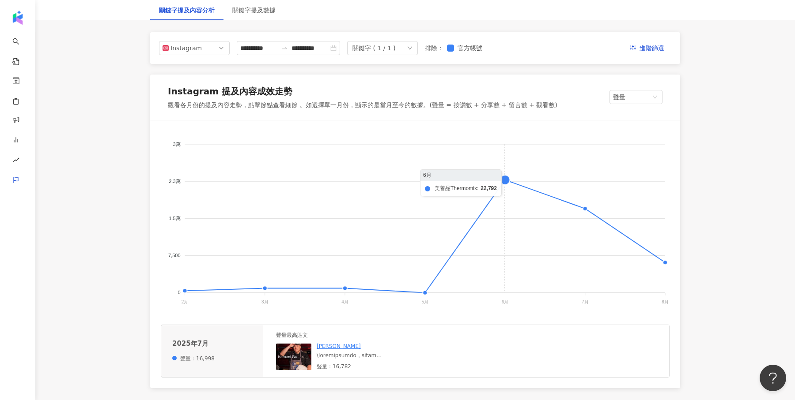
click at [510, 186] on foreignobject at bounding box center [415, 219] width 509 height 177
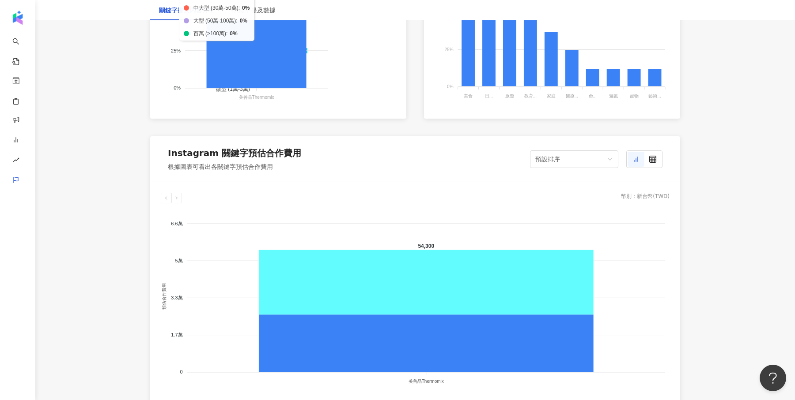
scroll to position [646, 0]
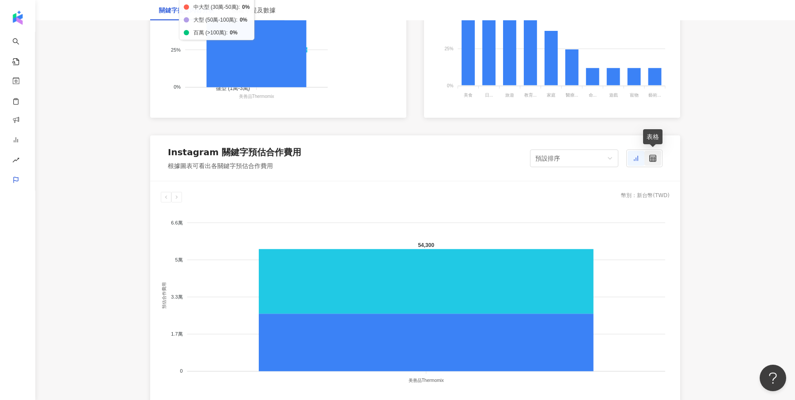
click at [651, 157] on icon at bounding box center [652, 158] width 7 height 7
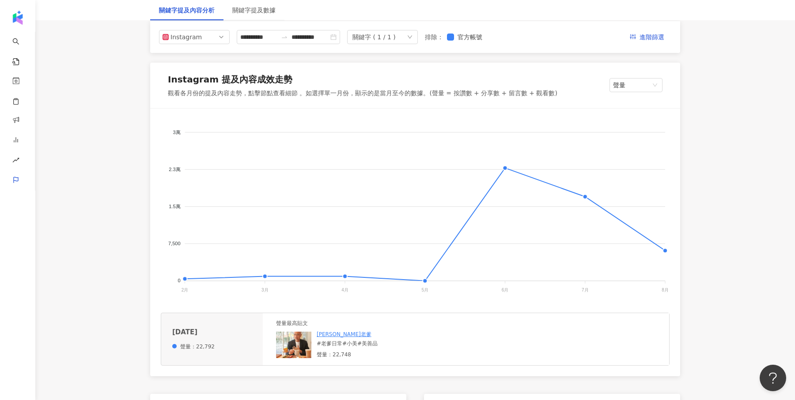
scroll to position [109, 0]
click at [587, 194] on foreignobject at bounding box center [415, 206] width 509 height 177
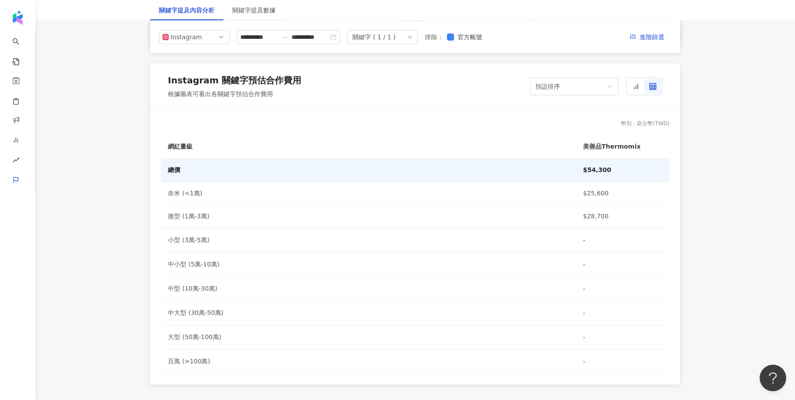
scroll to position [706, 0]
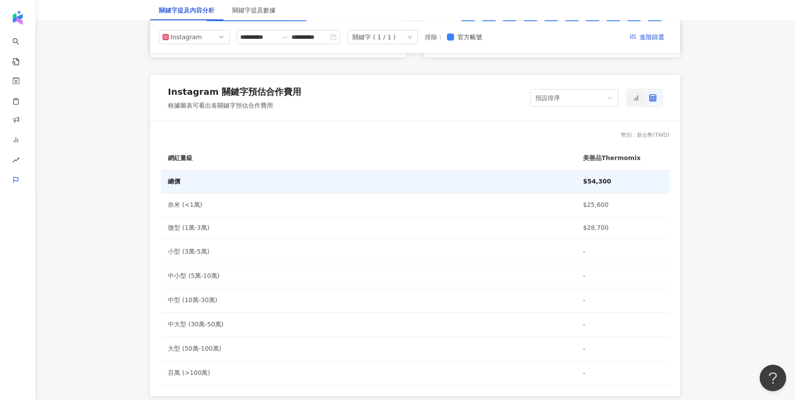
click at [635, 98] on icon at bounding box center [635, 97] width 7 height 7
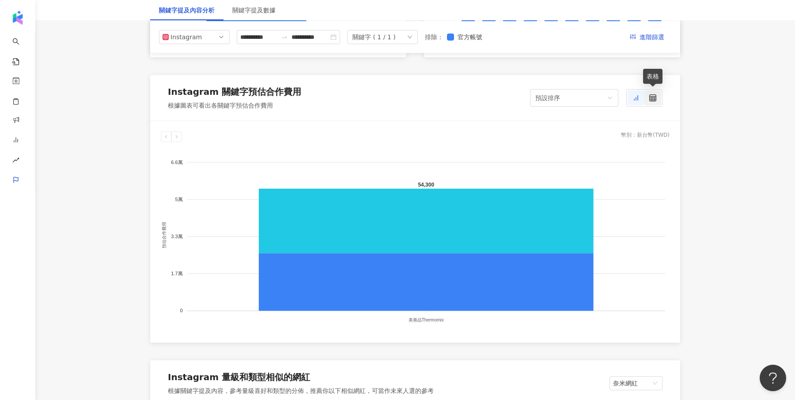
click at [646, 104] on div at bounding box center [652, 98] width 17 height 15
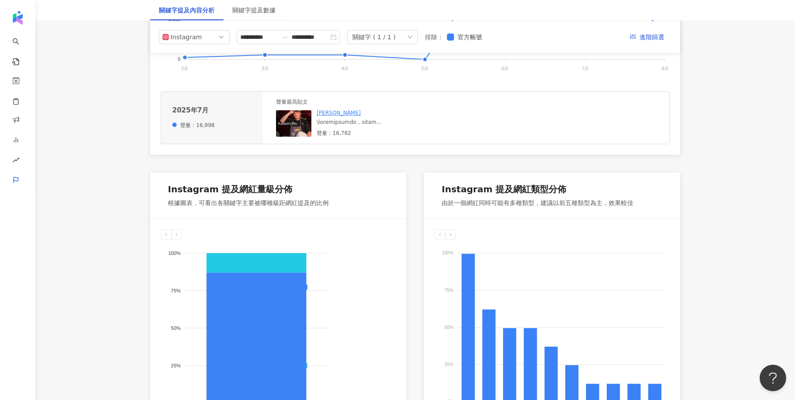
scroll to position [0, 0]
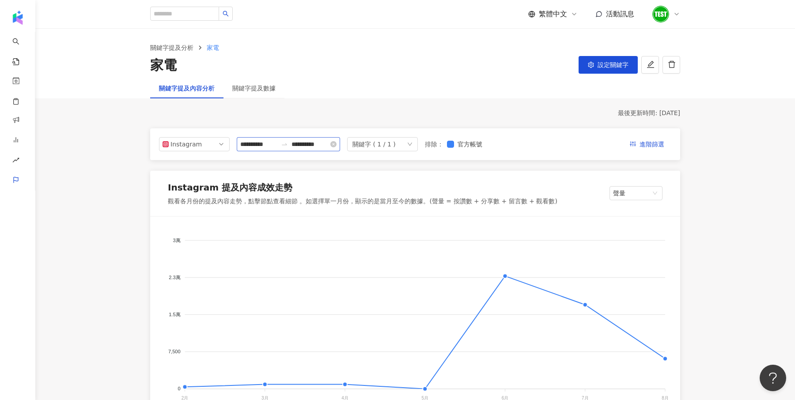
click at [290, 146] on div at bounding box center [284, 144] width 14 height 7
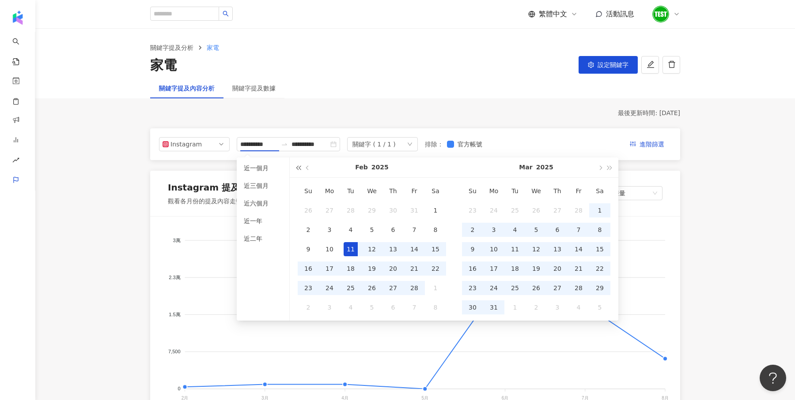
click at [298, 167] on span "button" at bounding box center [298, 168] width 4 height 4
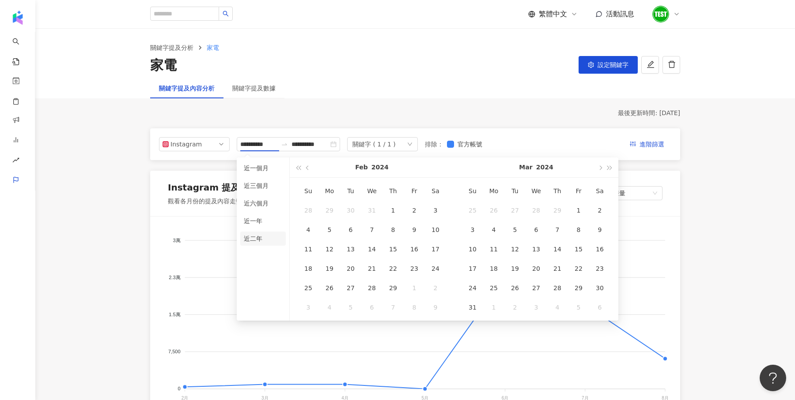
type input "**********"
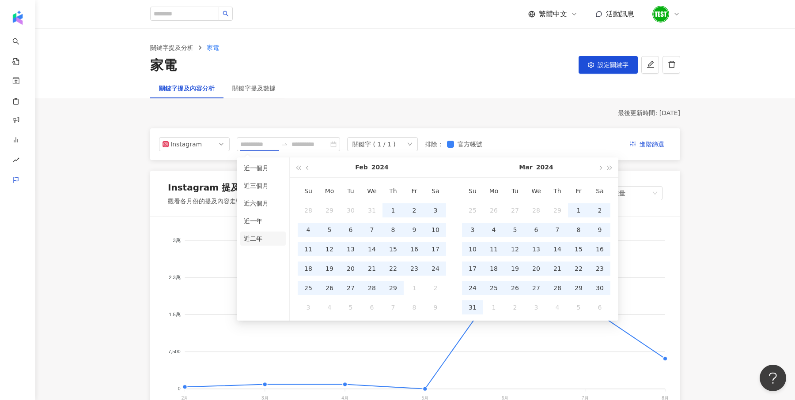
click at [265, 238] on li "近二年" at bounding box center [262, 239] width 45 height 14
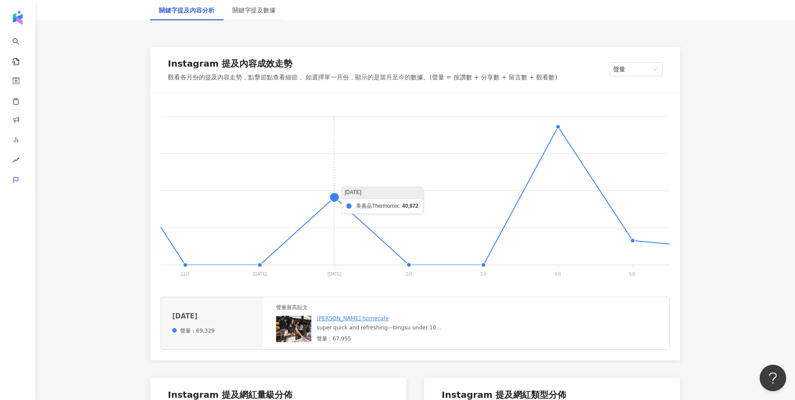
scroll to position [0, 184]
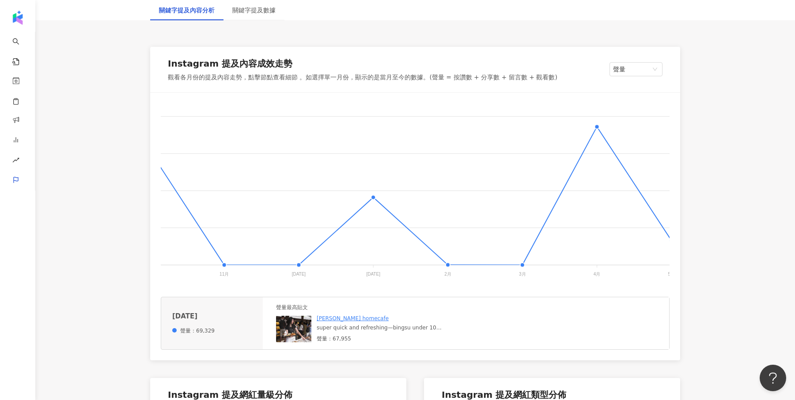
click at [305, 323] on img at bounding box center [293, 329] width 35 height 26
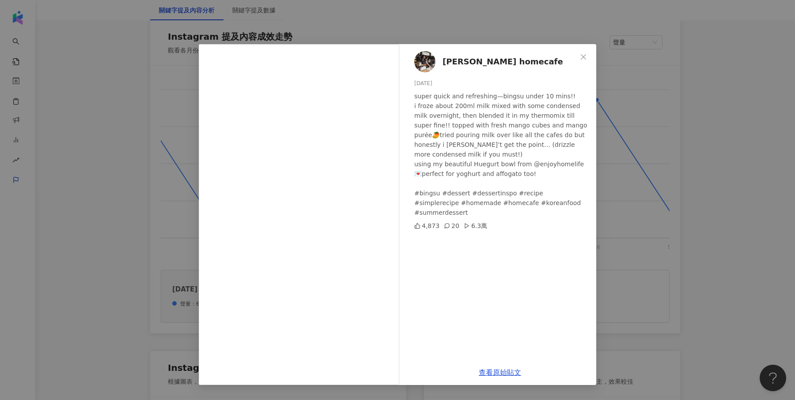
scroll to position [153, 0]
click at [655, 208] on div "[PERSON_NAME] homecafe [DATE] super quick and refreshing—bingsu under 10 mins!!…" at bounding box center [397, 200] width 795 height 400
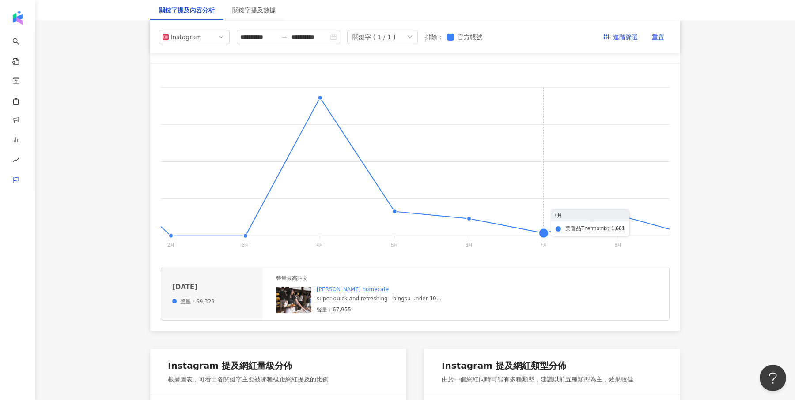
scroll to position [0, 0]
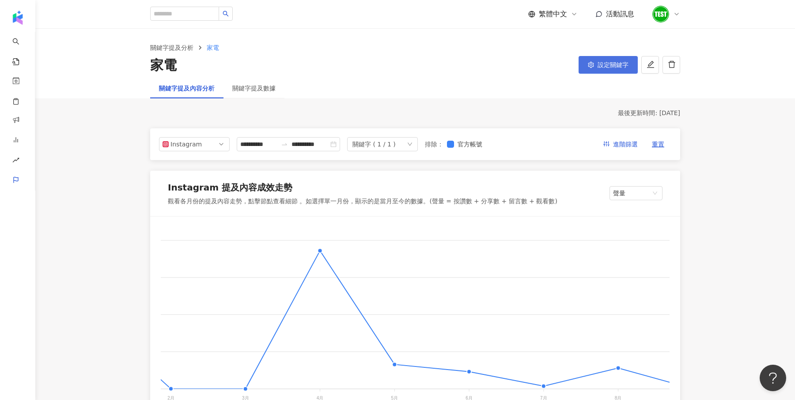
click at [612, 65] on span "設定關鍵字" at bounding box center [612, 64] width 31 height 7
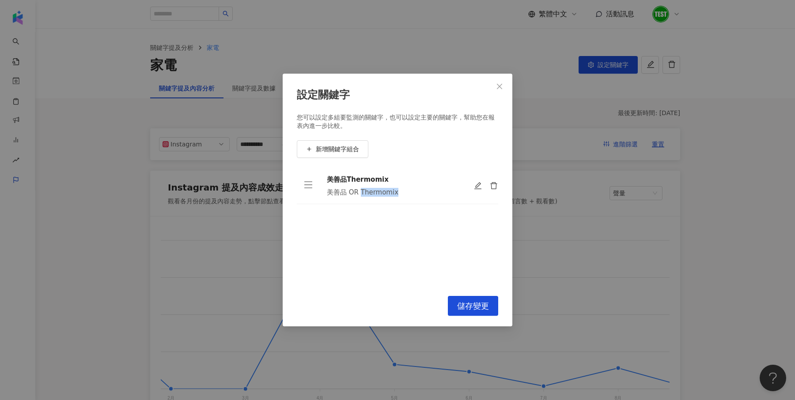
drag, startPoint x: 360, startPoint y: 193, endPoint x: 397, endPoint y: 193, distance: 37.1
click at [397, 193] on div "美善品 OR Thermomix" at bounding box center [393, 192] width 132 height 9
drag, startPoint x: 397, startPoint y: 193, endPoint x: 320, endPoint y: 193, distance: 77.3
click at [320, 193] on td "美善品Thermomix 美善品 OR Thermomix" at bounding box center [393, 186] width 147 height 37
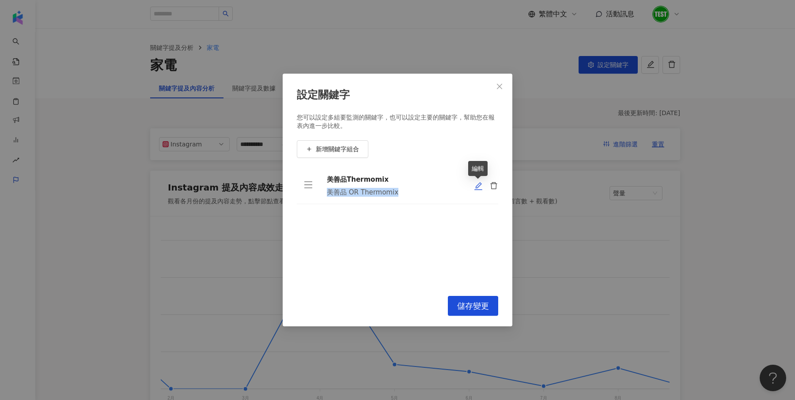
click at [476, 186] on icon "edit" at bounding box center [478, 186] width 9 height 9
type input "**********"
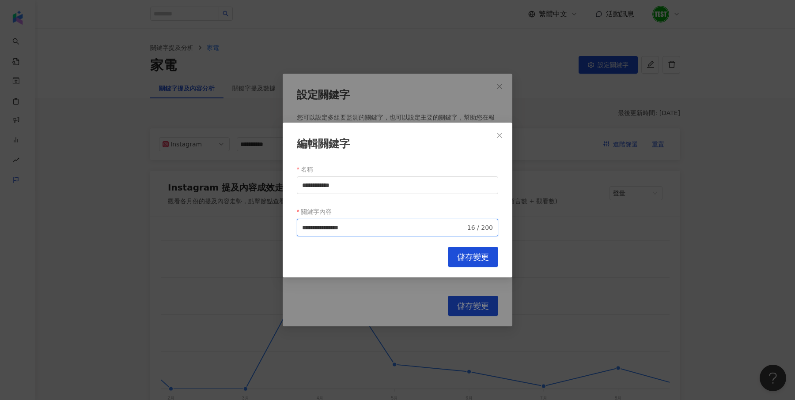
click at [332, 230] on input "**********" at bounding box center [383, 228] width 163 height 10
drag, startPoint x: 321, startPoint y: 227, endPoint x: 389, endPoint y: 230, distance: 68.1
click at [389, 230] on input "**********" at bounding box center [383, 228] width 163 height 10
type input "***"
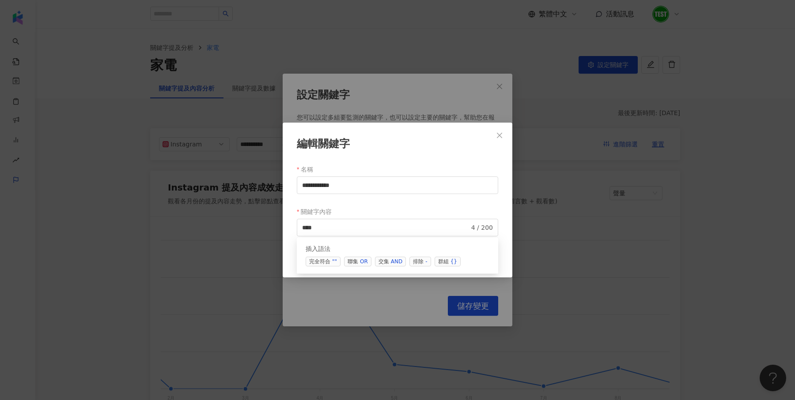
click at [398, 205] on div "關鍵字內容" at bounding box center [397, 212] width 201 height 14
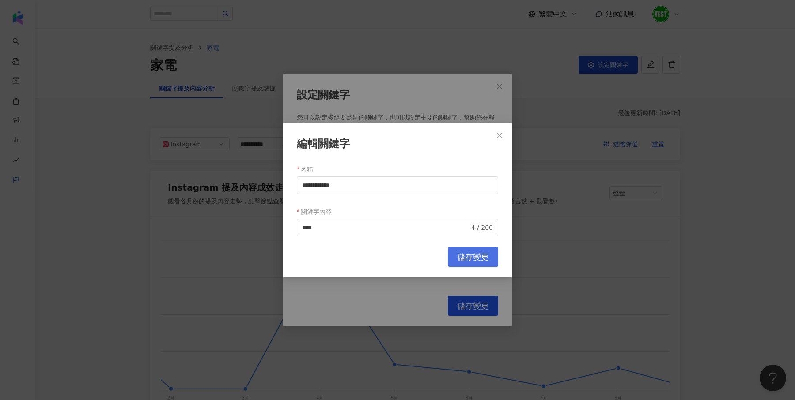
click at [462, 256] on span "儲存變更" at bounding box center [473, 258] width 32 height 10
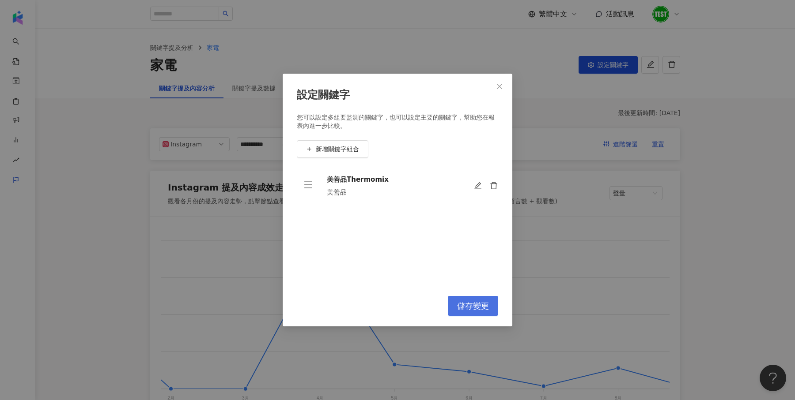
click at [458, 303] on span "儲存變更" at bounding box center [473, 307] width 32 height 10
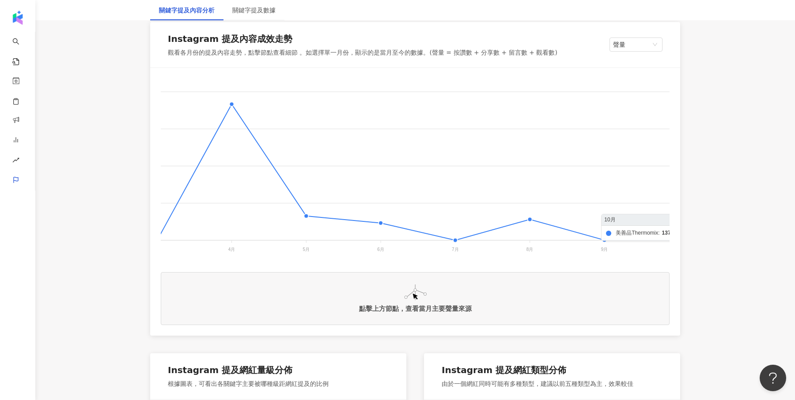
scroll to position [0, 493]
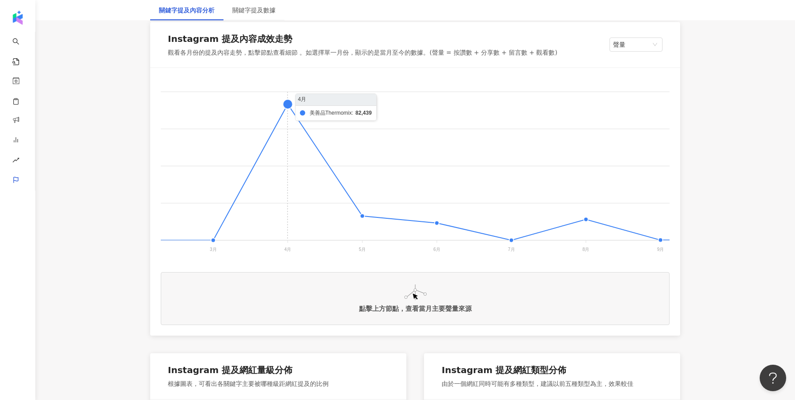
click at [285, 109] on foreignobject at bounding box center [576, 167] width 1816 height 177
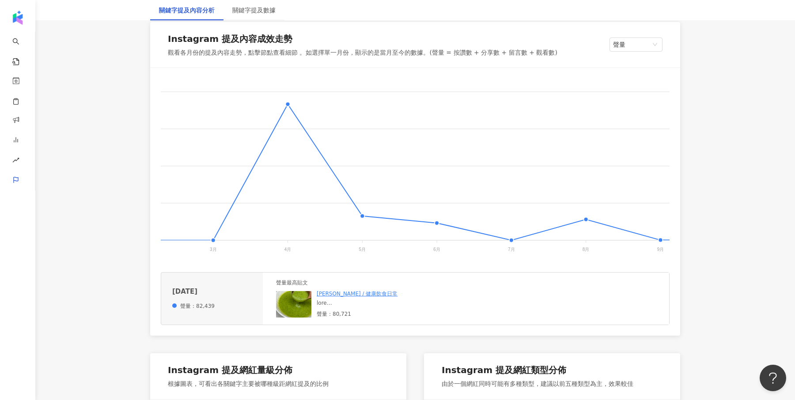
click at [295, 301] on img at bounding box center [293, 304] width 35 height 26
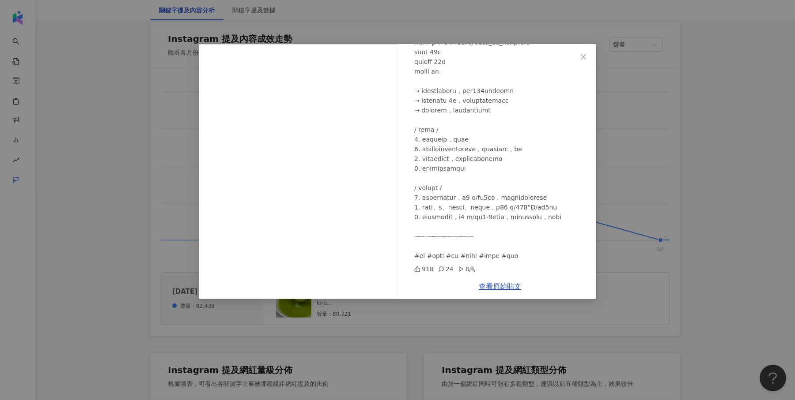
scroll to position [228, 0]
click at [658, 107] on div "[PERSON_NAME] / 健康飲食日常 [DATE] 918 24 8萬 查看原始貼文" at bounding box center [397, 200] width 795 height 400
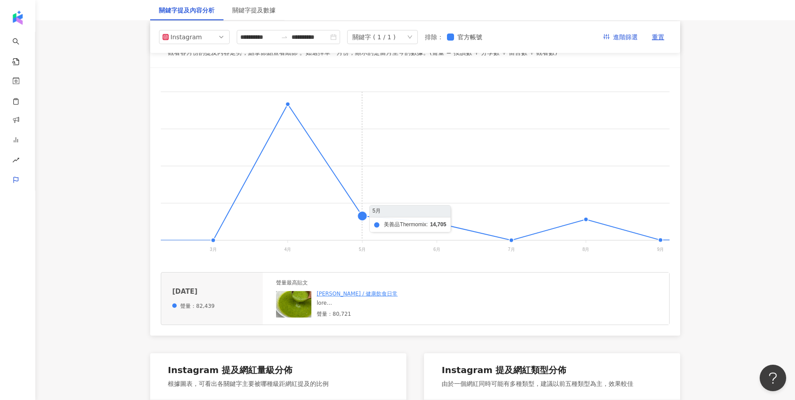
scroll to position [0, 0]
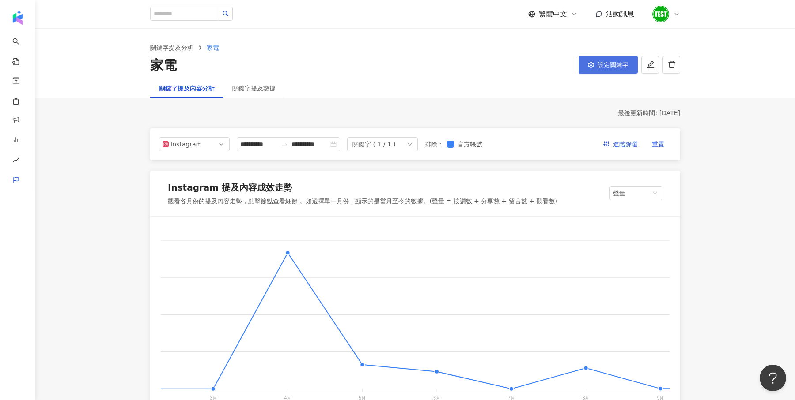
click at [609, 65] on span "設定關鍵字" at bounding box center [612, 64] width 31 height 7
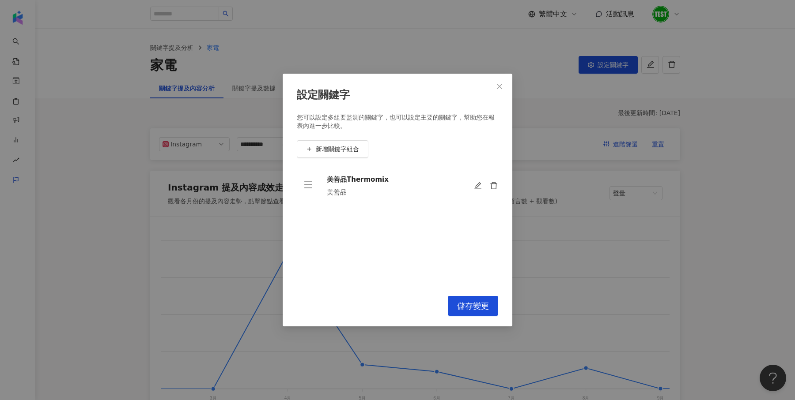
click at [501, 91] on button "Close" at bounding box center [500, 87] width 18 height 18
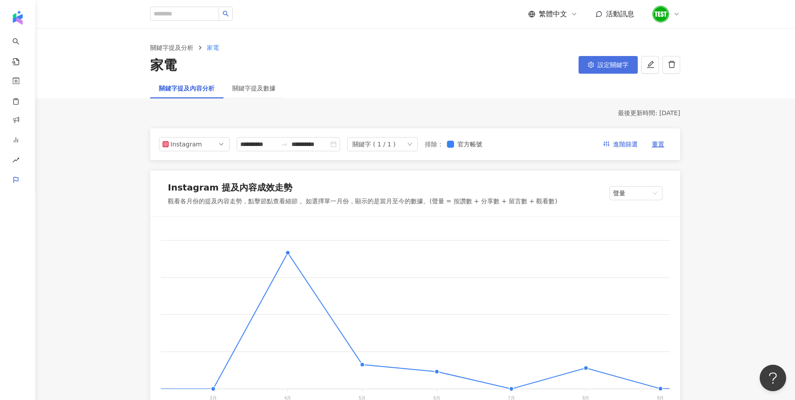
click at [600, 68] on button "設定關鍵字" at bounding box center [607, 65] width 59 height 18
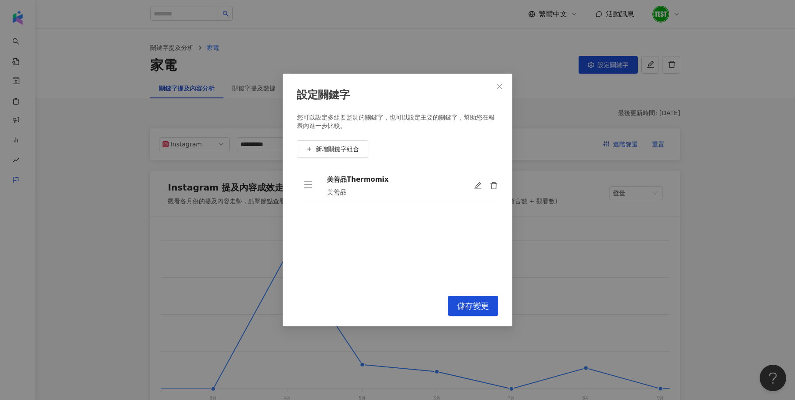
click at [433, 50] on div "設定關鍵字 您可以設定多組要監測的關鍵字，也可以設定主要的關鍵字，幫助您在報表內進一步比較。 新增關鍵字組合 美善品Thermomix 美善品 To pick…" at bounding box center [397, 200] width 795 height 400
click at [22, 175] on div "設定關鍵字 您可以設定多組要監測的關鍵字，也可以設定主要的關鍵字，幫助您在報表內進一步比較。 新增關鍵字組合 美善品Thermomix 美善品 To pick…" at bounding box center [397, 200] width 795 height 400
click at [504, 86] on span "Close" at bounding box center [500, 86] width 18 height 7
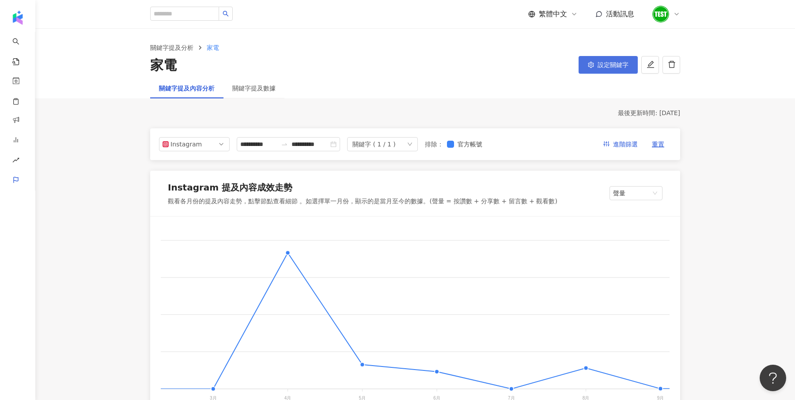
click at [596, 70] on button "設定關鍵字" at bounding box center [607, 65] width 59 height 18
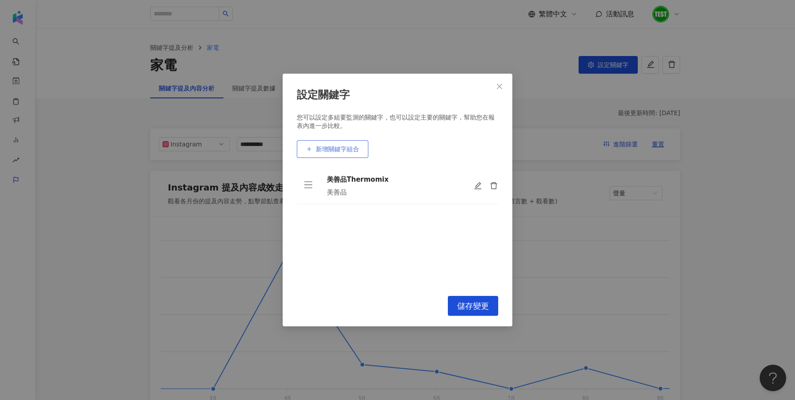
click at [325, 158] on button "新增關鍵字組合" at bounding box center [333, 149] width 72 height 18
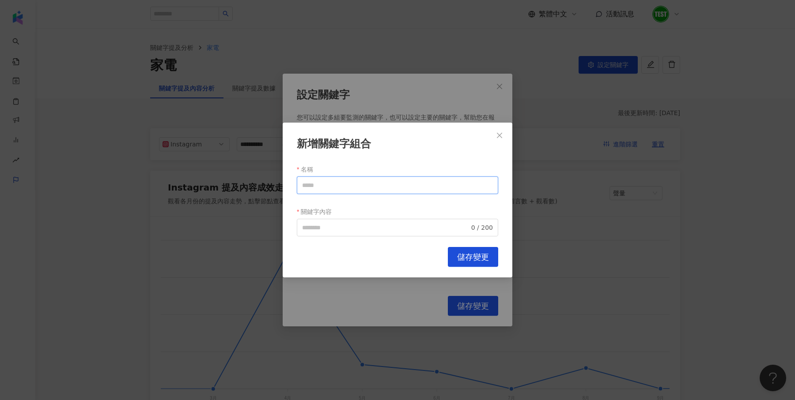
click at [336, 179] on input "名稱" at bounding box center [397, 186] width 201 height 18
drag, startPoint x: 323, startPoint y: 185, endPoint x: 284, endPoint y: 185, distance: 39.3
click at [284, 185] on div "新增關鍵字組合 名稱 **** 關鍵字內容 0 / 200 Cancel 儲存變更" at bounding box center [398, 200] width 230 height 155
click at [318, 188] on input "****" at bounding box center [397, 186] width 201 height 18
drag, startPoint x: 325, startPoint y: 189, endPoint x: 278, endPoint y: 188, distance: 46.8
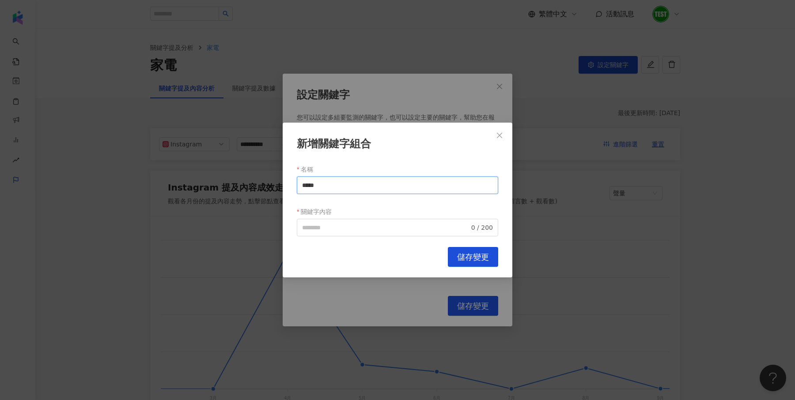
click at [278, 188] on div "新增關鍵字組合 名稱 ***** 關鍵字內容 0 / 200 Cancel 儲存變更" at bounding box center [397, 200] width 795 height 400
type input "*****"
click at [309, 218] on label "關鍵字內容" at bounding box center [318, 212] width 42 height 14
click at [309, 223] on input "關鍵字內容" at bounding box center [385, 228] width 167 height 10
paste input "*****"
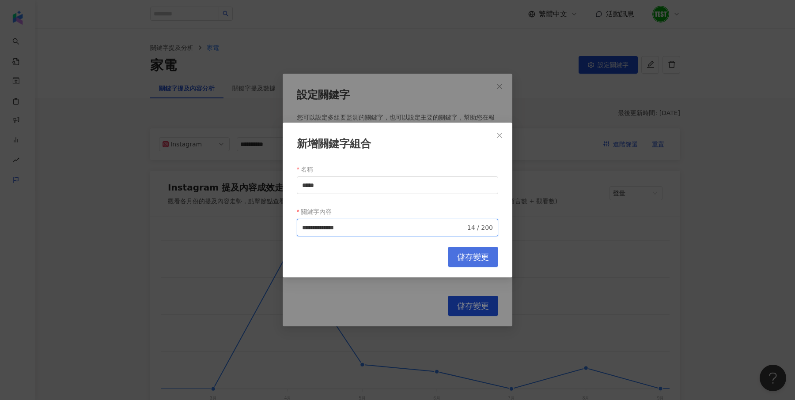
type input "**********"
click at [474, 254] on span "儲存變更" at bounding box center [473, 258] width 32 height 10
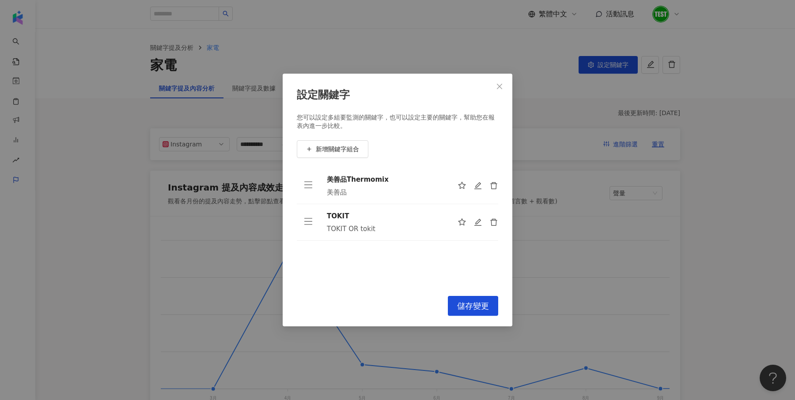
click at [481, 303] on span "儲存變更" at bounding box center [473, 307] width 32 height 10
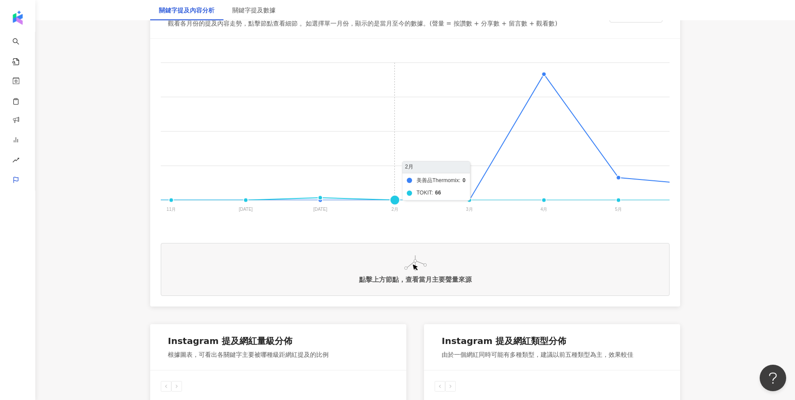
scroll to position [0, 121]
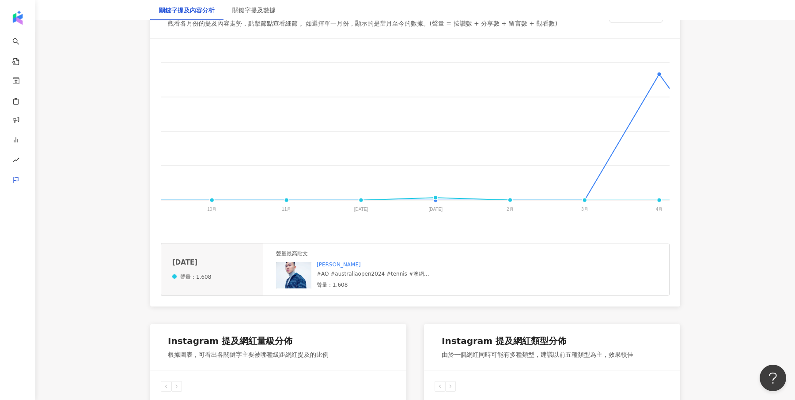
click at [283, 276] on img at bounding box center [293, 275] width 35 height 26
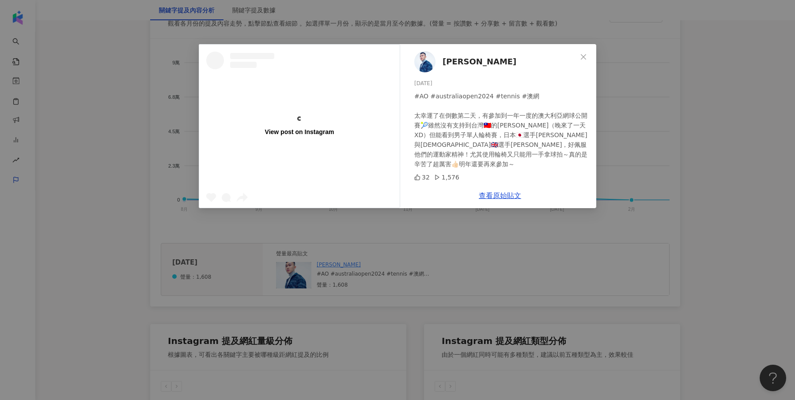
scroll to position [0, 121]
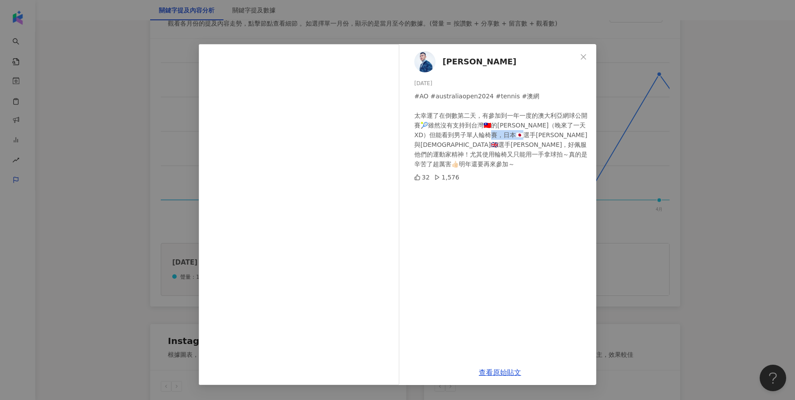
drag, startPoint x: 499, startPoint y: 136, endPoint x: 524, endPoint y: 136, distance: 24.7
click at [524, 136] on div "#AO #australiaopen2024 #tennis #澳網 太幸運了在倒數第二天，有參加到一年一度的澳大利亞網球公開賽🎾雖然沒有支持到台灣🇹🇼的[P…" at bounding box center [501, 130] width 175 height 78
click at [687, 202] on div "施峻Mike 2024/1/28 #AO #australiaopen2024 #tennis #澳網 太幸運了在倒數第二天，有參加到一年一度的澳大利亞網球公…" at bounding box center [397, 200] width 795 height 400
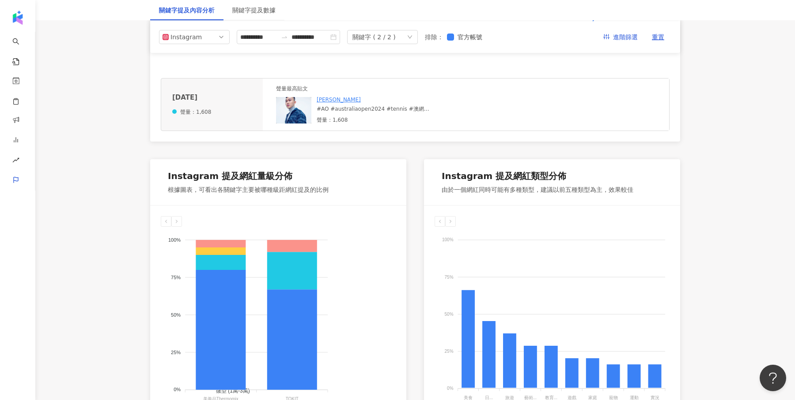
scroll to position [0, 0]
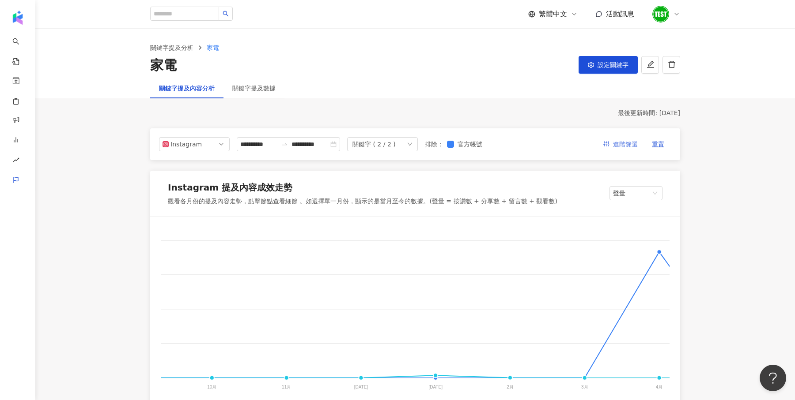
click at [631, 143] on span "進階篩選" at bounding box center [625, 145] width 25 height 14
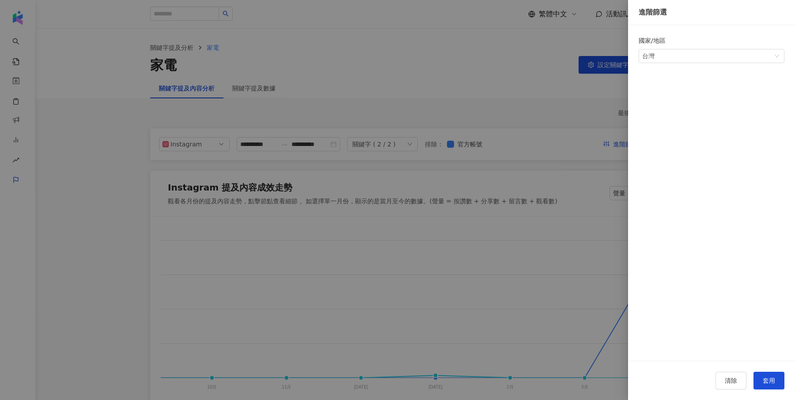
click at [482, 104] on div at bounding box center [397, 200] width 795 height 400
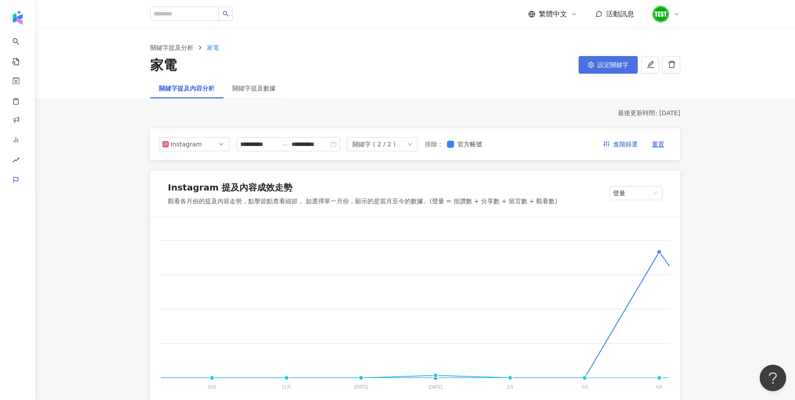
click at [606, 65] on span "設定關鍵字" at bounding box center [612, 64] width 31 height 7
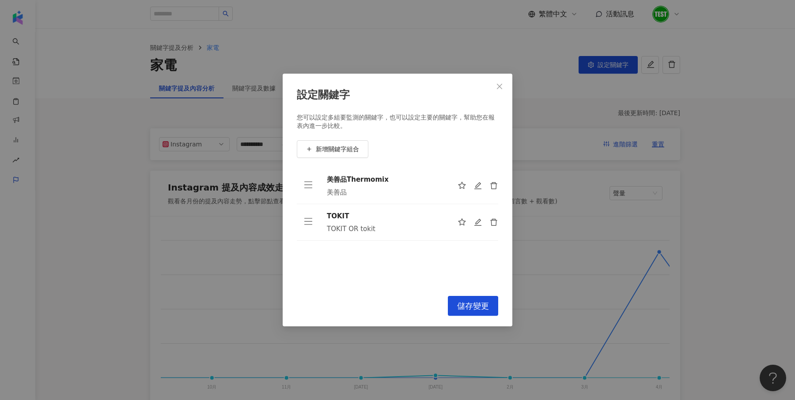
click at [584, 265] on div "設定關鍵字 您可以設定多組要監測的關鍵字，也可以設定主要的關鍵字，幫助您在報表內進一步比較。 新增關鍵字組合 美善品Thermomix 美善品 TOKIT T…" at bounding box center [397, 200] width 795 height 400
click at [500, 87] on icon "close" at bounding box center [499, 86] width 7 height 7
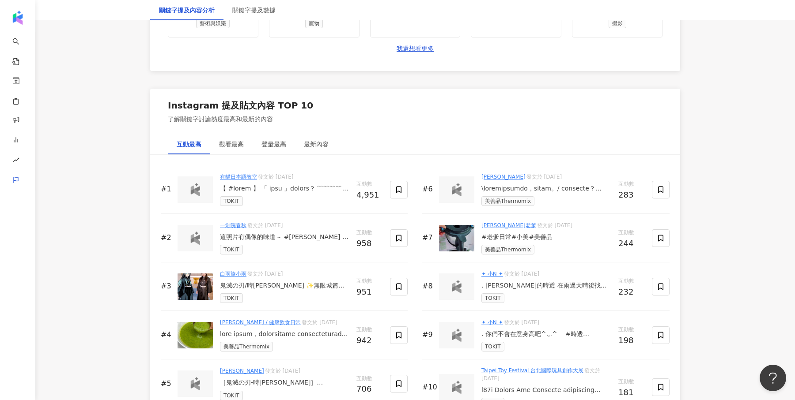
scroll to position [1274, 0]
